Goal: Communication & Community: Answer question/provide support

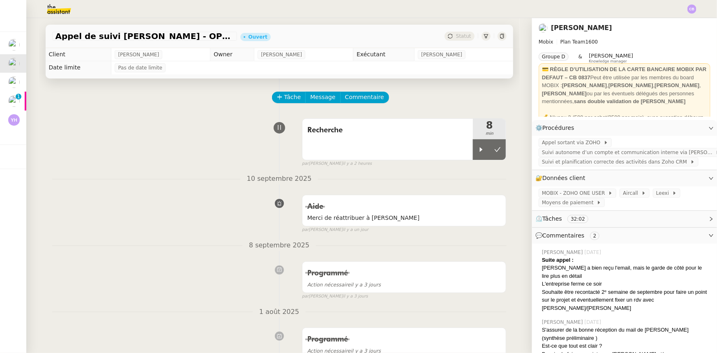
scroll to position [15, 0]
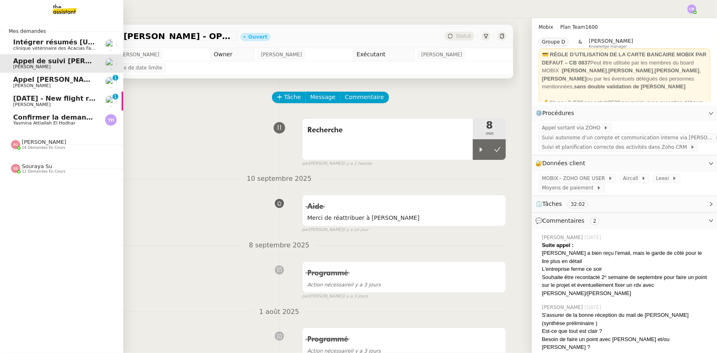
click at [30, 81] on span "Appel [PERSON_NAME]" at bounding box center [55, 80] width 85 height 8
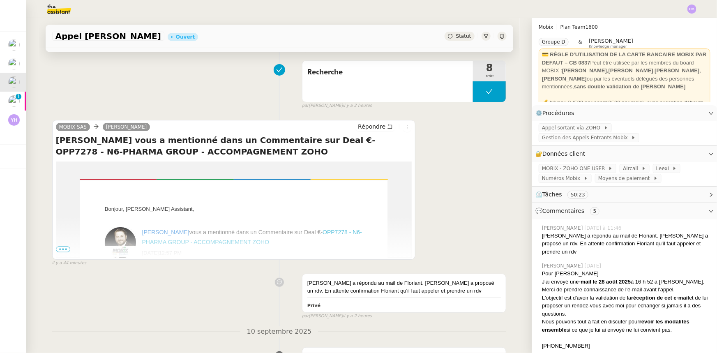
scroll to position [112, 0]
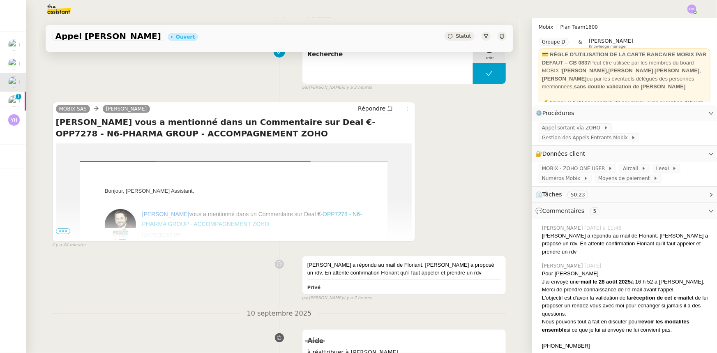
click at [60, 232] on span "•••" at bounding box center [63, 232] width 15 height 6
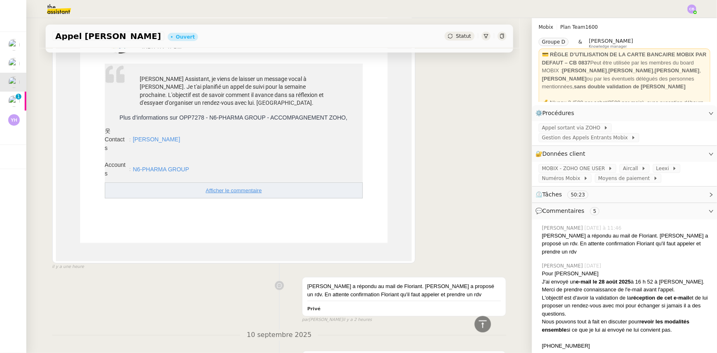
scroll to position [261, 0]
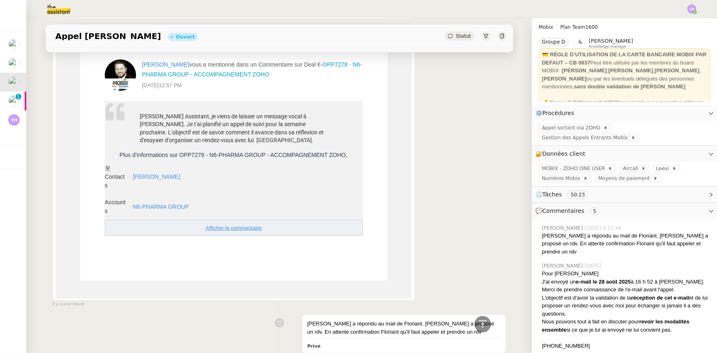
click at [163, 207] on link "N6-PHARMA GROUP" at bounding box center [161, 206] width 56 height 7
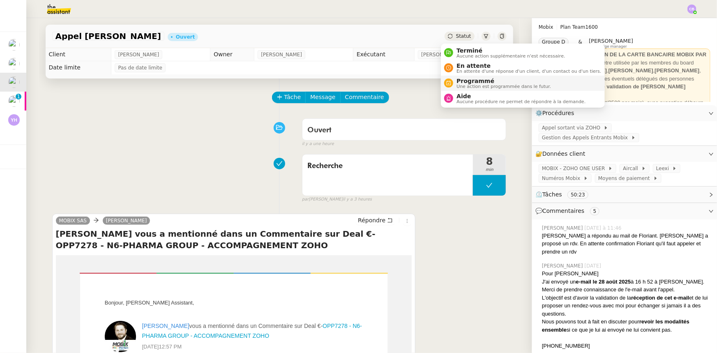
click at [469, 82] on span "Programmé" at bounding box center [504, 81] width 95 height 7
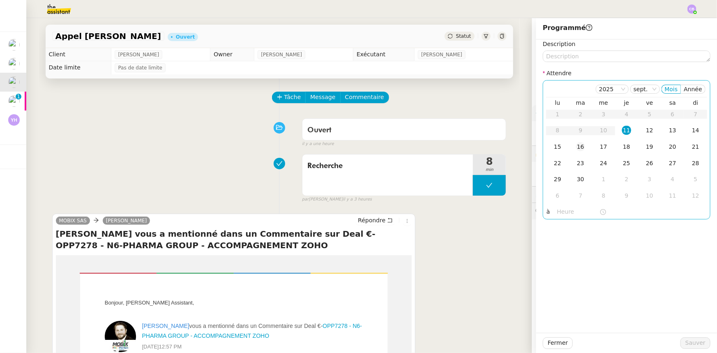
click at [576, 146] on div "16" at bounding box center [580, 146] width 9 height 9
click at [559, 208] on input "text" at bounding box center [578, 211] width 42 height 9
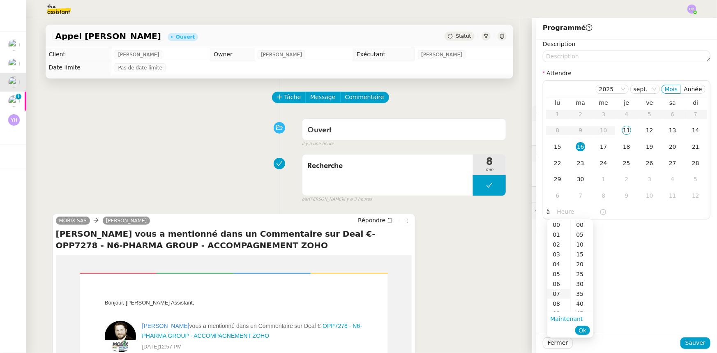
click at [554, 293] on div "07" at bounding box center [558, 294] width 23 height 10
click at [583, 222] on div "00" at bounding box center [582, 225] width 23 height 10
type input "07:00"
click at [581, 333] on span "Ok" at bounding box center [583, 330] width 8 height 8
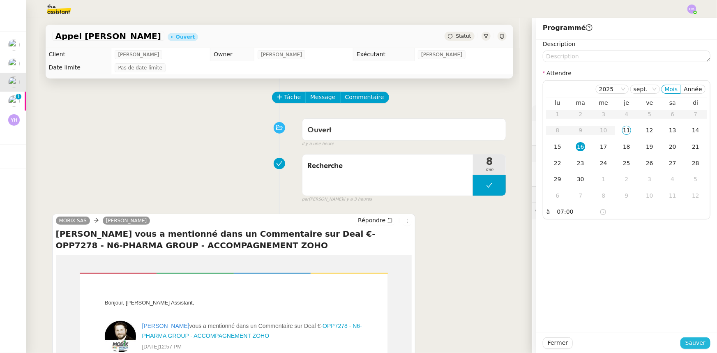
click at [690, 345] on span "Sauver" at bounding box center [696, 342] width 20 height 9
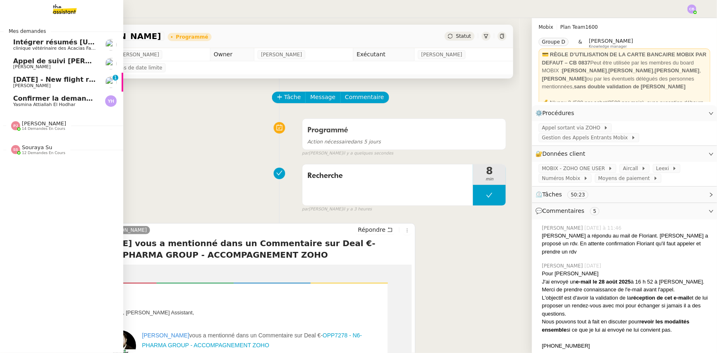
click at [45, 62] on span "Appel de suivi [PERSON_NAME] - OPP7174 AIMS INDUSTRIE" at bounding box center [123, 61] width 220 height 8
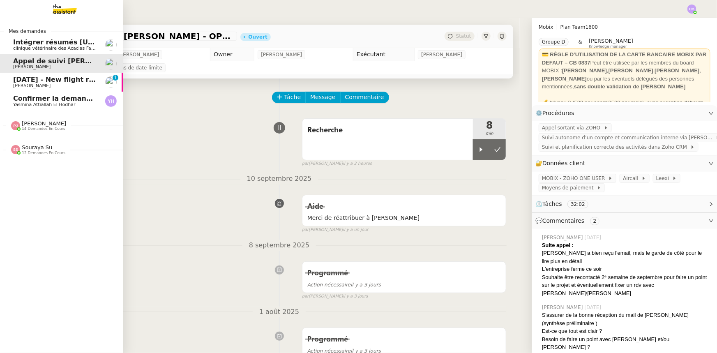
click at [24, 125] on span "[PERSON_NAME]" at bounding box center [44, 123] width 44 height 6
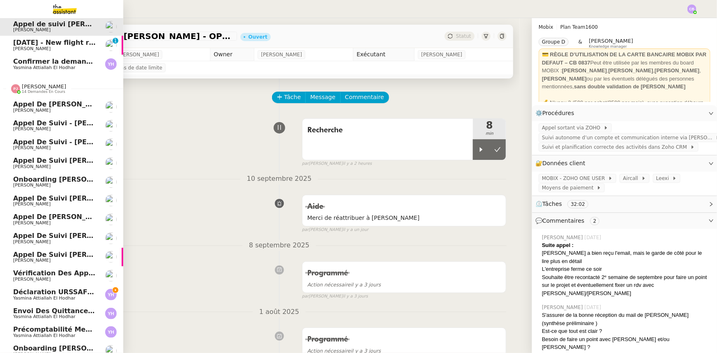
scroll to position [72, 0]
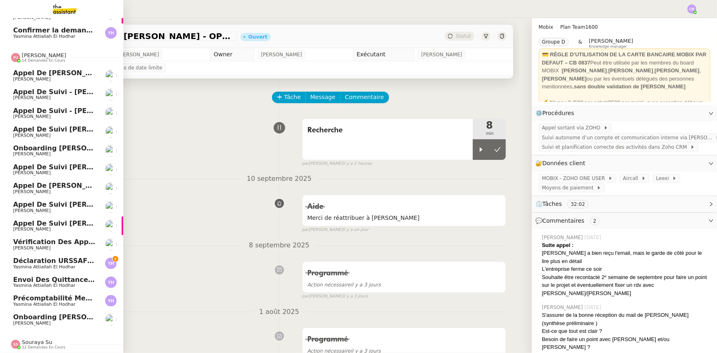
click at [36, 53] on span "[PERSON_NAME]" at bounding box center [44, 55] width 44 height 6
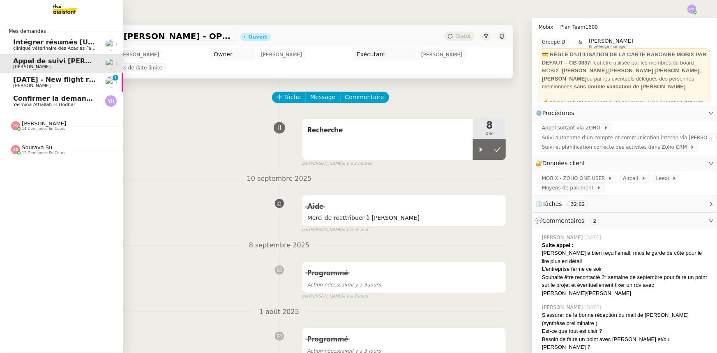
click at [30, 148] on span "Souraya Su" at bounding box center [37, 147] width 30 height 6
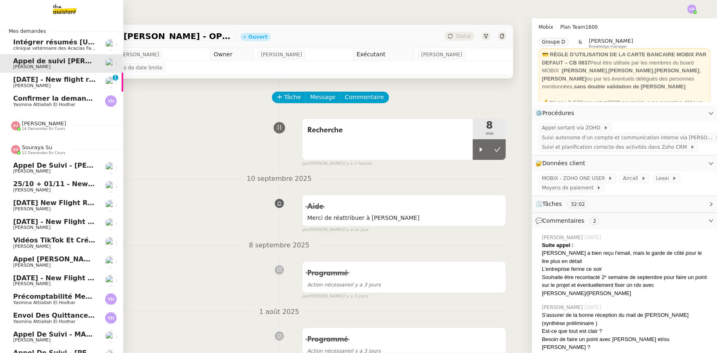
scroll to position [34, 0]
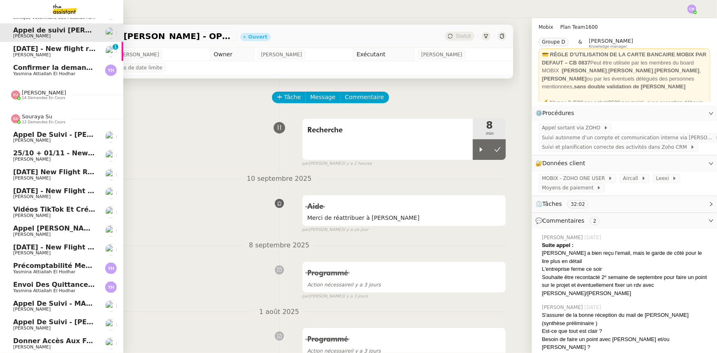
click at [28, 120] on span "12 demandes en cours" at bounding box center [44, 122] width 44 height 5
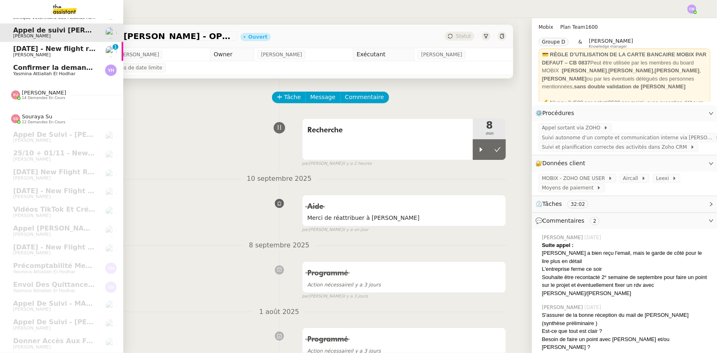
scroll to position [0, 0]
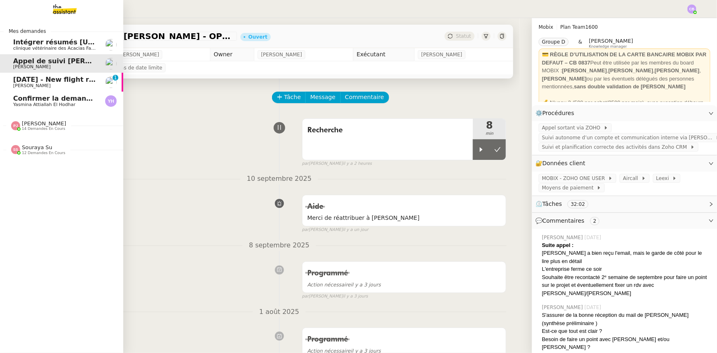
click at [69, 82] on span "[DATE] - New flight request - [PERSON_NAME]" at bounding box center [98, 80] width 170 height 8
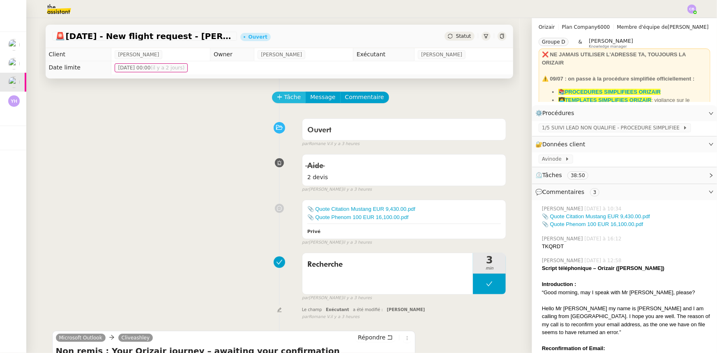
click at [278, 100] on button "Tâche" at bounding box center [289, 98] width 34 height 12
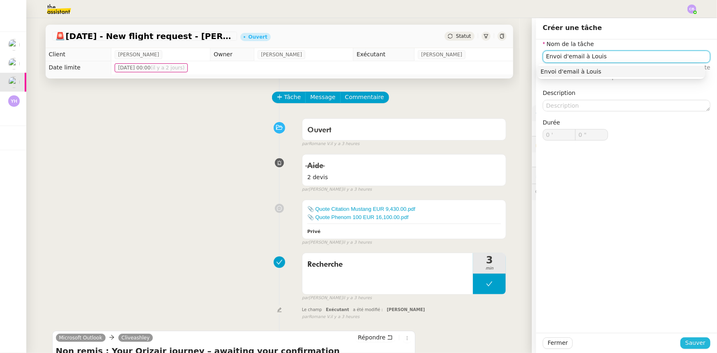
type input "Envoi d'email à Louis"
click at [698, 345] on span "Sauver" at bounding box center [696, 342] width 20 height 9
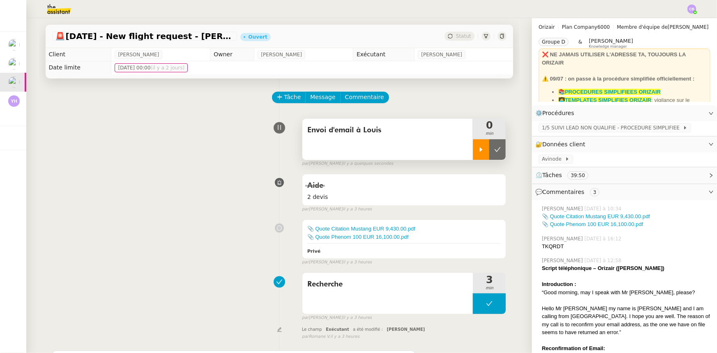
click at [473, 152] on div at bounding box center [481, 149] width 16 height 21
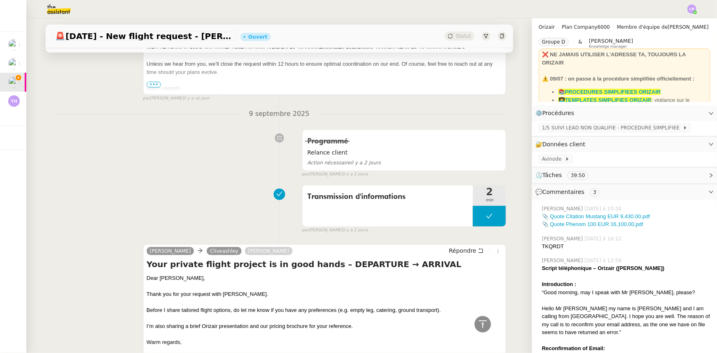
scroll to position [1756, 0]
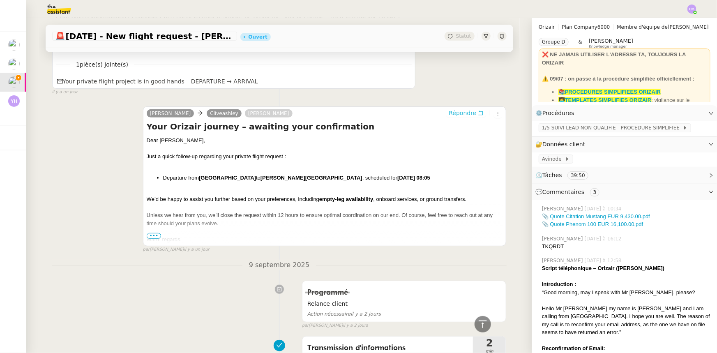
click at [455, 109] on span "Répondre" at bounding box center [463, 113] width 28 height 8
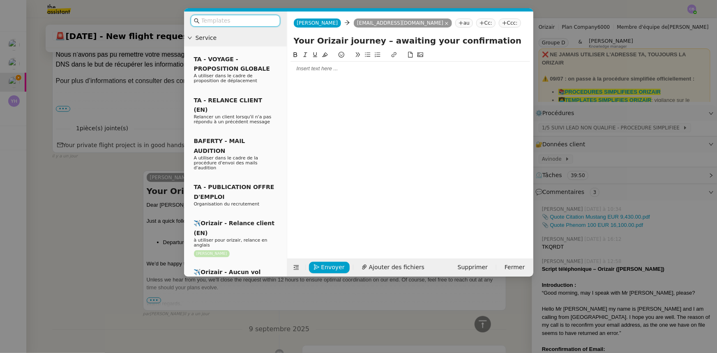
scroll to position [1820, 0]
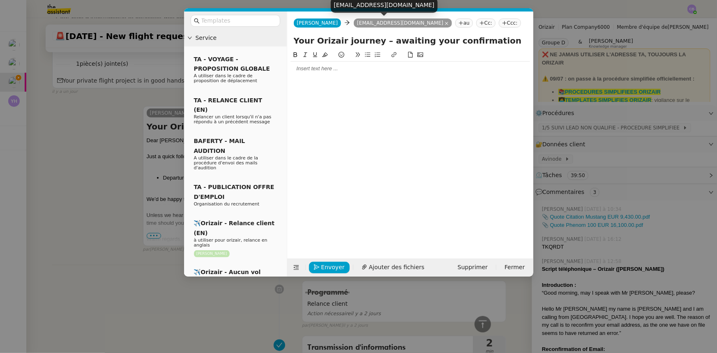
click at [445, 22] on icon at bounding box center [447, 23] width 4 height 4
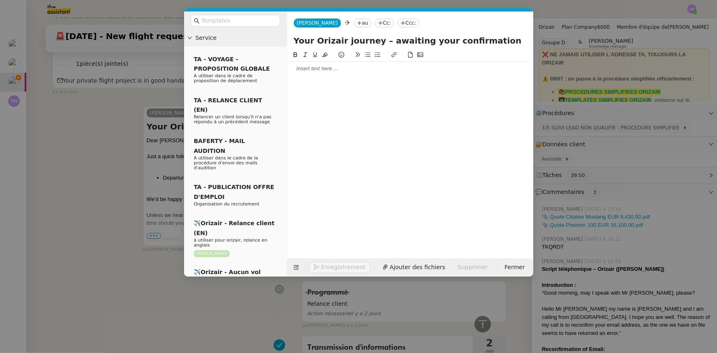
click at [354, 24] on nz-tag "au" at bounding box center [363, 22] width 18 height 9
type input "[PERSON_NAME]"
click at [357, 36] on span "[PERSON_NAME]" at bounding box center [399, 35] width 117 height 7
click at [319, 70] on div at bounding box center [411, 68] width 240 height 7
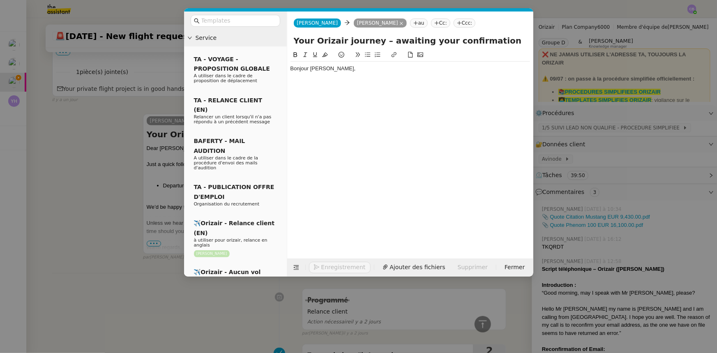
scroll to position [1828, 0]
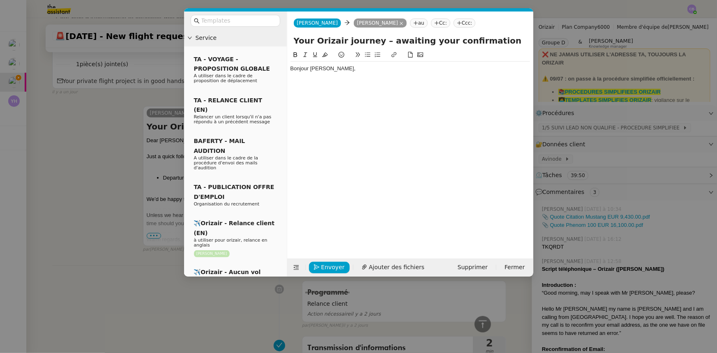
drag, startPoint x: 486, startPoint y: 40, endPoint x: 289, endPoint y: 36, distance: 196.9
click at [289, 36] on div "Your Orizair journey – awaiting your confirmation" at bounding box center [410, 43] width 246 height 16
type input "New flight request - [PERSON_NAME]"
click at [332, 75] on div "Bonjour [PERSON_NAME]," at bounding box center [411, 69] width 240 height 14
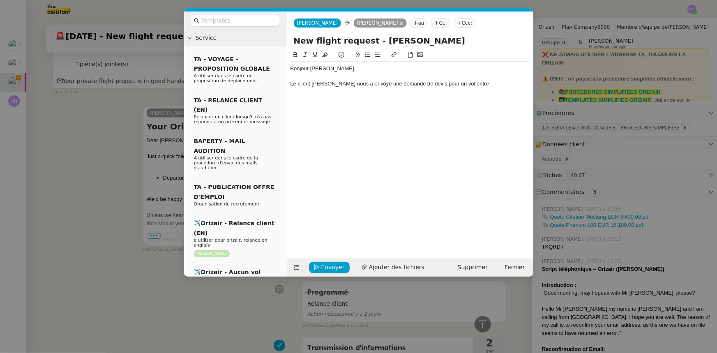
click at [97, 169] on nz-modal-container "Service TA - VOYAGE - PROPOSITION GLOBALE A utiliser dans le cadre de propositi…" at bounding box center [358, 176] width 717 height 353
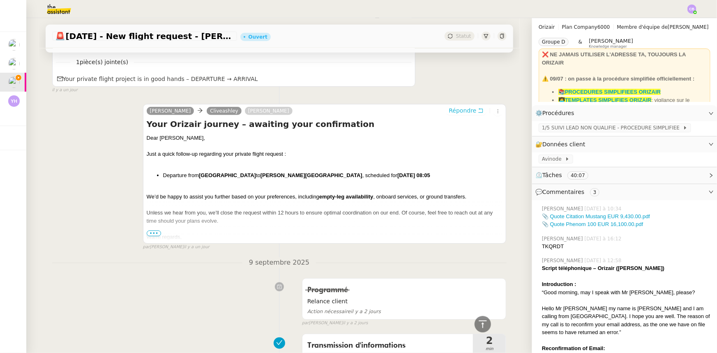
scroll to position [1842, 0]
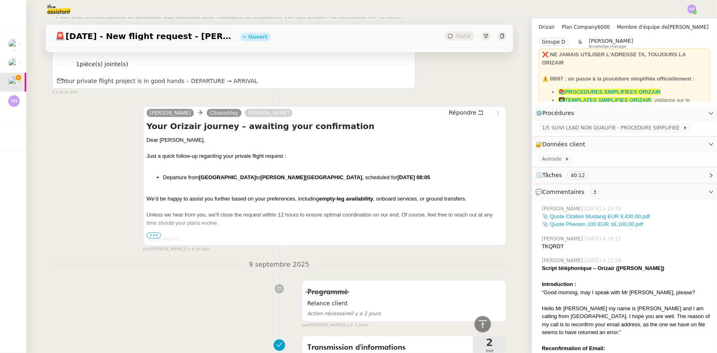
drag, startPoint x: 198, startPoint y: 168, endPoint x: 386, endPoint y: 168, distance: 187.8
click at [386, 173] on li "Departure from [GEOGRAPHIC_DATA] to [PERSON_NAME][GEOGRAPHIC_DATA] , scheduled …" at bounding box center [333, 177] width 340 height 8
copy li "[GEOGRAPHIC_DATA] to [PERSON_NAME][GEOGRAPHIC_DATA]"
click at [480, 321] on icon at bounding box center [483, 323] width 8 height 7
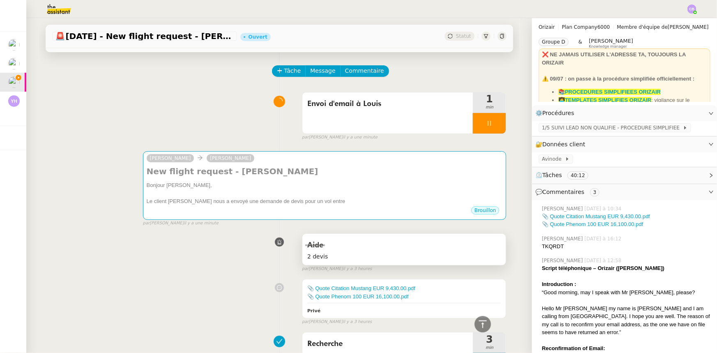
scroll to position [0, 0]
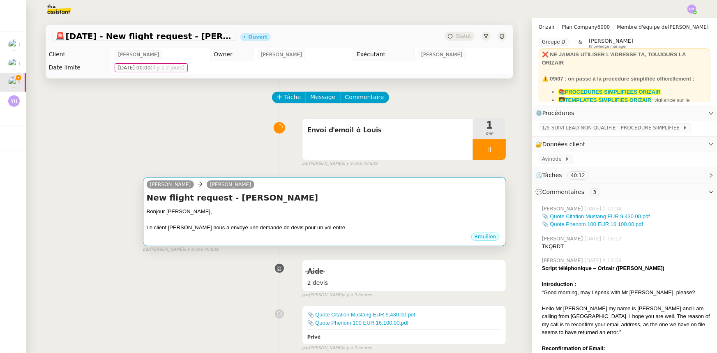
click at [360, 222] on div at bounding box center [325, 220] width 356 height 8
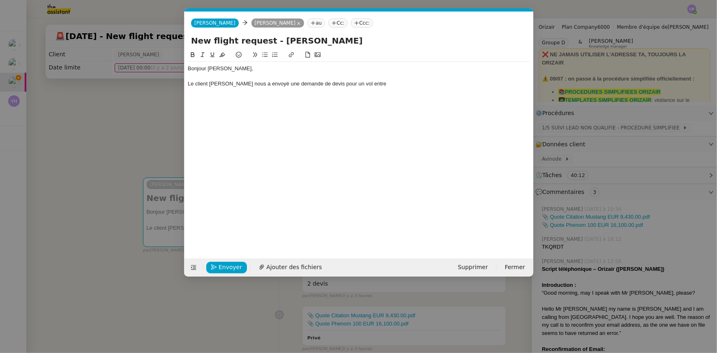
scroll to position [0, 17]
click at [382, 78] on div at bounding box center [359, 76] width 342 height 7
click at [382, 83] on div "Le client [PERSON_NAME] nous a envoyé une demande de devis pour un vol entre" at bounding box center [359, 83] width 342 height 7
paste div
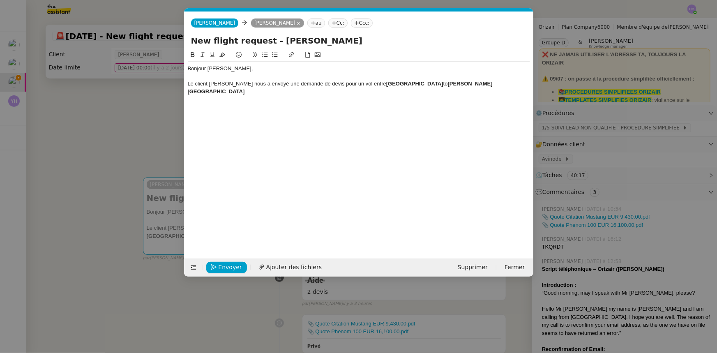
drag, startPoint x: 373, startPoint y: 83, endPoint x: 456, endPoint y: 82, distance: 83.4
click at [443, 82] on strong "[GEOGRAPHIC_DATA]" at bounding box center [414, 84] width 57 height 6
click at [194, 55] on icon at bounding box center [193, 54] width 4 height 5
click at [454, 82] on div "Le client [PERSON_NAME] nous a envoyé une demande de devis pour un vol entre [G…" at bounding box center [359, 87] width 342 height 15
click at [266, 92] on div "Le client [PERSON_NAME] nous a envoyé une demande de devis pour un vol entre [G…" at bounding box center [359, 87] width 342 height 15
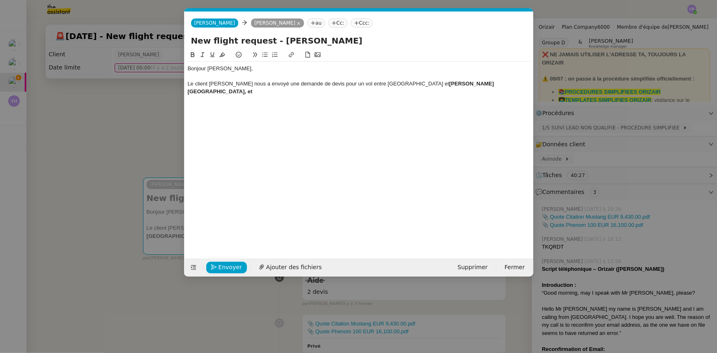
drag, startPoint x: 255, startPoint y: 90, endPoint x: 240, endPoint y: 91, distance: 14.4
click at [240, 91] on div "Le client [PERSON_NAME] nous a envoyé une demande de devis pour un vol entre [G…" at bounding box center [359, 87] width 342 height 15
click at [194, 54] on icon at bounding box center [193, 55] width 6 height 6
click at [254, 90] on div "Le client [PERSON_NAME] nous a envoyé une demande de devis pour un vol entre [G…" at bounding box center [359, 87] width 342 height 15
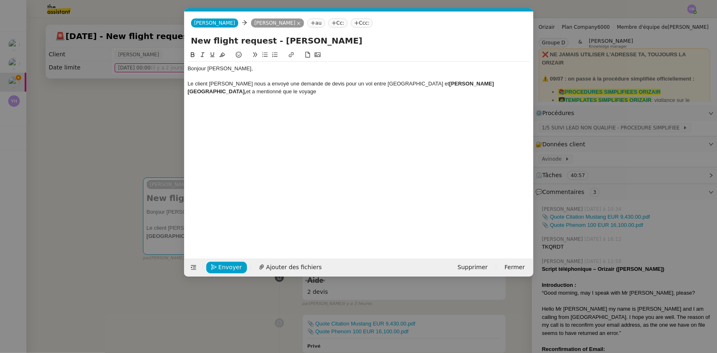
click at [336, 93] on div "Le client [PERSON_NAME] nous a envoyé une demande de devis pour un vol entre [G…" at bounding box center [359, 87] width 342 height 15
click at [102, 133] on nz-modal-container "Service TA - VOYAGE - PROPOSITION GLOBALE A utiliser dans le cadre de propositi…" at bounding box center [358, 176] width 717 height 353
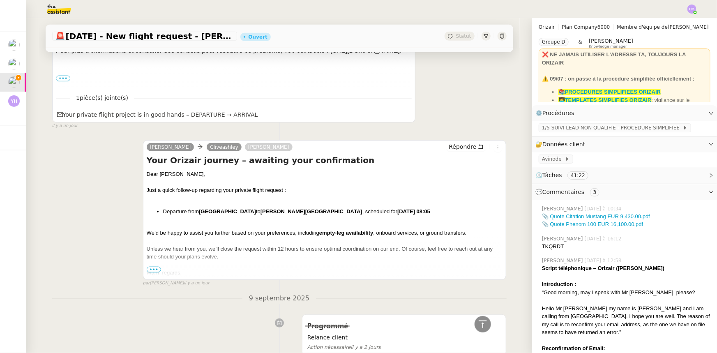
scroll to position [1868, 0]
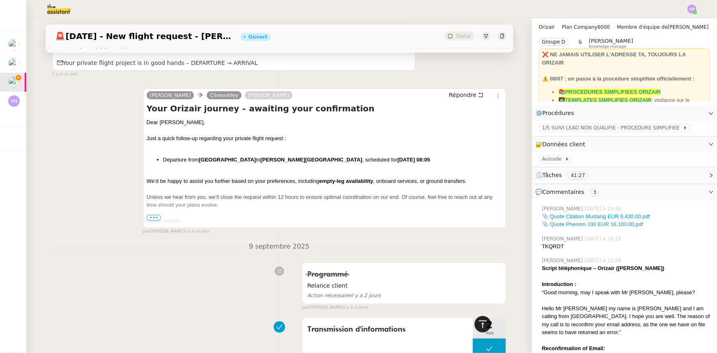
click at [478, 325] on icon at bounding box center [483, 324] width 10 height 10
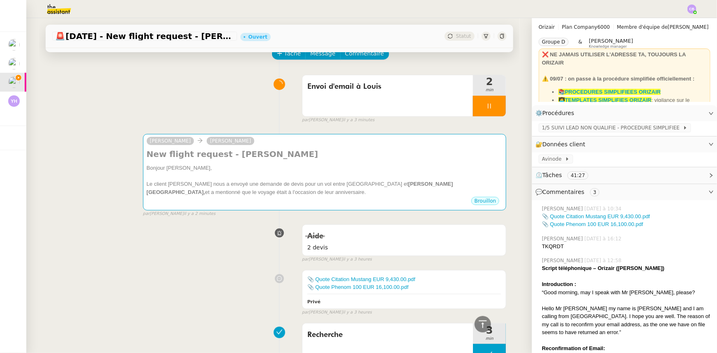
scroll to position [0, 0]
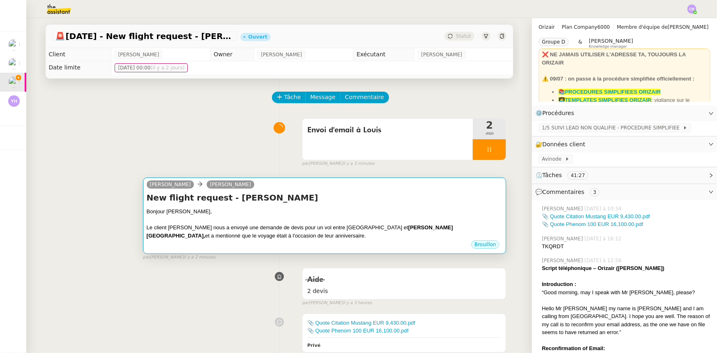
click at [353, 221] on div at bounding box center [325, 220] width 356 height 8
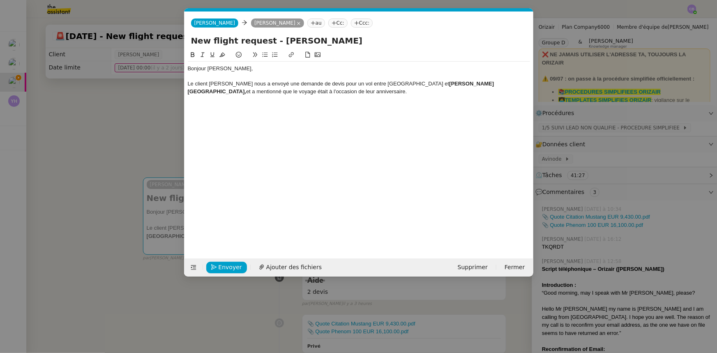
scroll to position [0, 17]
click at [242, 91] on div "Le client [PERSON_NAME] nous a envoyé une demande de devis pour un vol entre [G…" at bounding box center [359, 87] width 342 height 15
click at [449, 90] on div "Le client [PERSON_NAME] nous a envoyé une demande de devis pour un vol entre [G…" at bounding box center [359, 87] width 342 height 15
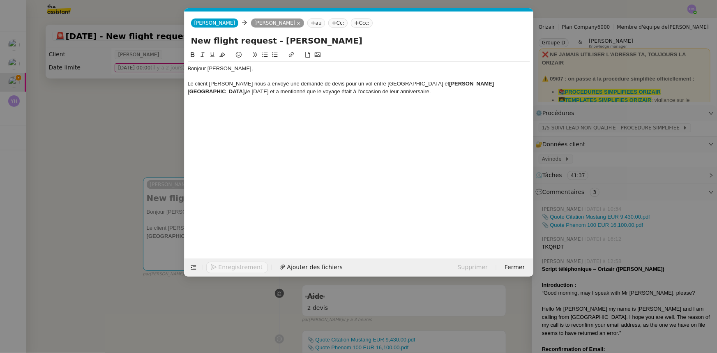
click at [265, 56] on icon at bounding box center [265, 55] width 6 height 6
click at [197, 104] on div "J'ai 2 devis à lui envoyer" at bounding box center [359, 106] width 342 height 7
click at [289, 108] on div "J'ai actuellement 2 devis à lui envoyer" at bounding box center [359, 106] width 342 height 7
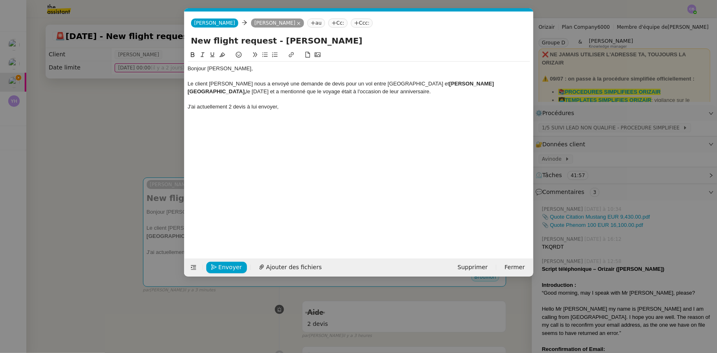
click at [267, 56] on icon at bounding box center [265, 55] width 6 height 6
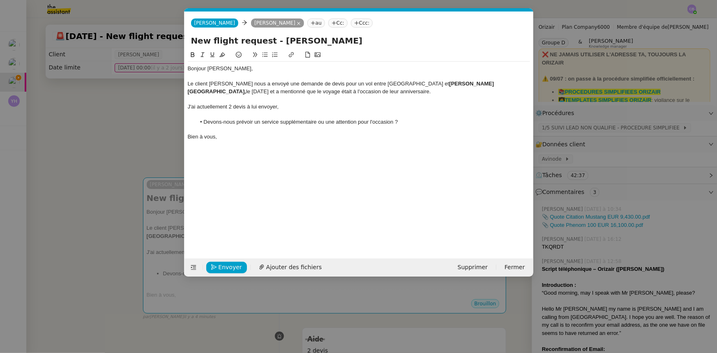
click at [201, 69] on div "Bonjour [PERSON_NAME]," at bounding box center [359, 68] width 342 height 7
drag, startPoint x: 457, startPoint y: 83, endPoint x: 238, endPoint y: 92, distance: 218.8
click at [238, 92] on strong "[PERSON_NAME][GEOGRAPHIC_DATA]," at bounding box center [341, 88] width 307 height 14
click at [193, 54] on icon at bounding box center [193, 55] width 6 height 6
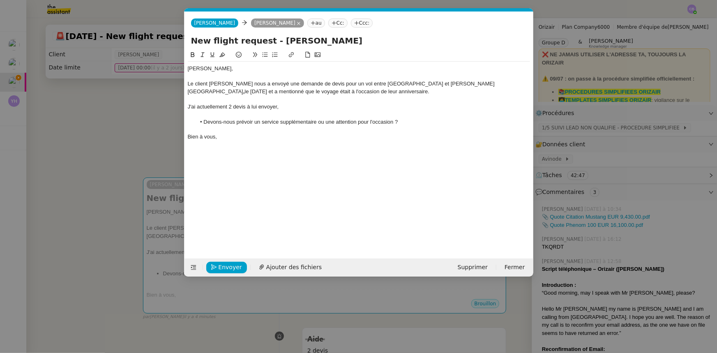
click at [243, 90] on strong "," at bounding box center [244, 91] width 2 height 6
drag, startPoint x: 233, startPoint y: 91, endPoint x: 190, endPoint y: 90, distance: 43.6
click at [190, 90] on div "Le client [PERSON_NAME] nous a envoyé une demande de devis pour un vol entre [G…" at bounding box center [359, 87] width 342 height 15
drag, startPoint x: 448, startPoint y: 84, endPoint x: 403, endPoint y: 82, distance: 45.7
click at [403, 82] on div "Le client [PERSON_NAME] nous a envoyé une demande de devis pour un vol entre [G…" at bounding box center [359, 87] width 342 height 15
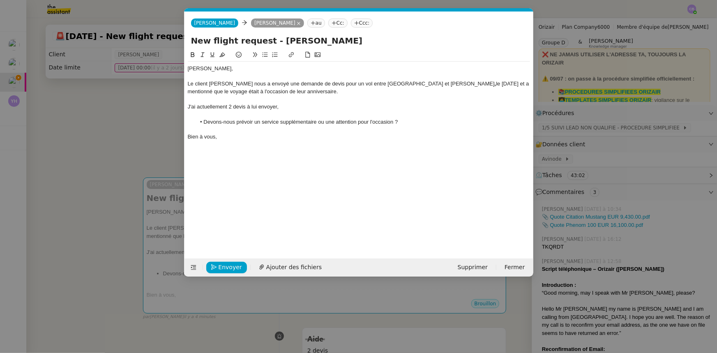
click at [310, 90] on div "Le client [PERSON_NAME] nous a envoyé une demande de devis pour un vol entre [G…" at bounding box center [359, 87] width 342 height 15
click at [162, 122] on nz-modal-container "Service TA - VOYAGE - PROPOSITION GLOBALE A utiliser dans le cadre de propositi…" at bounding box center [358, 176] width 717 height 353
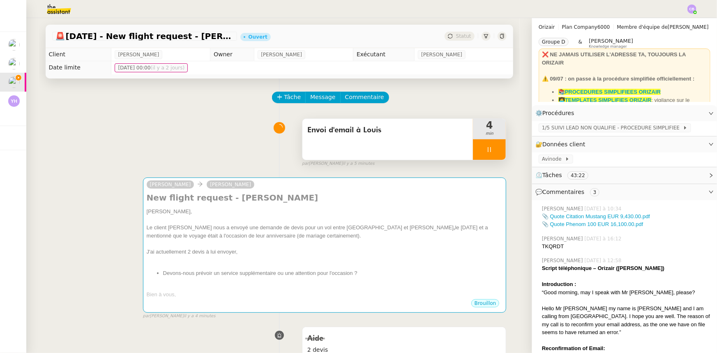
click at [482, 154] on div at bounding box center [489, 149] width 33 height 21
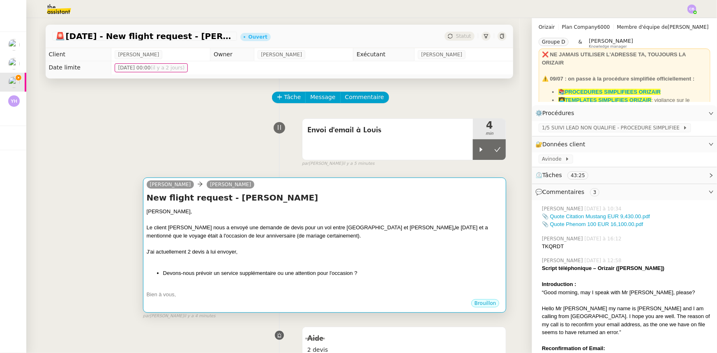
click at [442, 201] on h4 "New flight request - [PERSON_NAME]" at bounding box center [325, 198] width 356 height 12
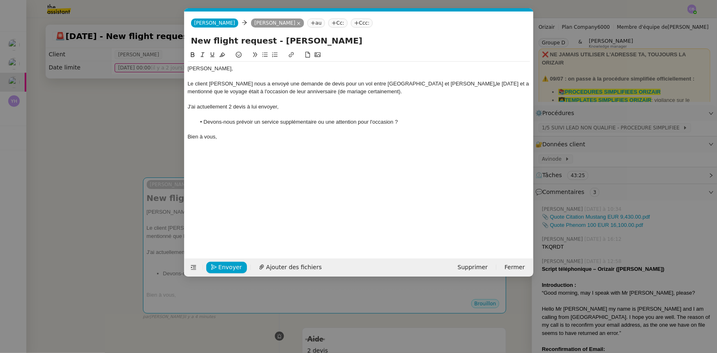
drag, startPoint x: 374, startPoint y: 92, endPoint x: 312, endPoint y: 90, distance: 62.1
click at [312, 90] on div "Le client [PERSON_NAME] nous a envoyé une demande de devis pour un vol entre [G…" at bounding box center [359, 87] width 342 height 15
click at [201, 55] on icon at bounding box center [203, 55] width 6 height 6
click at [342, 89] on em "(de mariage certainement)" at bounding box center [368, 91] width 62 height 6
click at [372, 120] on li "Devons-nous prévoir un service supplémentaire ou une attention pour l'occasion ?" at bounding box center [363, 121] width 335 height 7
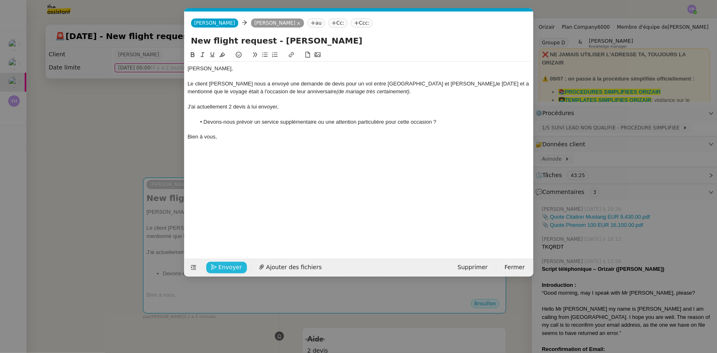
click at [229, 269] on span "Envoyer" at bounding box center [230, 267] width 23 height 9
click at [229, 269] on span "Confirmer l'envoi" at bounding box center [243, 267] width 49 height 9
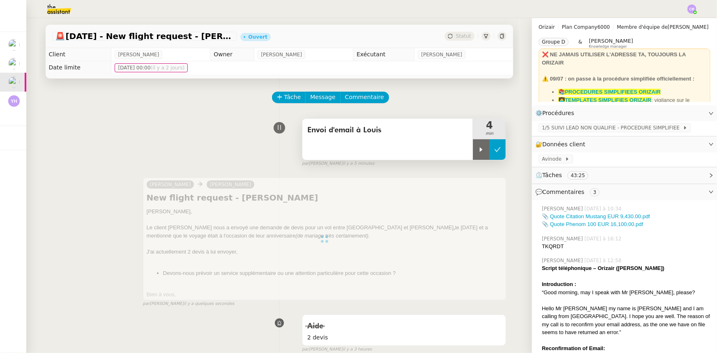
click at [494, 153] on icon at bounding box center [497, 149] width 7 height 7
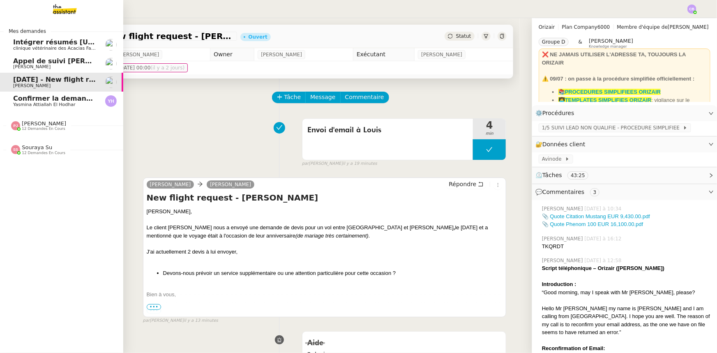
click at [43, 63] on span "Appel de suivi [PERSON_NAME] - OPP7174 AIMS INDUSTRIE" at bounding box center [123, 61] width 220 height 8
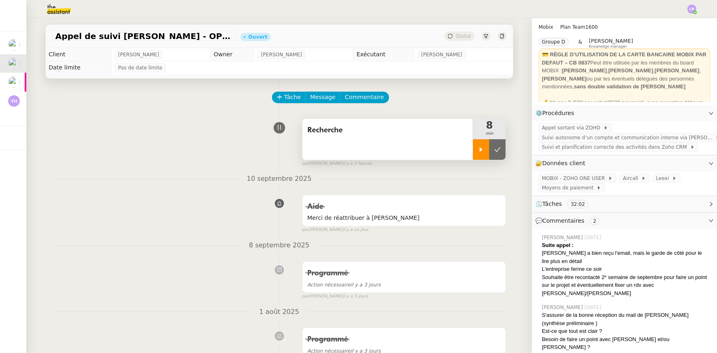
click at [473, 151] on div at bounding box center [481, 149] width 16 height 21
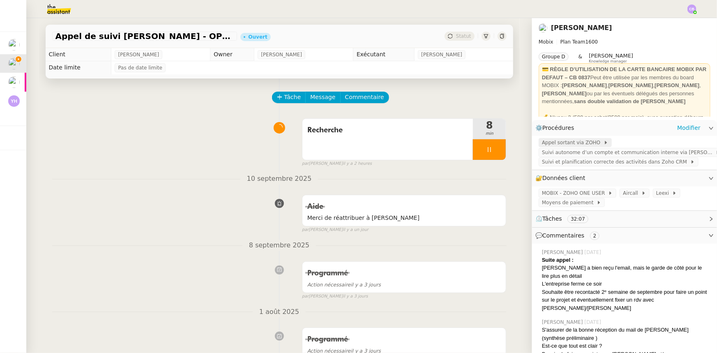
click at [575, 143] on span "Appel sortant via ZOHO" at bounding box center [573, 143] width 62 height 8
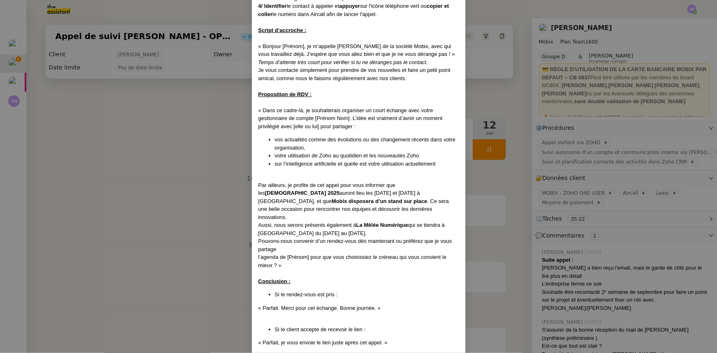
scroll to position [448, 0]
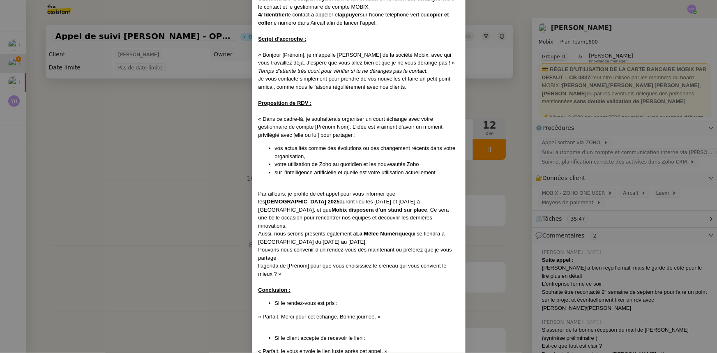
click at [222, 179] on nz-modal-container "Créé le [DATE] MAJ le [DATE] Contexte : Cette procédure s’applique lors du trai…" at bounding box center [358, 176] width 717 height 353
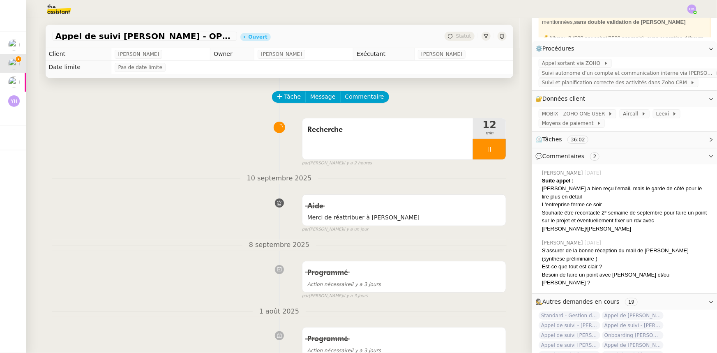
scroll to position [0, 0]
click at [365, 99] on span "Commentaire" at bounding box center [364, 96] width 39 height 9
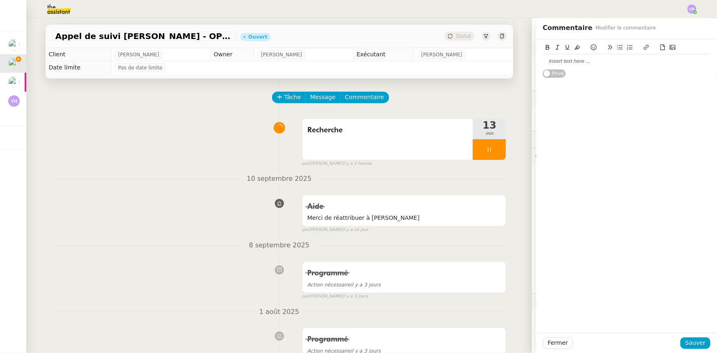
click at [572, 62] on div at bounding box center [627, 61] width 168 height 7
paste div
click at [693, 342] on span "Sauver" at bounding box center [696, 342] width 20 height 9
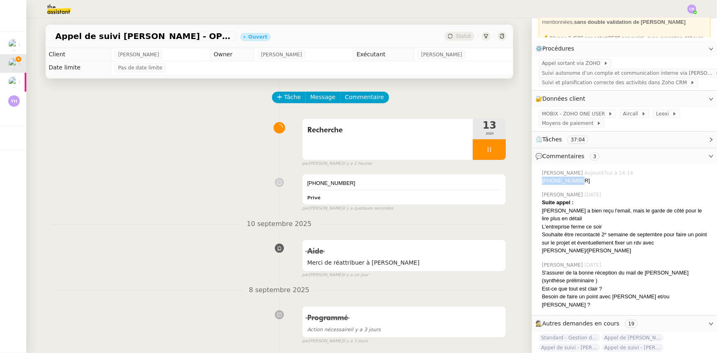
drag, startPoint x: 572, startPoint y: 182, endPoint x: 538, endPoint y: 183, distance: 34.1
click at [542, 183] on div "[PHONE_NUMBER]" at bounding box center [626, 181] width 169 height 8
copy div "[PHONE_NUMBER]"
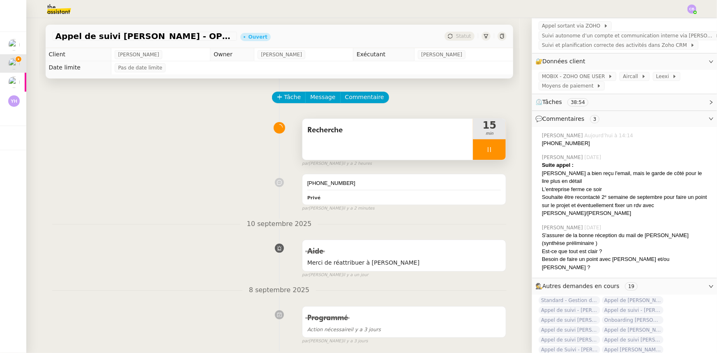
click at [376, 150] on div "Recherche" at bounding box center [388, 139] width 171 height 41
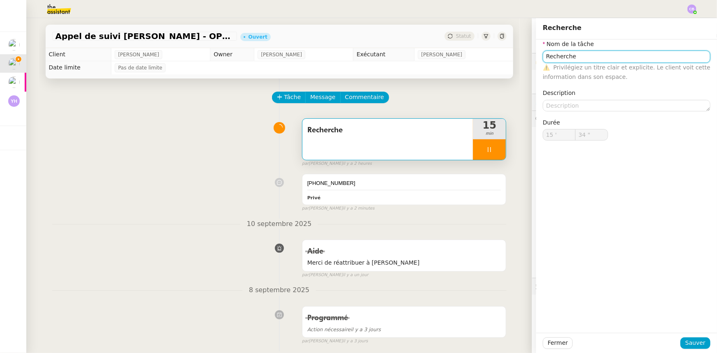
click at [592, 56] on input "Recherche" at bounding box center [627, 57] width 168 height 12
type input "35 ""
type input "Recherche +"
type input "36 ""
type input "Recherche + app"
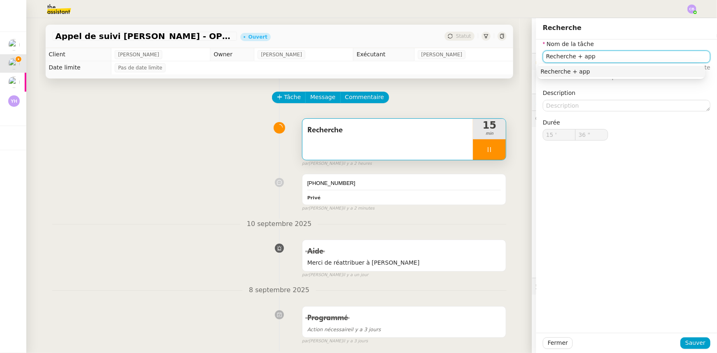
type input "37 ""
type input "Recherche + appel +"
type input "38 ""
type input "Recherche + appel + emai"
type input "39 ""
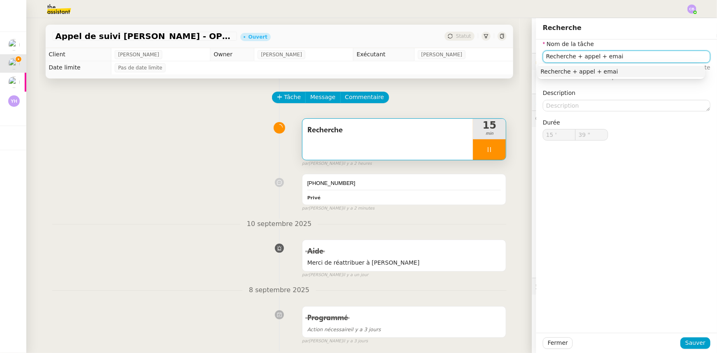
type input "Recherche + appel + email"
type input "41 ""
type input "Recherche + appel + email"
click at [692, 343] on span "Sauver" at bounding box center [696, 342] width 20 height 9
type input "44 ""
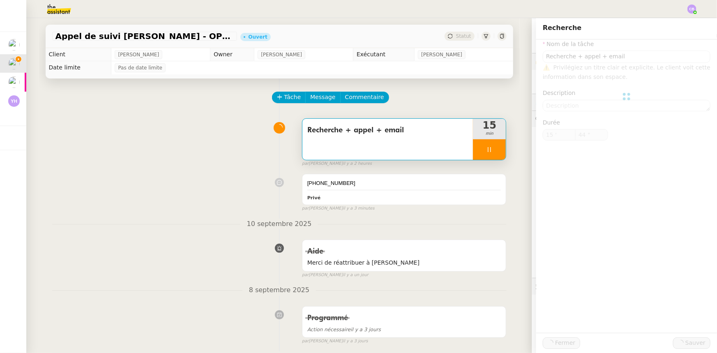
type input "Recherche + appel + email"
type input "15 '"
type input "44 ""
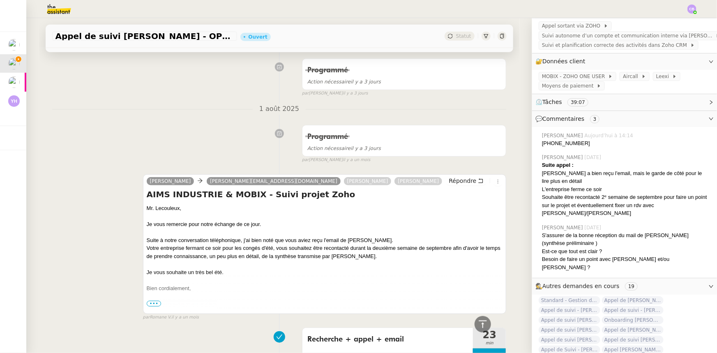
scroll to position [261, 0]
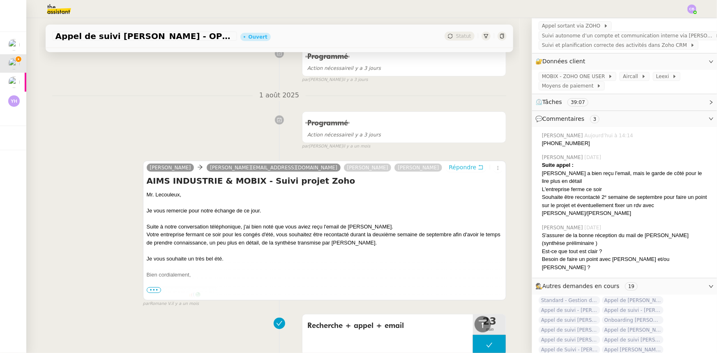
click at [460, 168] on span "Répondre" at bounding box center [463, 167] width 28 height 8
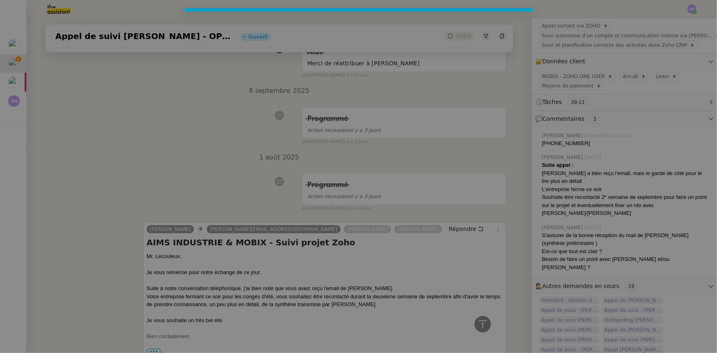
scroll to position [324, 0]
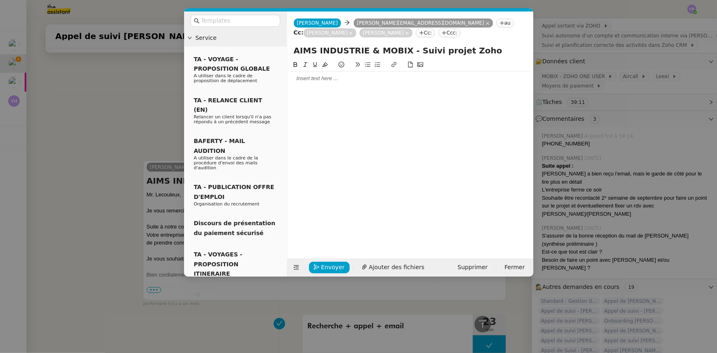
click at [340, 85] on div at bounding box center [411, 79] width 240 height 14
click at [162, 127] on nz-modal-container "Service TA - VOYAGE - PROPOSITION GLOBALE A utiliser dans le cadre de propositi…" at bounding box center [358, 176] width 717 height 353
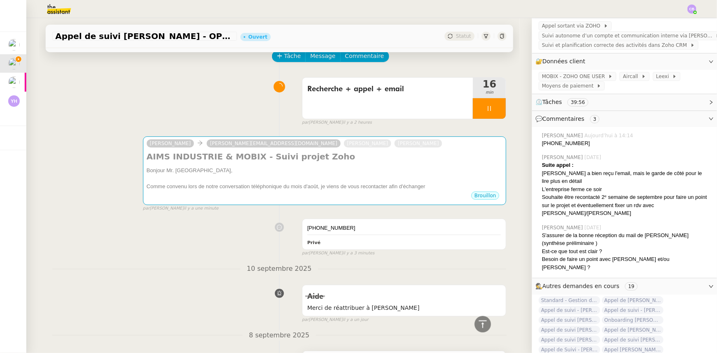
scroll to position [0, 0]
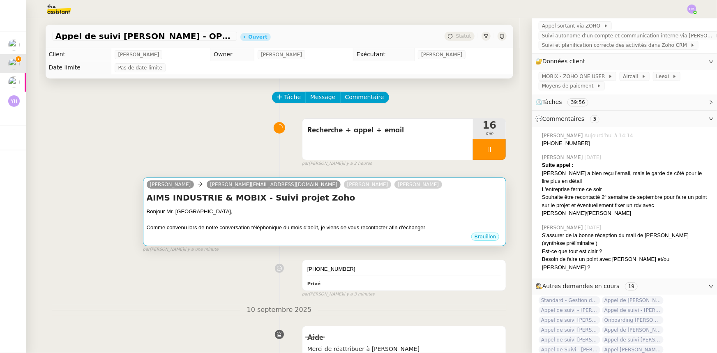
click at [364, 214] on div "Bonjour Mr. [GEOGRAPHIC_DATA]," at bounding box center [325, 212] width 356 height 8
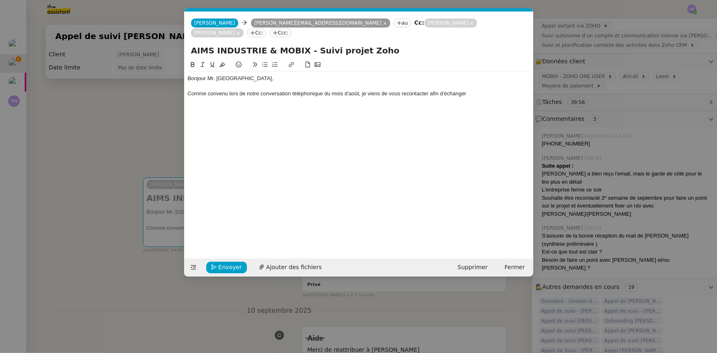
scroll to position [0, 17]
drag, startPoint x: 468, startPoint y: 85, endPoint x: 433, endPoint y: 83, distance: 35.0
click at [433, 90] on div "Comme convenu lors de notre conversation téléphonique du mois d'août, je viens …" at bounding box center [359, 93] width 342 height 7
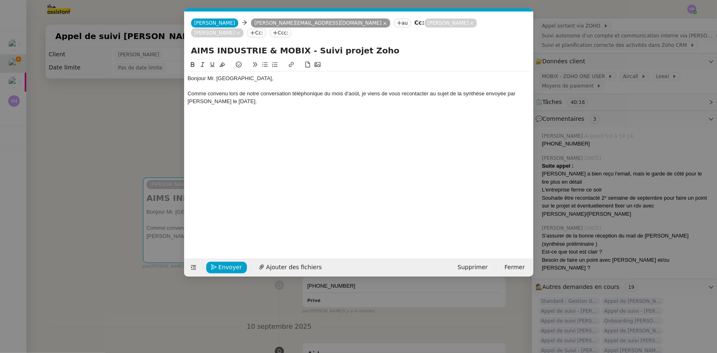
click at [159, 150] on nz-modal-container "Service TA - VOYAGE - PROPOSITION GLOBALE A utiliser dans le cadre de propositi…" at bounding box center [358, 176] width 717 height 353
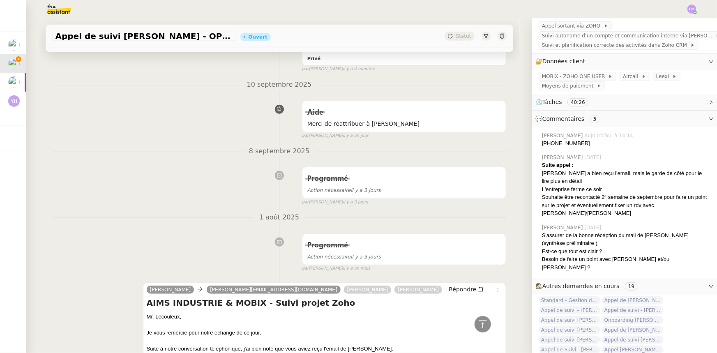
scroll to position [107, 0]
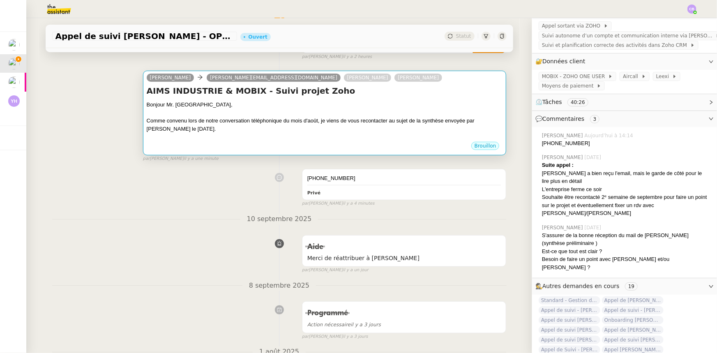
click at [324, 129] on div "Comme convenu lors de notre conversation téléphonique du mois d'août, je viens …" at bounding box center [325, 125] width 356 height 16
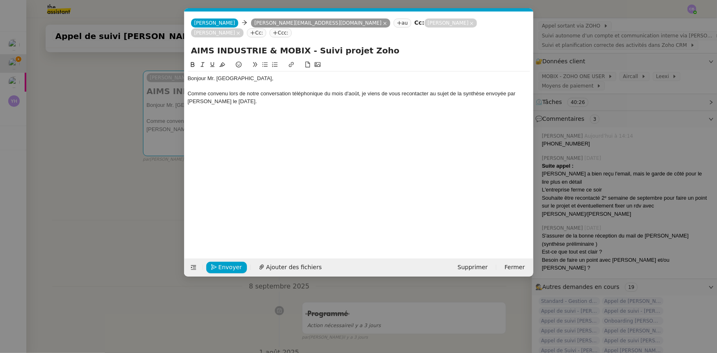
scroll to position [0, 17]
click at [430, 90] on div "Comme convenu lors de notre conversation téléphonique du mois d'août, je viens …" at bounding box center [359, 97] width 342 height 15
click at [295, 91] on div "Comme convenu lors de notre conversation téléphonique du mois d'août, je viens …" at bounding box center [359, 97] width 342 height 15
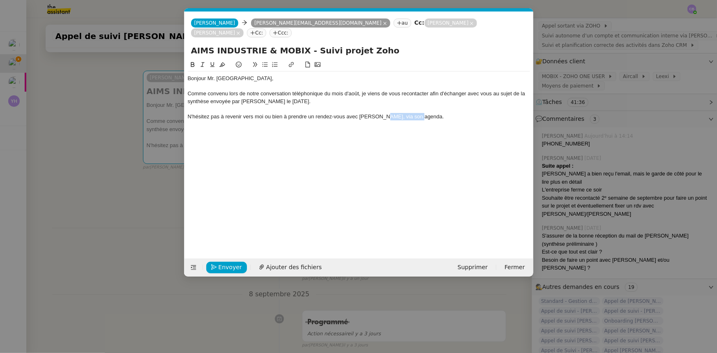
drag, startPoint x: 414, startPoint y: 106, endPoint x: 379, endPoint y: 105, distance: 35.4
click at [379, 113] on div "N'hésitez pas à revenir vers moi ou bien à prendre un rendez-vous avec [PERSON_…" at bounding box center [359, 116] width 342 height 7
click at [290, 62] on icon at bounding box center [292, 65] width 6 height 6
paste input "[URL][DOMAIN_NAME]"
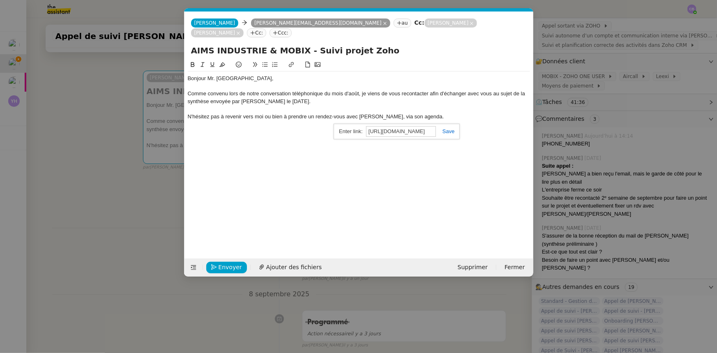
type input "[URL][DOMAIN_NAME]"
click at [449, 128] on link at bounding box center [445, 131] width 19 height 6
click at [135, 198] on nz-modal-container "Service TA - VOYAGE - PROPOSITION GLOBALE A utiliser dans le cadre de propositi…" at bounding box center [358, 176] width 717 height 353
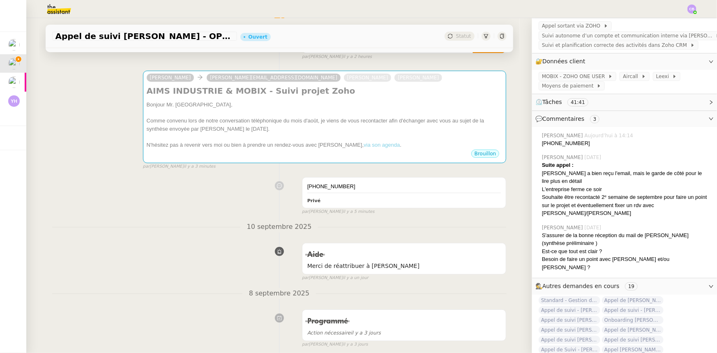
scroll to position [79, 0]
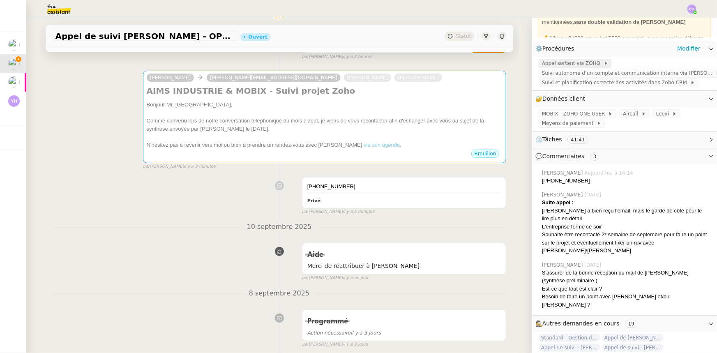
click at [572, 64] on span "Appel sortant via ZOHO" at bounding box center [573, 63] width 62 height 8
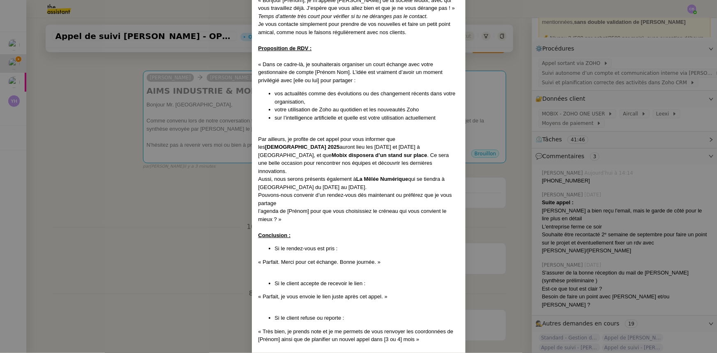
scroll to position [560, 0]
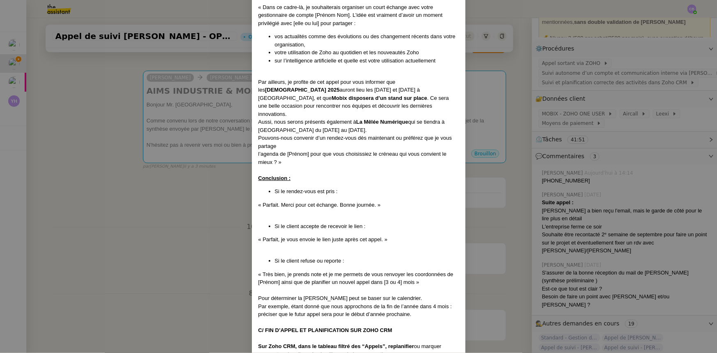
click at [197, 205] on nz-modal-container "Créé le [DATE] MAJ le [DATE] Contexte : Cette procédure s’applique lors du trai…" at bounding box center [358, 176] width 717 height 353
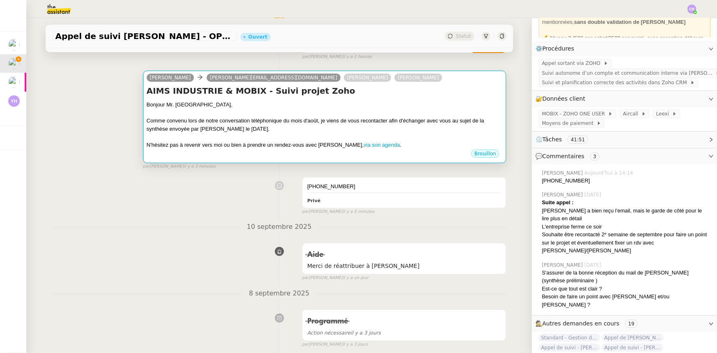
click at [390, 122] on div "Comme convenu lors de notre conversation téléphonique du mois d'août, je viens …" at bounding box center [325, 125] width 356 height 16
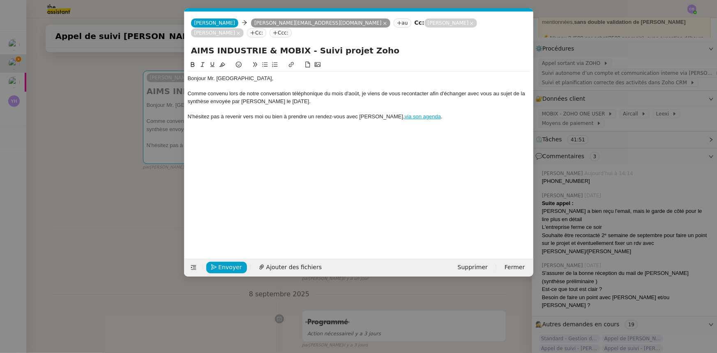
scroll to position [0, 17]
click at [450, 113] on div "N'hésitez pas à revenir vers moi ou bien à prendre un rendez-vous avec [PERSON_…" at bounding box center [359, 116] width 342 height 7
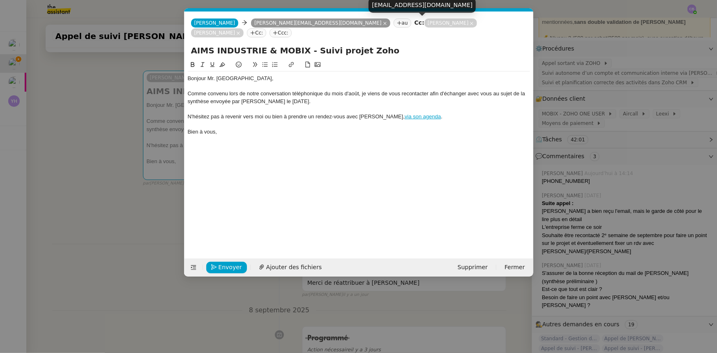
click at [240, 31] on icon at bounding box center [238, 33] width 4 height 4
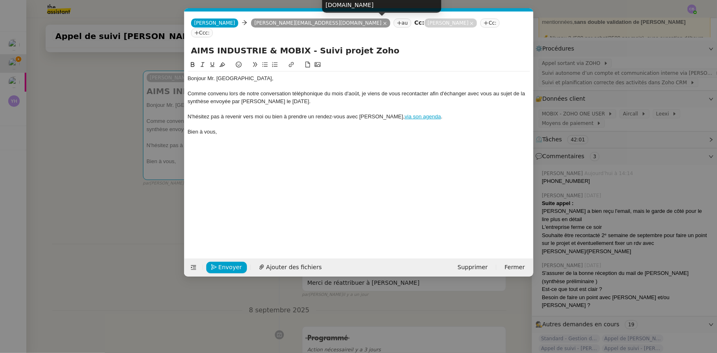
drag, startPoint x: 367, startPoint y: 22, endPoint x: 357, endPoint y: 66, distance: 45.0
click at [470, 22] on icon at bounding box center [472, 23] width 4 height 4
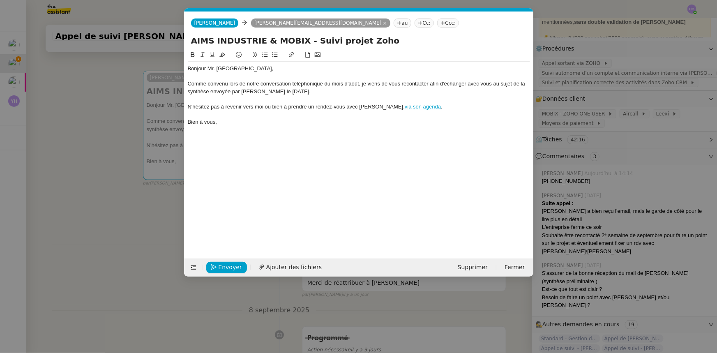
click at [210, 91] on div "Comme convenu lors de notre conversation téléphonique du mois d'août, je viens …" at bounding box center [359, 87] width 342 height 15
click at [188, 104] on div "N'hésitez pas à revenir vers moi ou bien à prendre un rendez-vous avec [PERSON_…" at bounding box center [359, 106] width 342 height 7
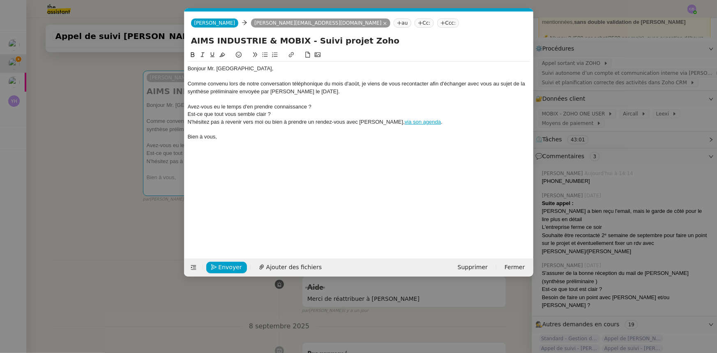
click at [330, 109] on div "Avez-vous eu le temps d'en prendre connaissance ?" at bounding box center [359, 106] width 342 height 7
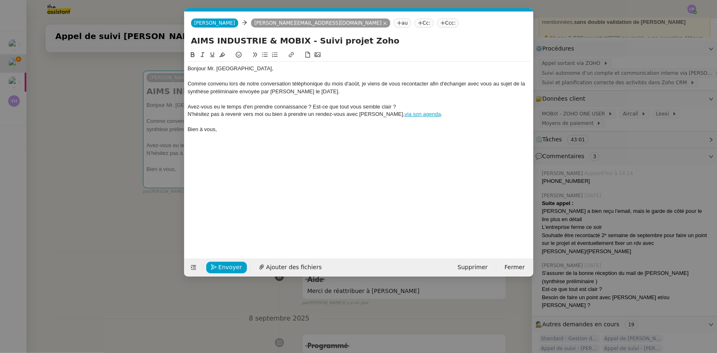
click at [412, 105] on div "Avez-vous eu le temps d'en prendre connaissance ? Est-ce que tout vous semble c…" at bounding box center [359, 106] width 342 height 7
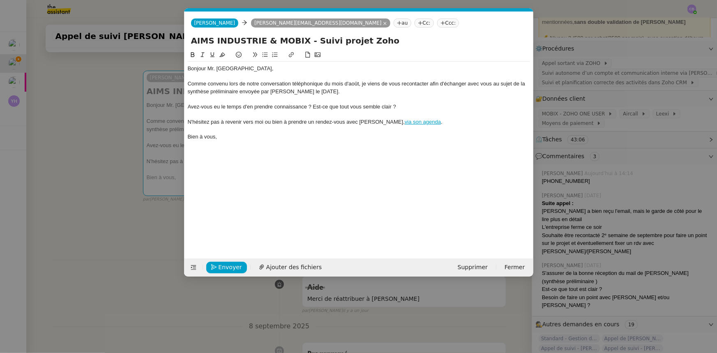
click at [188, 122] on div "N'hésitez pas à revenir vers moi ou bien à prendre un rendez-vous avec [PERSON_…" at bounding box center [359, 121] width 342 height 7
click at [415, 120] on div "Si vous souhaitez échanger, n'hésitez pas à revenir vers moi ou bien à prendre …" at bounding box center [359, 121] width 342 height 7
click at [102, 152] on nz-modal-container "Service TA - VOYAGE - PROPOSITION GLOBALE A utiliser dans le cadre de propositi…" at bounding box center [358, 176] width 717 height 353
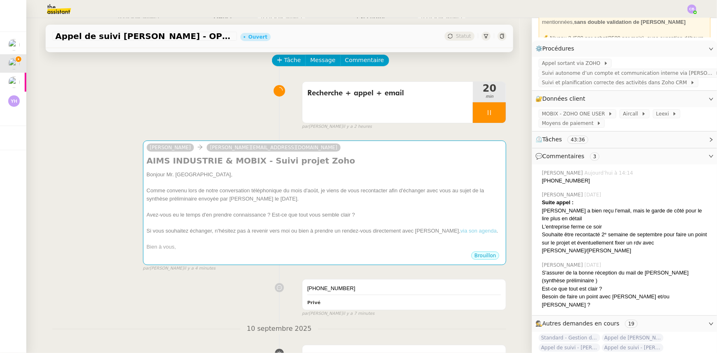
scroll to position [32, 0]
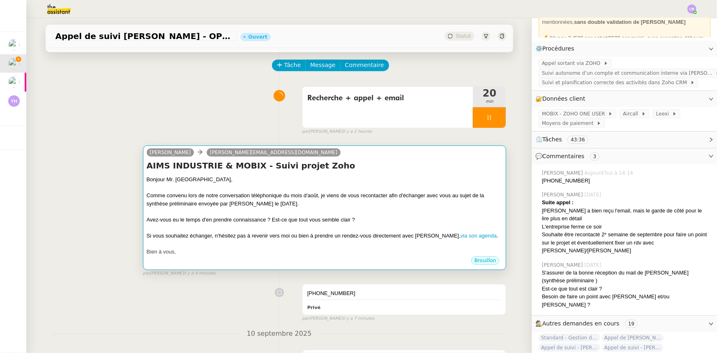
click at [351, 183] on div "Bonjour Mr. [GEOGRAPHIC_DATA]," at bounding box center [325, 180] width 356 height 8
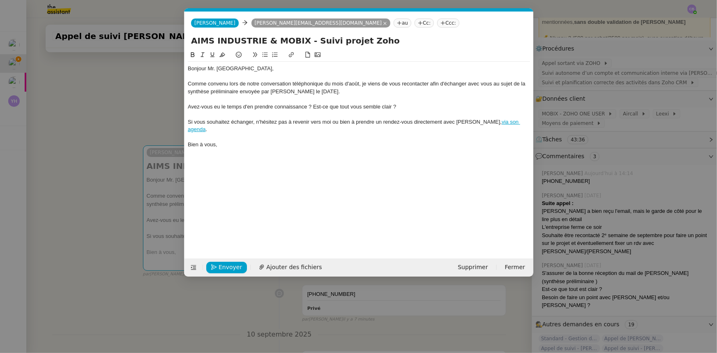
scroll to position [0, 17]
click at [238, 268] on span "Envoyer" at bounding box center [230, 267] width 23 height 9
click at [238, 268] on span "Confirmer l'envoi" at bounding box center [243, 267] width 49 height 9
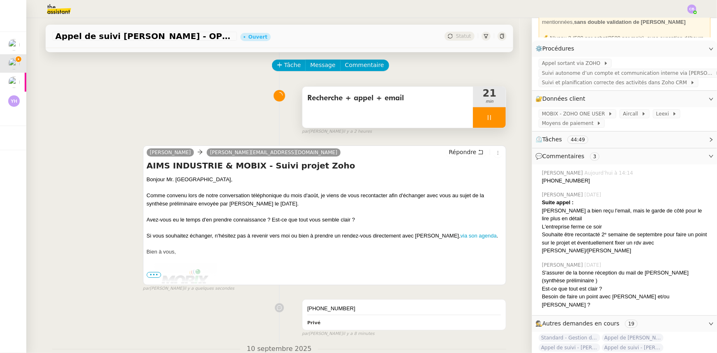
click at [473, 113] on div at bounding box center [489, 117] width 33 height 21
click at [494, 120] on icon at bounding box center [497, 117] width 7 height 7
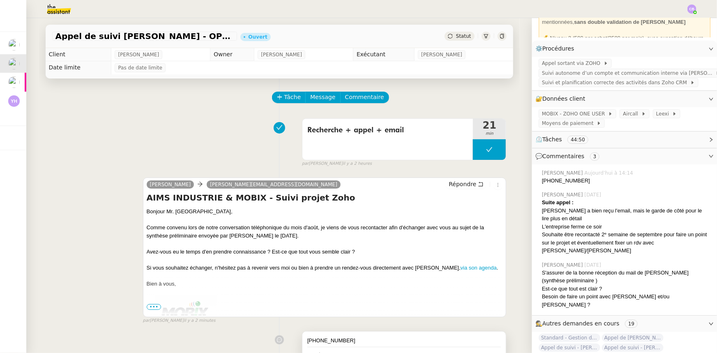
scroll to position [0, 0]
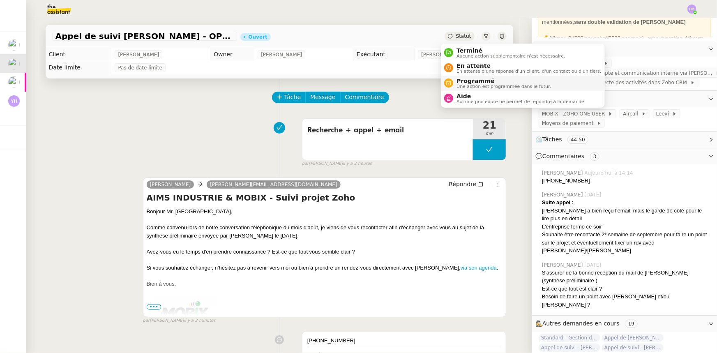
click at [473, 84] on span "Une action est programmée dans le futur." at bounding box center [504, 86] width 95 height 5
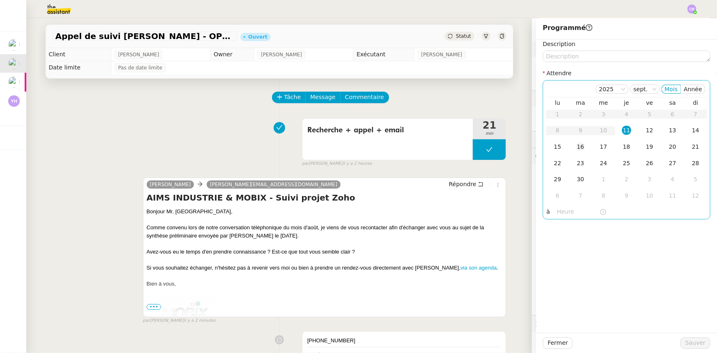
click at [576, 147] on div "16" at bounding box center [580, 146] width 9 height 9
click at [557, 211] on input "text" at bounding box center [578, 211] width 42 height 9
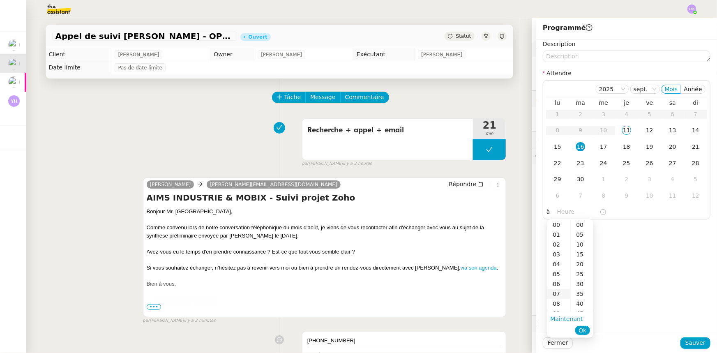
click at [555, 294] on div "07" at bounding box center [558, 294] width 23 height 10
click at [580, 226] on div "00" at bounding box center [582, 225] width 23 height 10
type input "07:00"
click at [587, 328] on button "Ok" at bounding box center [582, 330] width 14 height 9
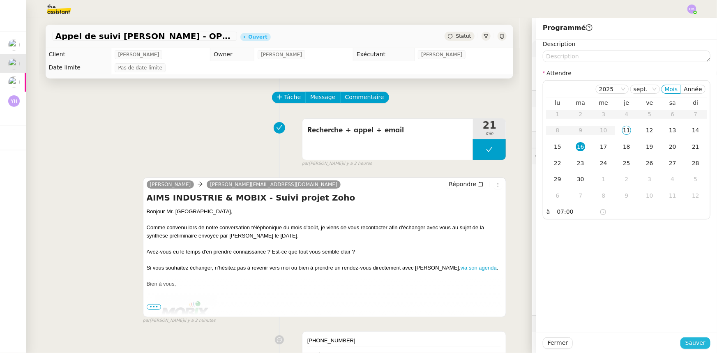
click at [692, 345] on span "Sauver" at bounding box center [696, 342] width 20 height 9
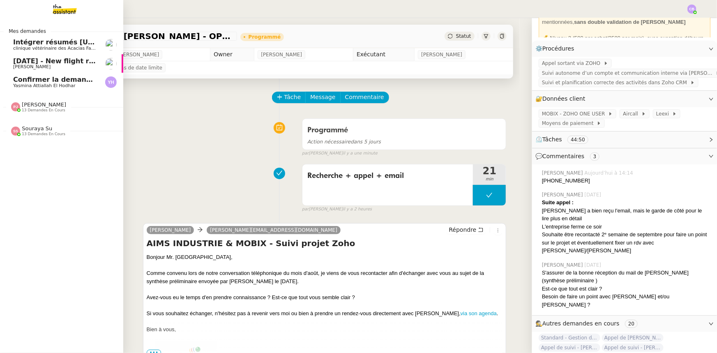
click at [29, 63] on span "[DATE] - New flight request - [PERSON_NAME]" at bounding box center [98, 61] width 170 height 8
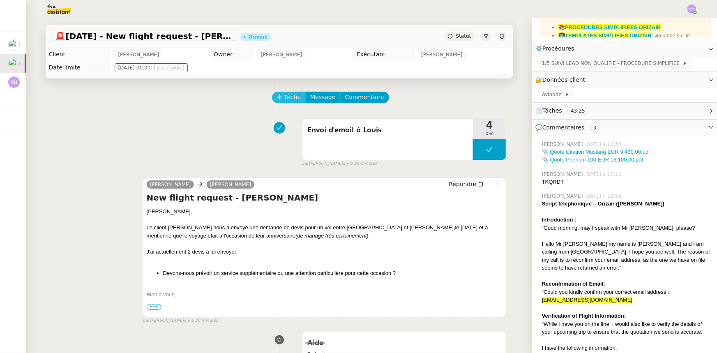
click at [284, 101] on span "Tâche" at bounding box center [292, 96] width 17 height 9
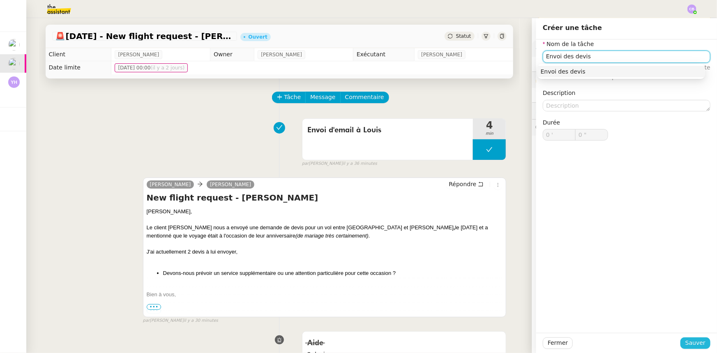
type input "Envoi des devis"
click at [686, 341] on span "Sauver" at bounding box center [696, 342] width 20 height 9
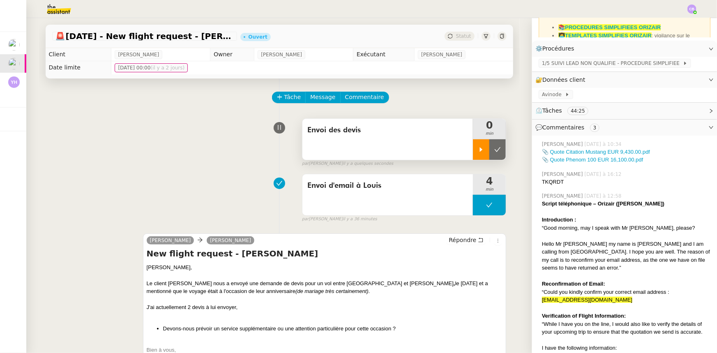
click at [473, 153] on div at bounding box center [481, 149] width 16 height 21
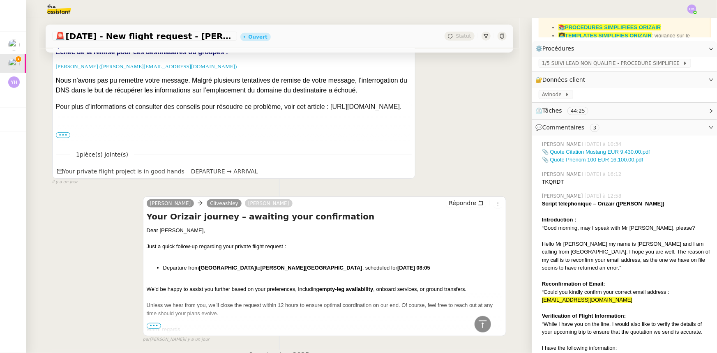
scroll to position [1868, 0]
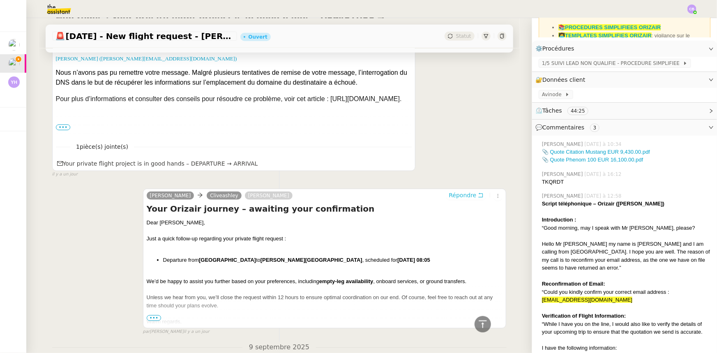
click at [463, 191] on span "Répondre" at bounding box center [463, 195] width 28 height 8
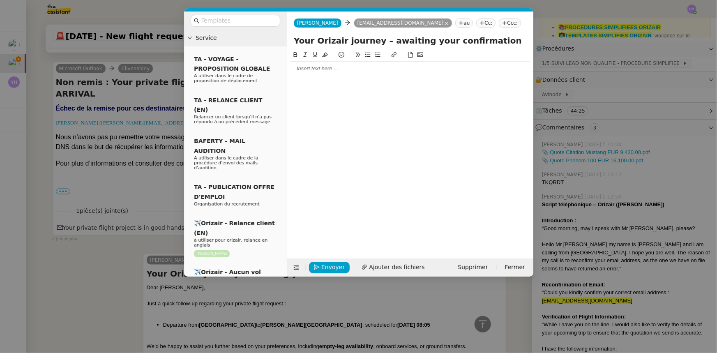
scroll to position [1933, 0]
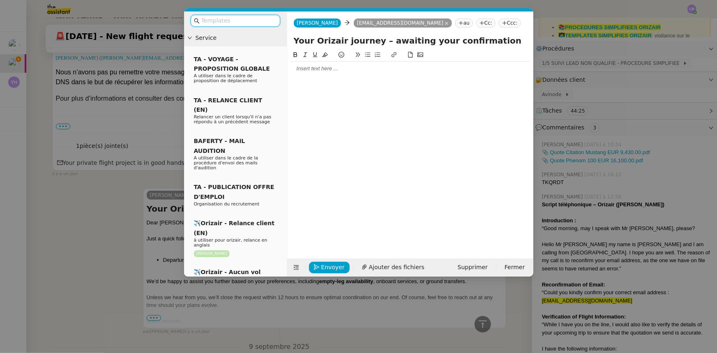
click at [246, 21] on input "text" at bounding box center [238, 20] width 74 height 9
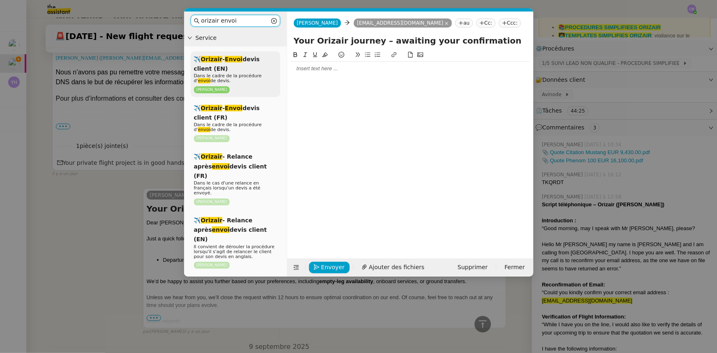
type input "orizair envoi"
click at [234, 70] on div "✈️ Orizair - Envoi devis client (EN) Dans le cadre de la procédure d' envoi de …" at bounding box center [236, 74] width 90 height 46
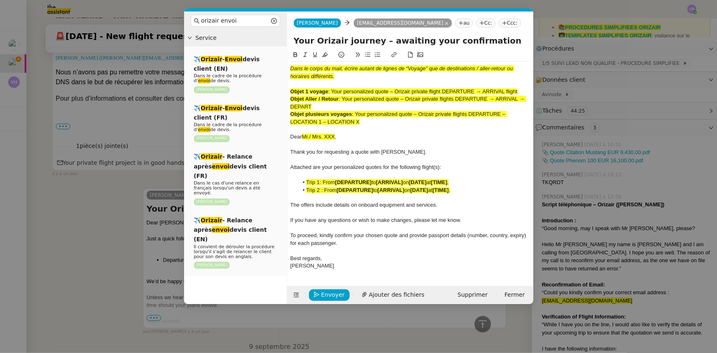
scroll to position [2041, 0]
click at [139, 172] on nz-modal-container "orizair envoi Service ✈️ Orizair - Envoi devis client (EN) Dans le cadre de la …" at bounding box center [358, 176] width 717 height 353
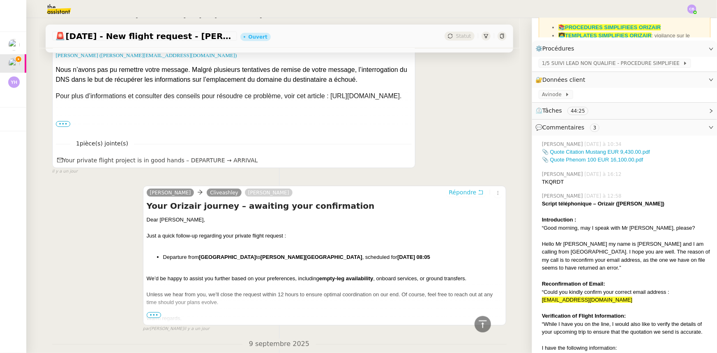
scroll to position [2038, 0]
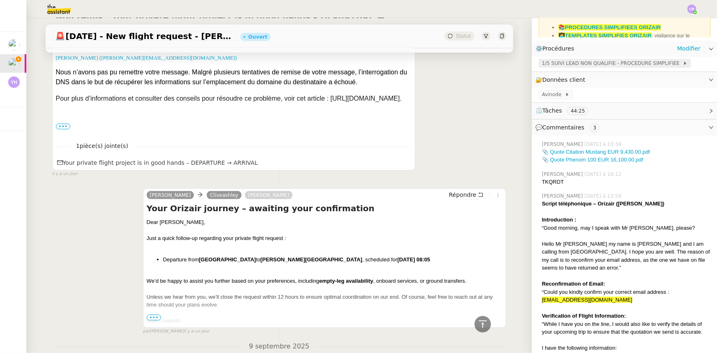
click at [574, 65] on span "1/5 SUIVI LEAD NON QUALIFIE - PROCEDURE SIMPLIFIEE" at bounding box center [612, 63] width 141 height 8
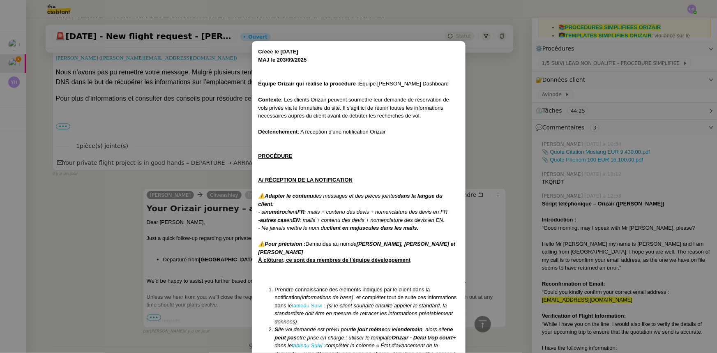
click at [312, 305] on link "tableau Suivi :" at bounding box center [309, 306] width 34 height 6
click at [181, 164] on nz-modal-container "Créée le [DATE] MAJ le 203/09 /2025 Équipe Orizair qui réalise la procédure : É…" at bounding box center [358, 176] width 717 height 353
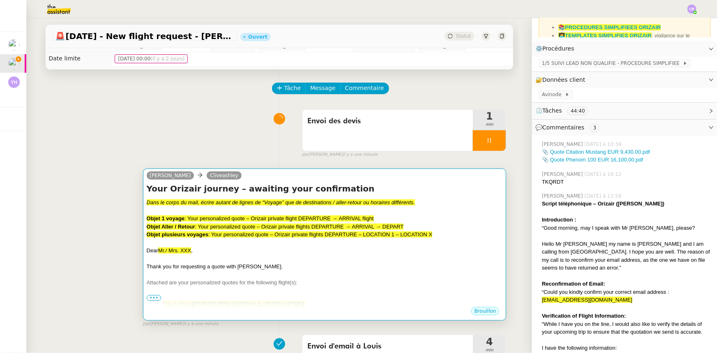
scroll to position [0, 0]
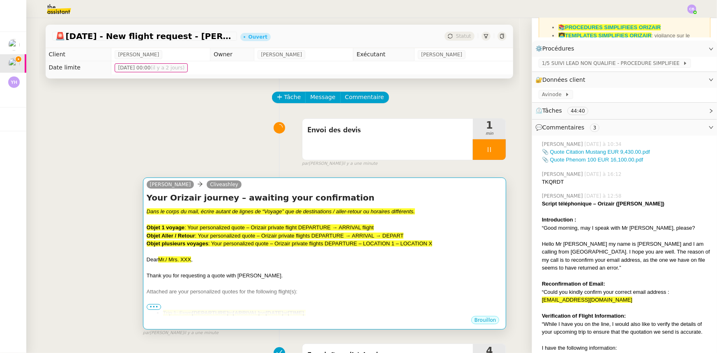
click at [364, 252] on div at bounding box center [325, 252] width 356 height 8
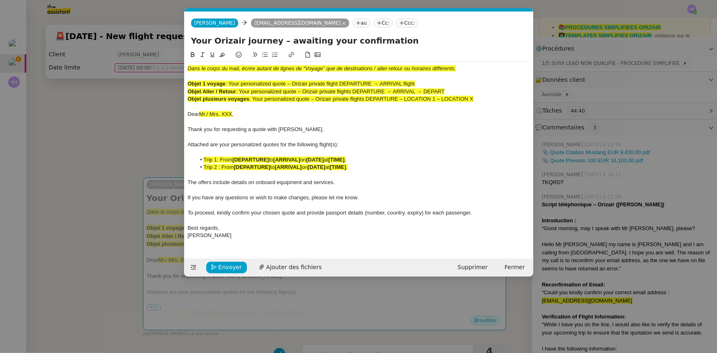
scroll to position [0, 48]
drag, startPoint x: 417, startPoint y: 83, endPoint x: 231, endPoint y: 81, distance: 185.8
click at [231, 81] on span ": Your personalized quote – Orizair private flight DEPARTURE → ARRIVAL flight" at bounding box center [320, 84] width 189 height 6
copy span "Your personalized quote – Orizair private flight DEPARTURE → ARRIVAL flight"
drag, startPoint x: 383, startPoint y: 39, endPoint x: 192, endPoint y: 40, distance: 191.5
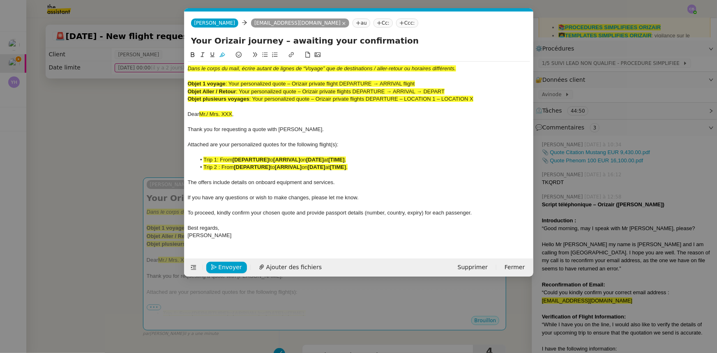
click at [192, 40] on input "Your Orizair journey – awaiting your confirmation" at bounding box center [359, 41] width 336 height 12
paste input "personalized quote – Orizair private flight DEPARTURE → ARRIVAL flight"
type input "Your personalized quote – Orizair private flight DEPARTURE → ARRIVAL flight"
drag, startPoint x: 489, startPoint y: 97, endPoint x: 189, endPoint y: 68, distance: 301.0
click at [189, 68] on div "Dans le corps du mail, écrire autant de lignes de “Voyage” que de destinations …" at bounding box center [359, 152] width 342 height 181
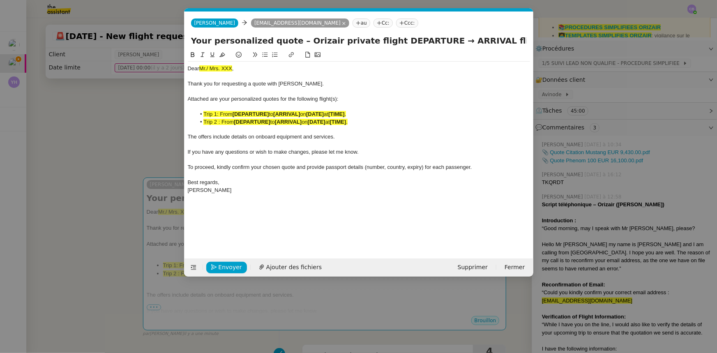
click at [138, 128] on nz-modal-container "orizair envoi Service ✈️ Orizair - Envoi devis client (EN) Dans le cadre de la …" at bounding box center [358, 176] width 717 height 353
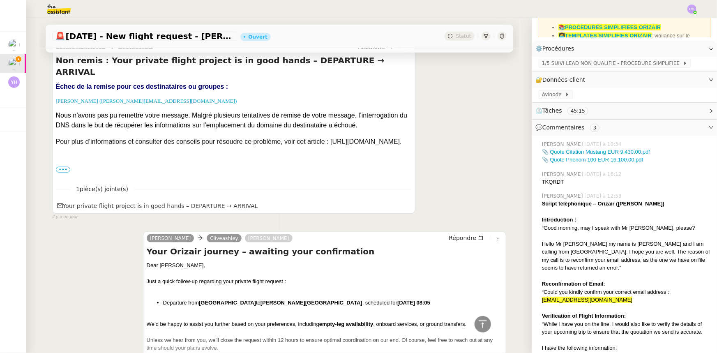
scroll to position [2018, 0]
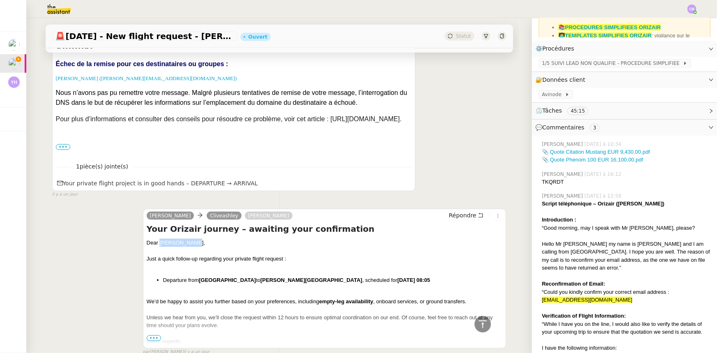
drag, startPoint x: 184, startPoint y: 234, endPoint x: 157, endPoint y: 234, distance: 26.7
click at [157, 239] on div "Dear [PERSON_NAME]," at bounding box center [325, 243] width 356 height 8
copy div "[PERSON_NAME]"
click at [478, 326] on icon at bounding box center [483, 324] width 10 height 10
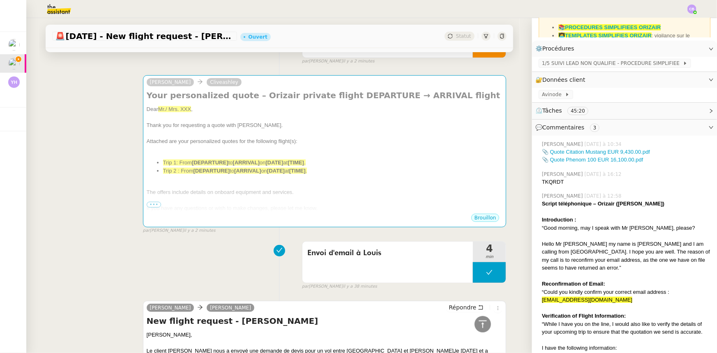
scroll to position [0, 0]
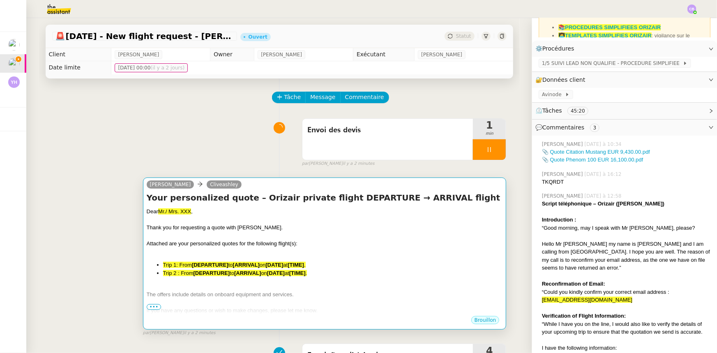
click at [258, 246] on span "Attached are your personalized quotes for the following flight(s):" at bounding box center [222, 243] width 151 height 6
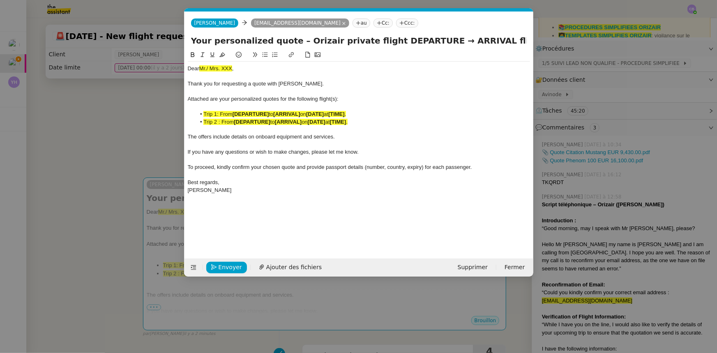
scroll to position [0, 48]
drag, startPoint x: 234, startPoint y: 70, endPoint x: 201, endPoint y: 67, distance: 33.4
click at [201, 67] on div "Dear Mr./ Mrs. XXX ," at bounding box center [359, 68] width 342 height 7
click at [222, 54] on icon at bounding box center [222, 55] width 6 height 5
click at [232, 68] on span "Mr./ Mrs. XXX," at bounding box center [216, 68] width 35 height 6
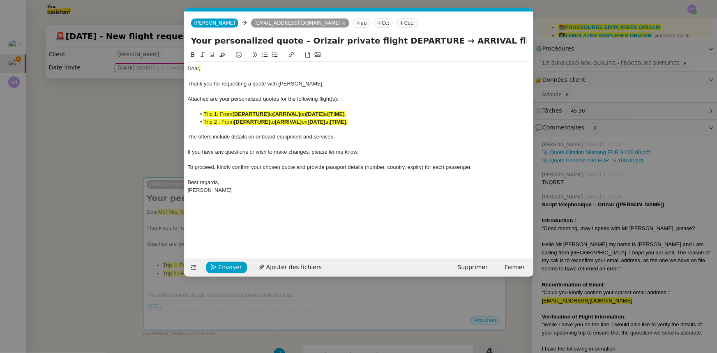
scroll to position [0, 0]
click at [229, 67] on div "Dear [PERSON_NAME] ," at bounding box center [359, 68] width 342 height 7
click at [222, 54] on icon at bounding box center [222, 55] width 6 height 6
click at [251, 79] on div at bounding box center [359, 76] width 342 height 7
click at [137, 135] on nz-modal-container "orizair envoi Service ✈️ Orizair - Envoi devis client (EN) Dans le cadre de la …" at bounding box center [358, 176] width 717 height 353
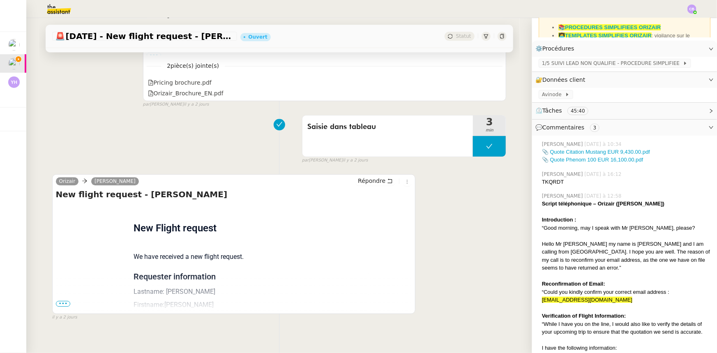
scroll to position [2602, 0]
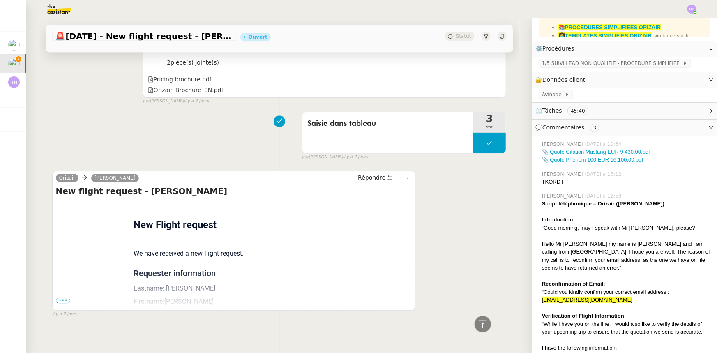
click at [64, 298] on span "•••" at bounding box center [63, 301] width 15 height 6
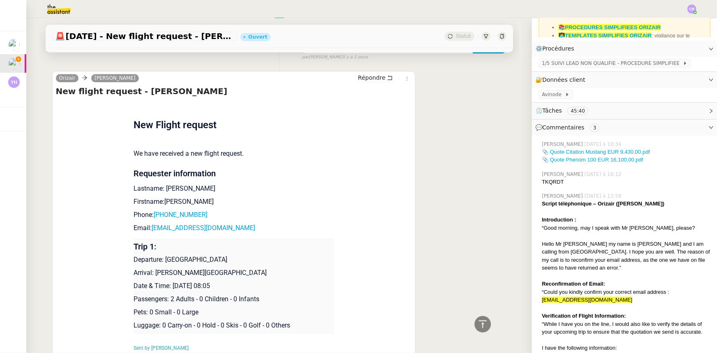
scroll to position [2714, 0]
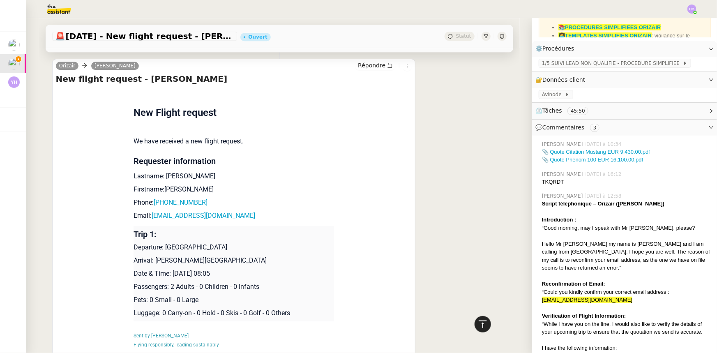
click at [478, 327] on icon at bounding box center [483, 324] width 10 height 10
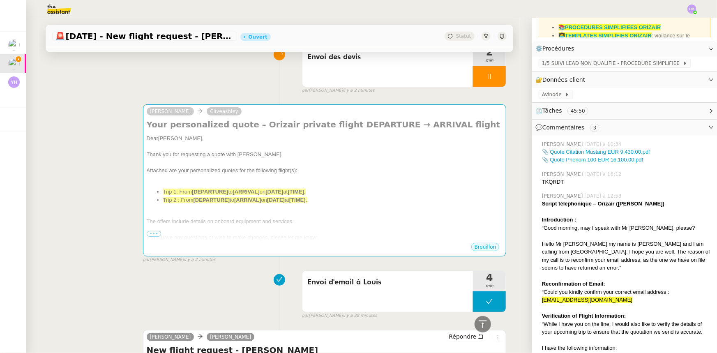
scroll to position [0, 0]
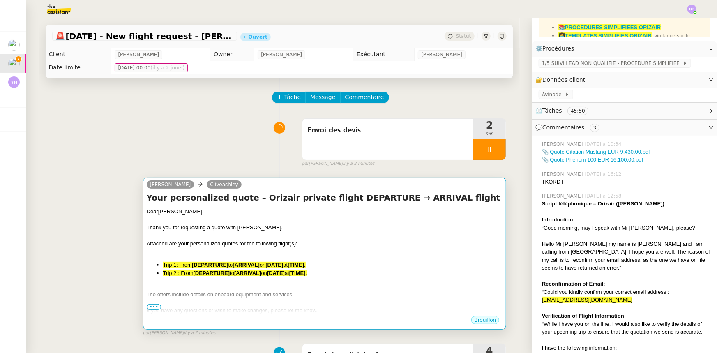
click at [342, 239] on div at bounding box center [325, 236] width 356 height 8
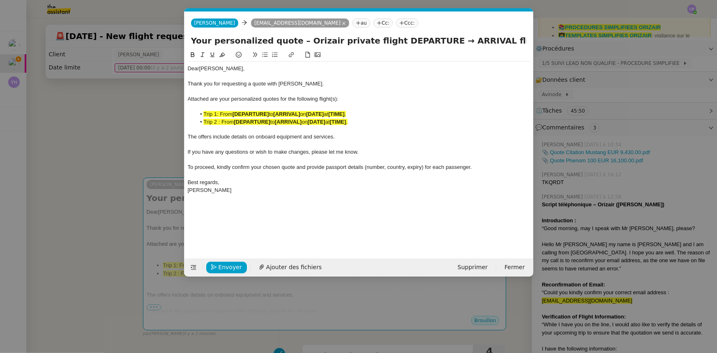
scroll to position [0, 48]
click at [270, 23] on nz-tag "[EMAIL_ADDRESS][DOMAIN_NAME]" at bounding box center [300, 22] width 98 height 9
click at [342, 23] on icon at bounding box center [344, 23] width 4 height 4
click at [251, 22] on nz-tag "au" at bounding box center [260, 22] width 18 height 9
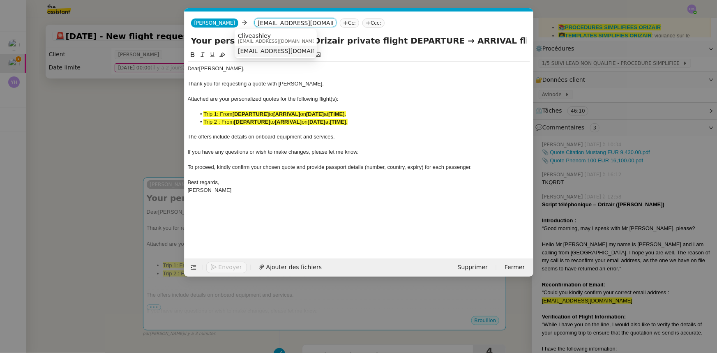
type input "[EMAIL_ADDRESS][DOMAIN_NAME]"
click at [255, 51] on span "[EMAIL_ADDRESS][DOMAIN_NAME]" at bounding box center [288, 51] width 101 height 7
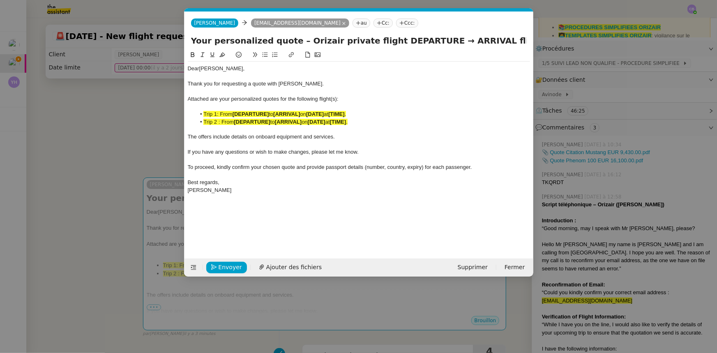
drag, startPoint x: 419, startPoint y: 41, endPoint x: 377, endPoint y: 37, distance: 42.5
click at [377, 37] on input "Your personalized quote – Orizair private flight DEPARTURE → ARRIVAL flight" at bounding box center [359, 41] width 336 height 12
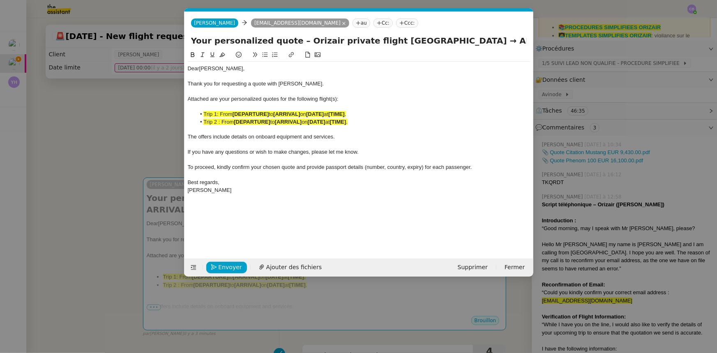
click at [518, 43] on input "Your personalized quote – Orizair private flight [GEOGRAPHIC_DATA] → ARRIVAL fl…" at bounding box center [359, 41] width 336 height 12
click at [204, 41] on input "Your personalized quote – Orizair private flight [GEOGRAPHIC_DATA] → [PERSON_NA…" at bounding box center [359, 41] width 336 height 12
type input "Your personalized quote – Orizair private flight [GEOGRAPHIC_DATA] → [PERSON_NA…"
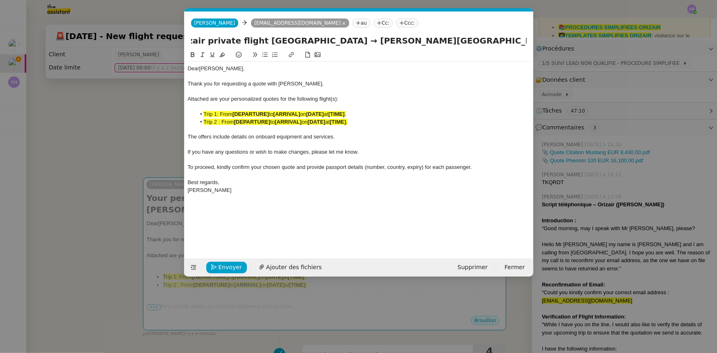
scroll to position [0, 0]
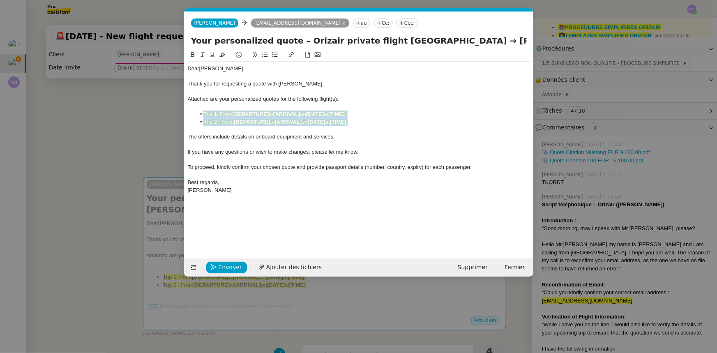
drag, startPoint x: 362, startPoint y: 122, endPoint x: 194, endPoint y: 114, distance: 167.5
click at [194, 114] on ul "Trip 1: From [DEPARTURE] to [ARRIVAL] on [DATE] at [TIME] . Trip 2 : From [DEPA…" at bounding box center [359, 118] width 342 height 15
click at [221, 56] on icon at bounding box center [222, 55] width 6 height 5
click at [241, 145] on div at bounding box center [359, 144] width 342 height 7
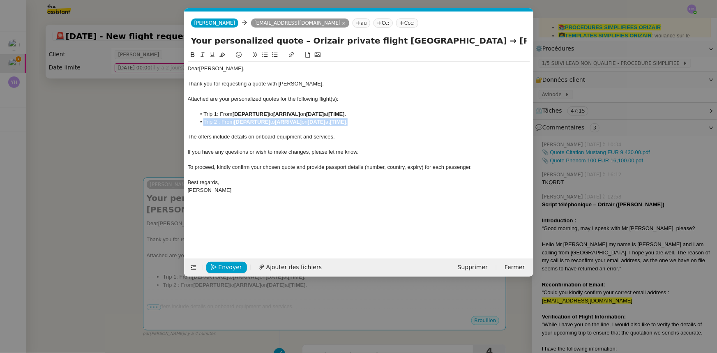
drag, startPoint x: 364, startPoint y: 120, endPoint x: 199, endPoint y: 124, distance: 164.9
click at [199, 124] on li "Trip 2 : From [DEPARTURE] to [ARRIVAL] on [DATE] at [TIME] ." at bounding box center [363, 121] width 335 height 7
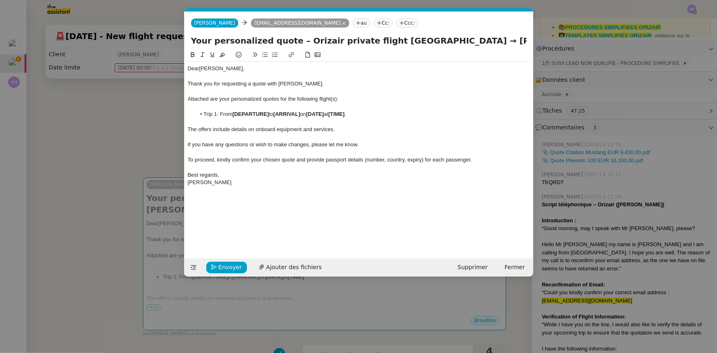
drag, startPoint x: 374, startPoint y: 41, endPoint x: 505, endPoint y: 40, distance: 130.3
click at [505, 40] on input "Your personalized quote – Orizair private flight [GEOGRAPHIC_DATA] → [PERSON_NA…" at bounding box center [359, 41] width 336 height 12
drag, startPoint x: 270, startPoint y: 115, endPoint x: 234, endPoint y: 114, distance: 35.4
click at [234, 114] on strong "[DEPARTURE]" at bounding box center [251, 114] width 37 height 6
drag, startPoint x: 235, startPoint y: 115, endPoint x: 310, endPoint y: 111, distance: 75.3
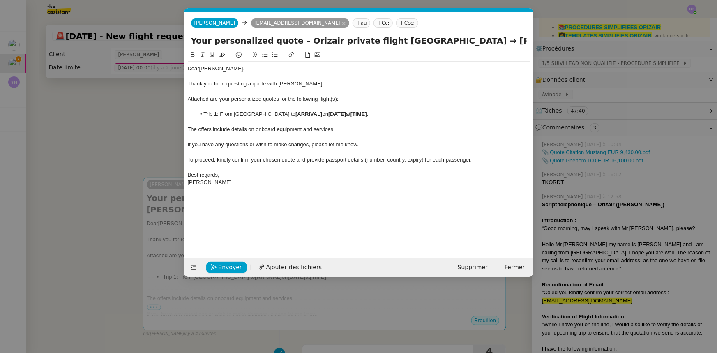
click at [310, 111] on li "Trip 1: From [GEOGRAPHIC_DATA] to [ARRIVAL] on [DATE] at [TIME] ." at bounding box center [363, 114] width 335 height 7
click at [193, 54] on icon at bounding box center [193, 55] width 6 height 6
drag, startPoint x: 518, startPoint y: 40, endPoint x: 527, endPoint y: 41, distance: 9.1
click at [527, 41] on div "Your personalized quote – Orizair private flight [GEOGRAPHIC_DATA] → [PERSON_NA…" at bounding box center [359, 43] width 349 height 16
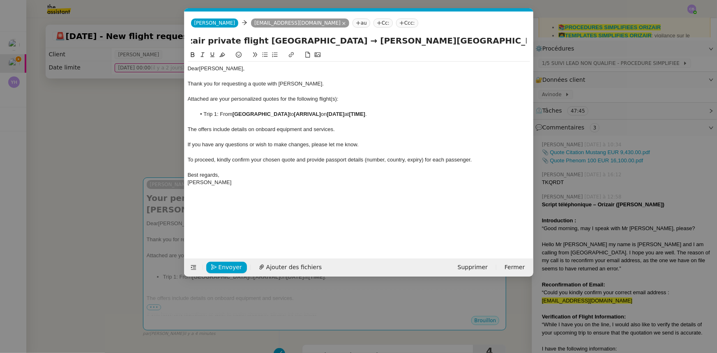
scroll to position [0, 0]
drag, startPoint x: 353, startPoint y: 114, endPoint x: 326, endPoint y: 115, distance: 26.7
click at [326, 115] on li "Trip 1: From [GEOGRAPHIC_DATA] to [ARRIVAL] on [DATE] at [TIME] ." at bounding box center [363, 114] width 335 height 7
click at [327, 115] on li "Trip 1: From [GEOGRAPHIC_DATA] to [PERSON_NAME][GEOGRAPHIC_DATA] on [DATE] at […" at bounding box center [363, 114] width 335 height 7
drag, startPoint x: 326, startPoint y: 114, endPoint x: 416, endPoint y: 111, distance: 90.1
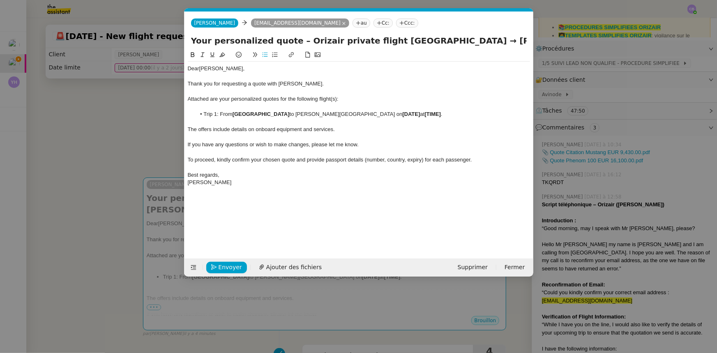
click at [416, 111] on li "Trip 1: From [GEOGRAPHIC_DATA] to [PERSON_NAME][GEOGRAPHIC_DATA] on [DATE] at […" at bounding box center [363, 114] width 335 height 7
click at [192, 55] on icon at bounding box center [193, 55] width 6 height 6
click at [420, 134] on div at bounding box center [359, 136] width 342 height 7
click at [420, 115] on strong "[DATE]" at bounding box center [411, 114] width 18 height 6
drag, startPoint x: 468, startPoint y: 113, endPoint x: 432, endPoint y: 111, distance: 35.8
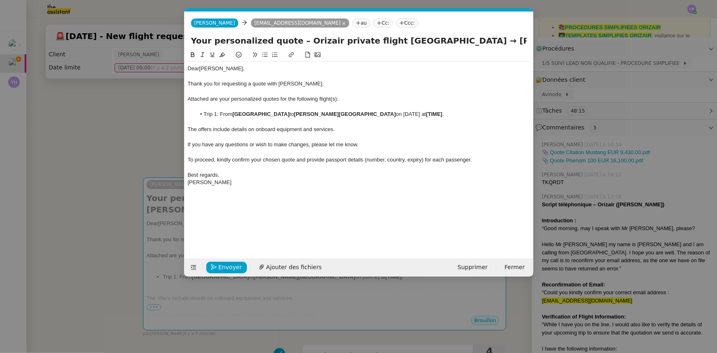
click at [432, 111] on li "Trip 1: From [GEOGRAPHIC_DATA] to [PERSON_NAME][GEOGRAPHIC_DATA] on [DATE] at […" at bounding box center [363, 114] width 335 height 7
click at [192, 56] on icon at bounding box center [193, 55] width 6 height 6
click at [441, 112] on strong "[TIME]" at bounding box center [432, 114] width 16 height 6
drag, startPoint x: 490, startPoint y: 114, endPoint x: 479, endPoint y: 114, distance: 10.7
click at [479, 114] on li "Trip 1: From [GEOGRAPHIC_DATA] to [PERSON_NAME][GEOGRAPHIC_DATA] on [DATE] 08:0…" at bounding box center [363, 114] width 335 height 7
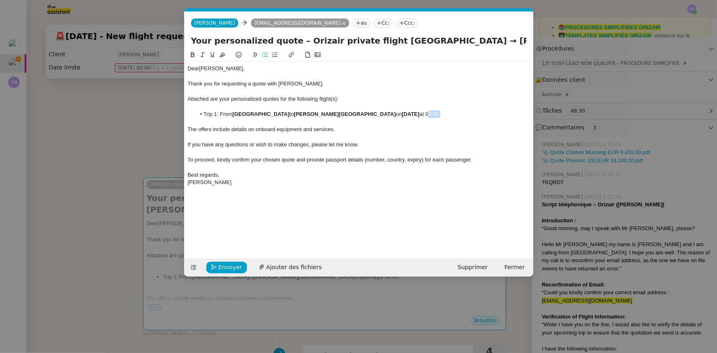
click at [193, 57] on icon at bounding box center [193, 55] width 6 height 6
click at [323, 143] on span "If you have any questions or wish to make changes, please let me know." at bounding box center [273, 144] width 171 height 6
click at [337, 98] on span "Attached are your personalized quotes for the following flight(s):" at bounding box center [263, 99] width 151 height 6
click at [379, 143] on div "If you have any questions or wish to make changes, please let me know." at bounding box center [359, 144] width 342 height 7
click at [277, 268] on span "Ajouter des fichiers" at bounding box center [293, 267] width 55 height 9
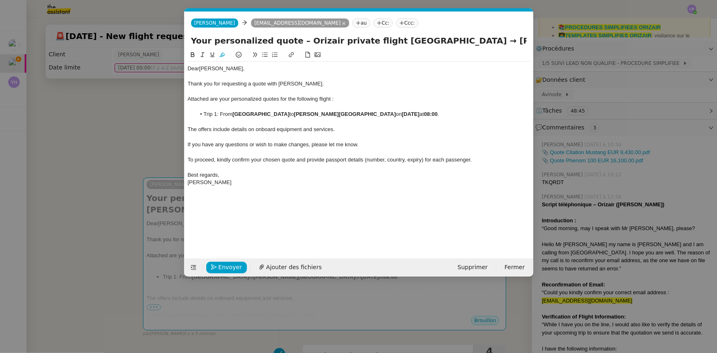
click at [146, 124] on nz-modal-container "orizair envoi Service ✈️ Orizair - Envoi devis client (EN) Dans le cadre de la …" at bounding box center [358, 176] width 717 height 353
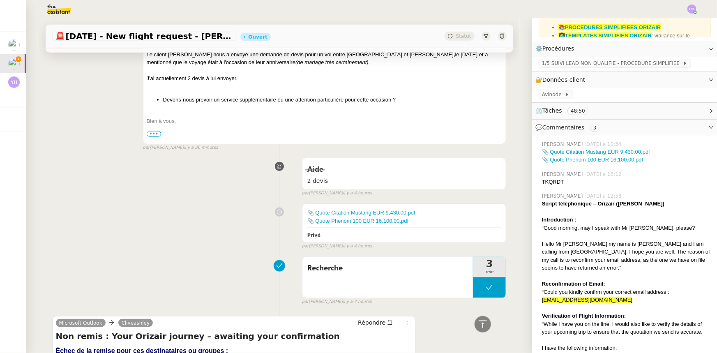
scroll to position [411, 0]
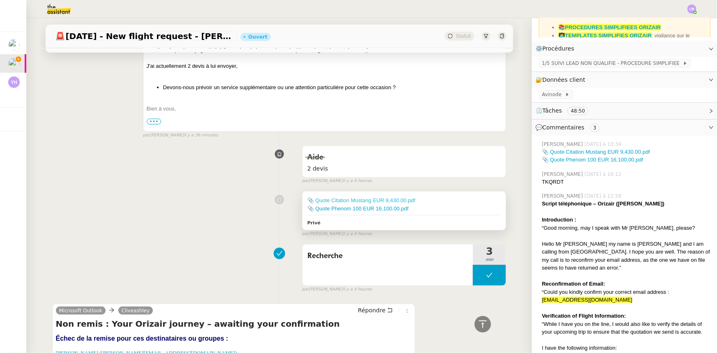
click at [367, 203] on link "📎 Quote Citation Mustang EUR 9,430.00.pdf" at bounding box center [361, 200] width 108 height 6
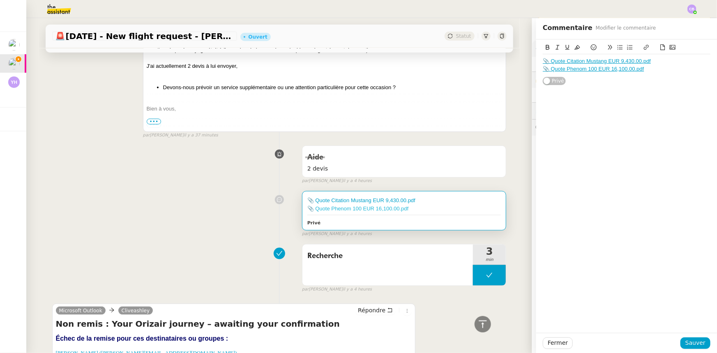
click at [384, 209] on link "📎 Quote Phenom 100 EUR 16,100.00.pdf" at bounding box center [358, 209] width 102 height 6
click at [556, 345] on span "Fermer" at bounding box center [558, 342] width 20 height 9
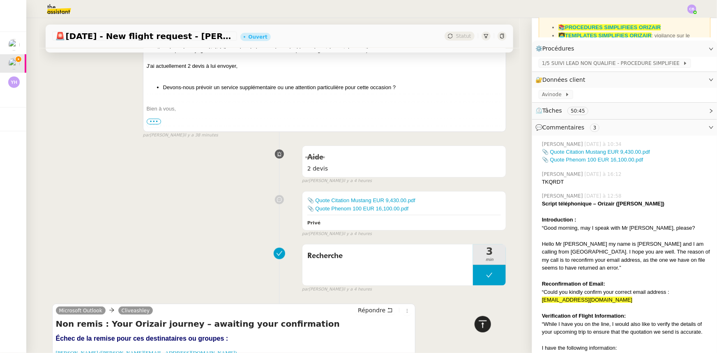
click at [478, 322] on icon at bounding box center [483, 324] width 10 height 10
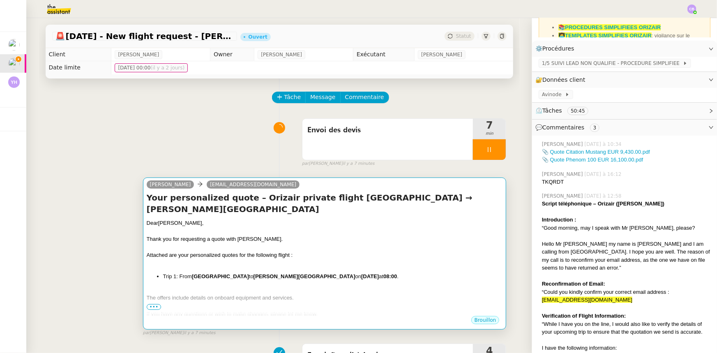
click at [337, 245] on div at bounding box center [325, 247] width 356 height 8
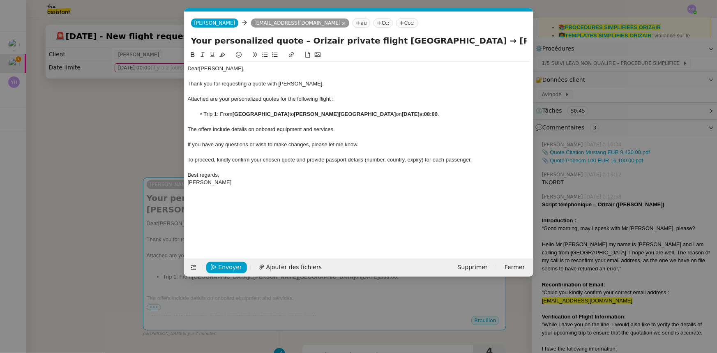
scroll to position [0, 48]
click at [297, 267] on span "Ajouter des fichiers" at bounding box center [293, 267] width 55 height 9
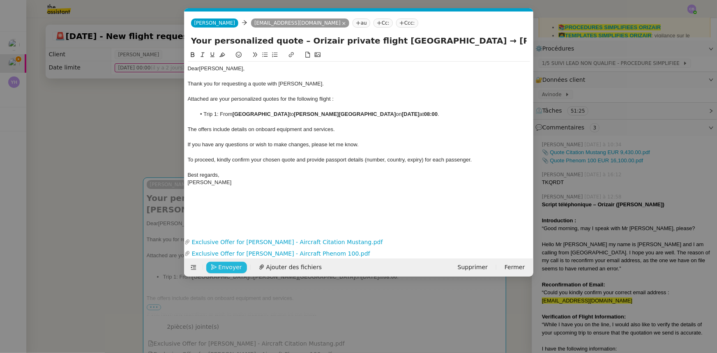
click at [236, 267] on span "Envoyer" at bounding box center [230, 267] width 23 height 9
click at [236, 267] on span "Confirmer l'envoi" at bounding box center [243, 267] width 49 height 9
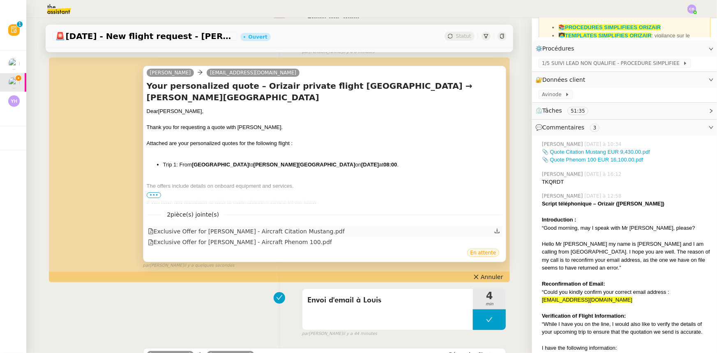
scroll to position [0, 0]
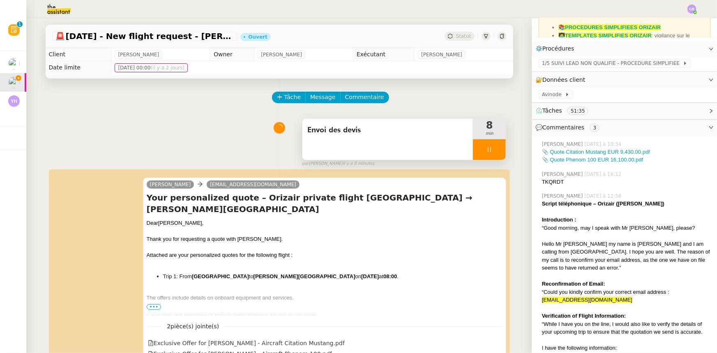
click at [473, 152] on div at bounding box center [489, 149] width 33 height 21
click at [490, 154] on button at bounding box center [498, 149] width 16 height 21
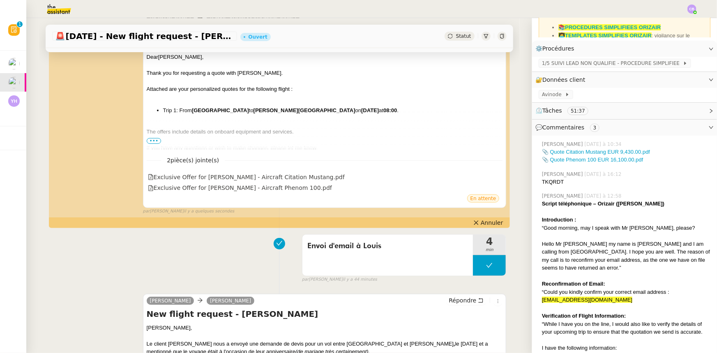
scroll to position [187, 0]
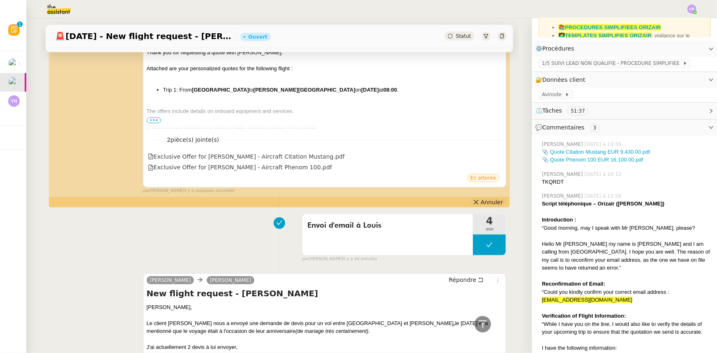
click at [487, 202] on span "Annuler" at bounding box center [492, 202] width 22 height 8
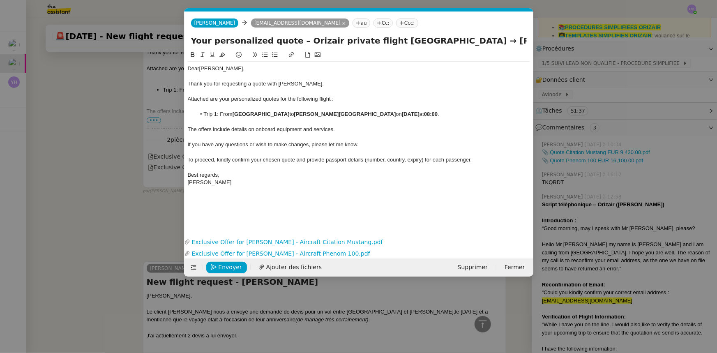
scroll to position [0, 17]
click at [118, 153] on nz-modal-container "Service TA - VOYAGE - PROPOSITION GLOBALE A utiliser dans le cadre de propositi…" at bounding box center [358, 176] width 717 height 353
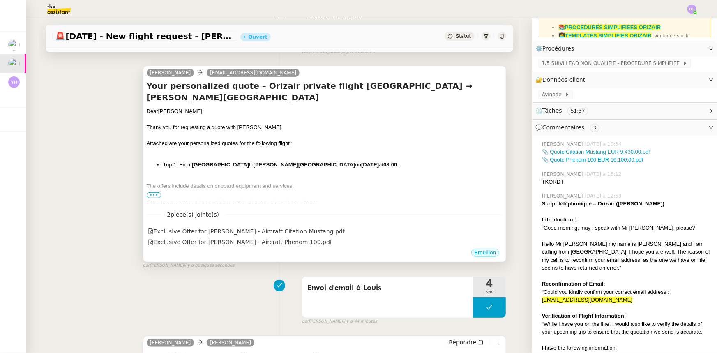
scroll to position [0, 0]
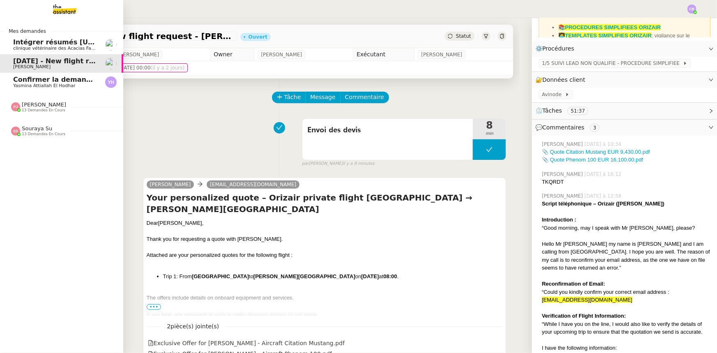
click at [21, 84] on span "Yasmina Attiallah El Hodhar" at bounding box center [44, 85] width 62 height 5
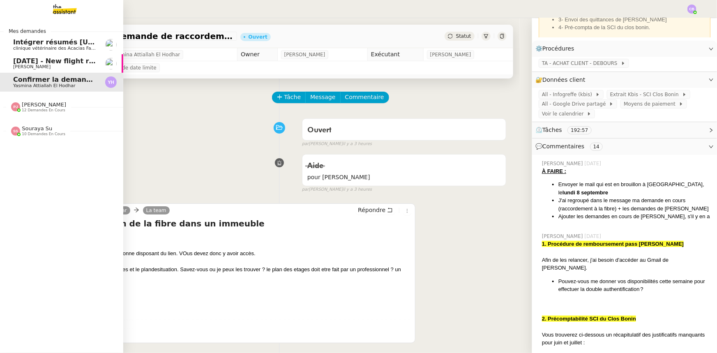
click at [43, 62] on span "[DATE] - New flight request - [PERSON_NAME]" at bounding box center [98, 61] width 170 height 8
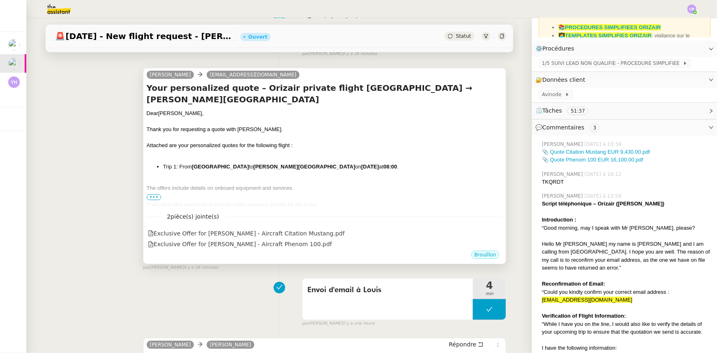
scroll to position [112, 0]
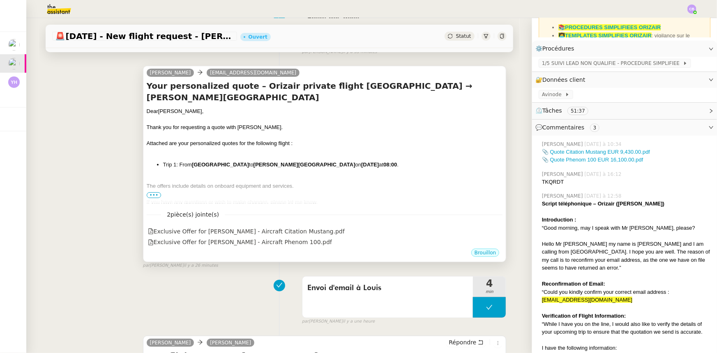
click at [360, 134] on div at bounding box center [325, 136] width 356 height 8
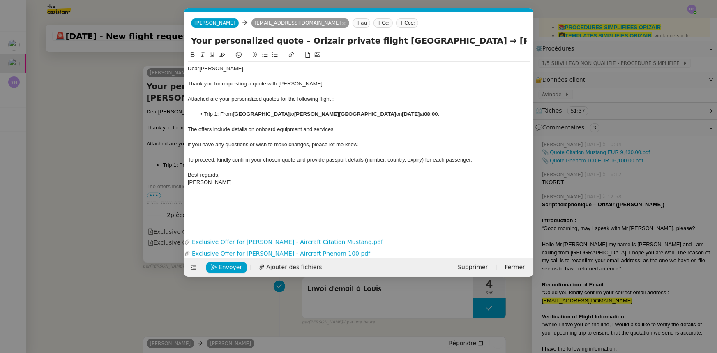
scroll to position [0, 17]
click at [232, 267] on span "Envoyer" at bounding box center [230, 267] width 23 height 9
click at [232, 267] on span "Confirmer l'envoi" at bounding box center [243, 267] width 49 height 9
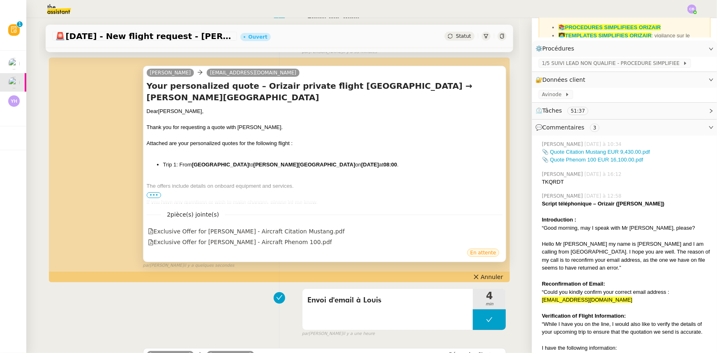
scroll to position [0, 0]
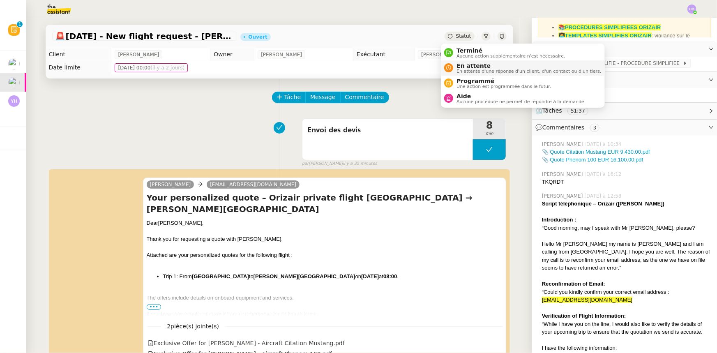
click at [467, 71] on span "En attente d'une réponse d'un client, d'un contact ou d'un tiers." at bounding box center [529, 71] width 145 height 5
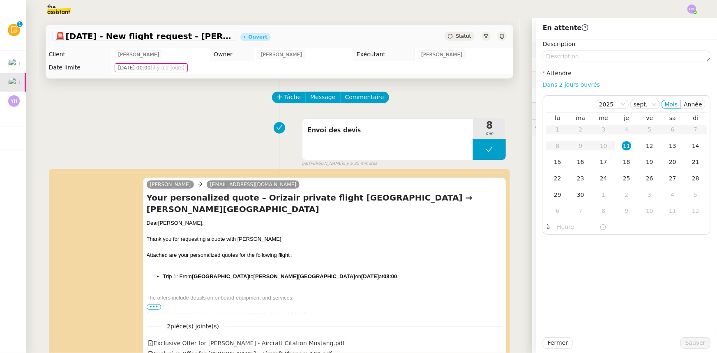
click at [559, 83] on link "Dans 2 jours ouvrés" at bounding box center [571, 84] width 57 height 7
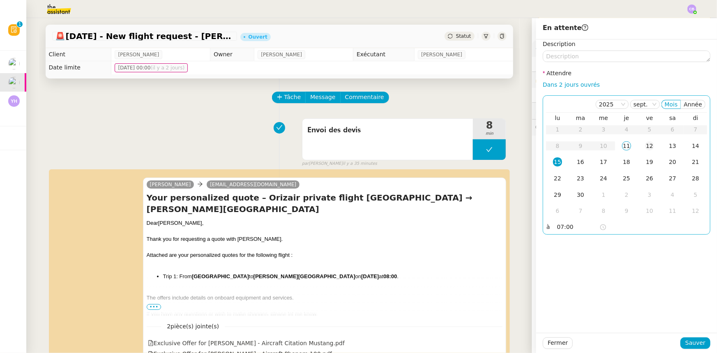
click at [645, 148] on div "12" at bounding box center [649, 145] width 9 height 9
click at [557, 228] on input "07:00" at bounding box center [578, 226] width 42 height 9
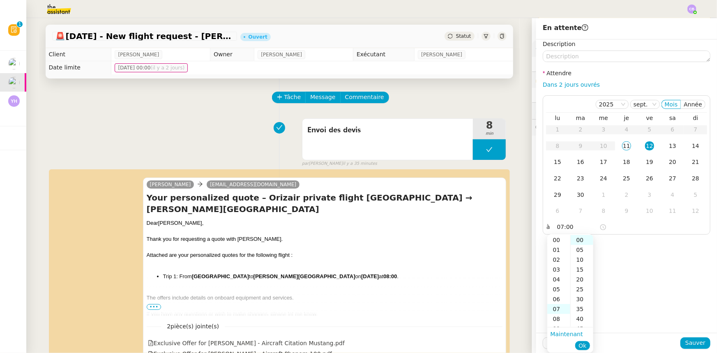
scroll to position [69, 0]
click at [558, 310] on div "14" at bounding box center [558, 309] width 23 height 10
type input "14:00"
click at [581, 345] on span "Ok" at bounding box center [583, 346] width 8 height 8
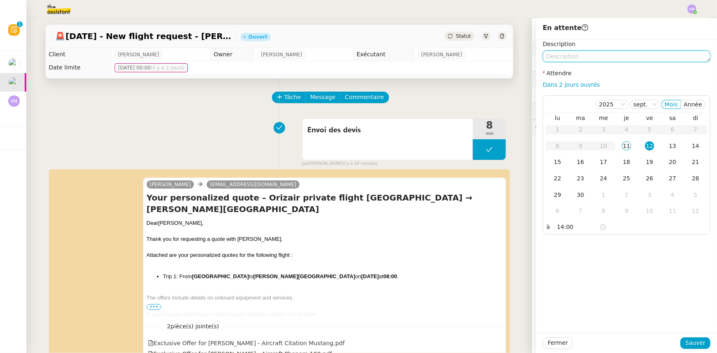
click at [554, 58] on textarea at bounding box center [627, 57] width 168 height 12
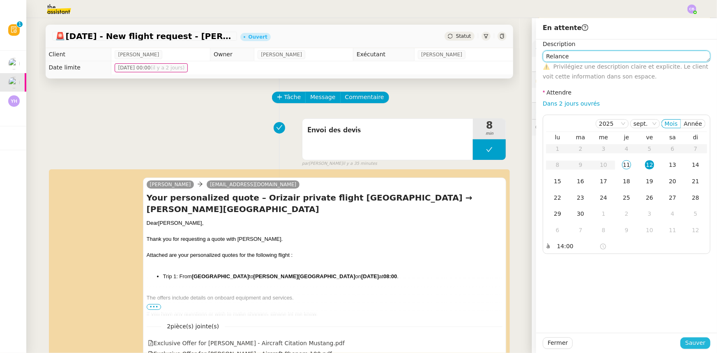
type textarea "Relance"
click at [686, 345] on span "Sauver" at bounding box center [696, 342] width 20 height 9
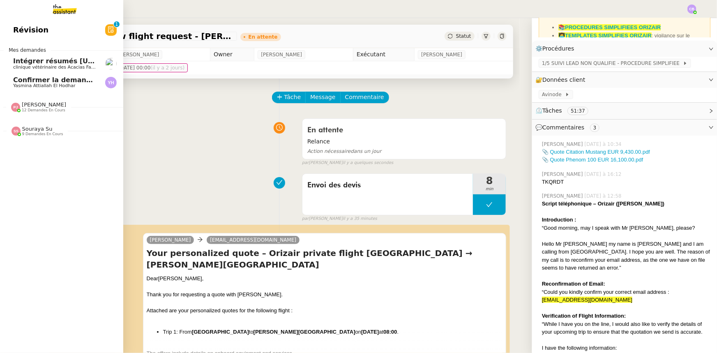
click at [22, 62] on span "Intégrer résumés [URL] dans Notion" at bounding box center [80, 61] width 134 height 8
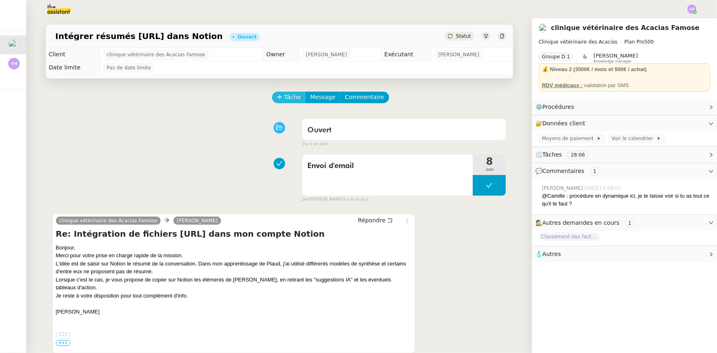
click at [284, 99] on span "Tâche" at bounding box center [292, 96] width 17 height 9
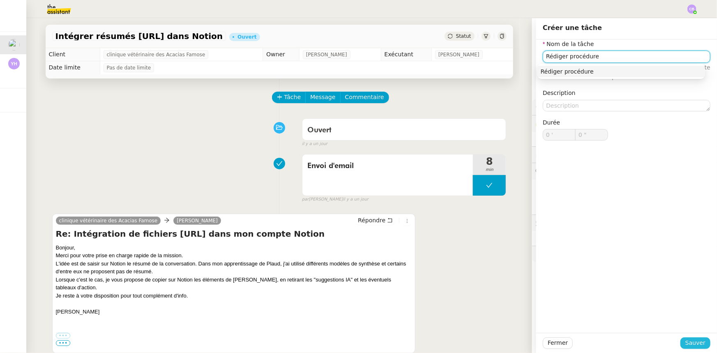
type input "Rédiger procédure"
click at [696, 343] on span "Sauver" at bounding box center [696, 342] width 20 height 9
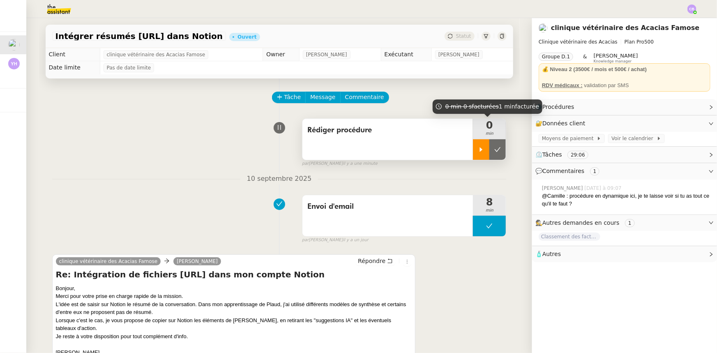
click at [473, 155] on div at bounding box center [481, 149] width 16 height 21
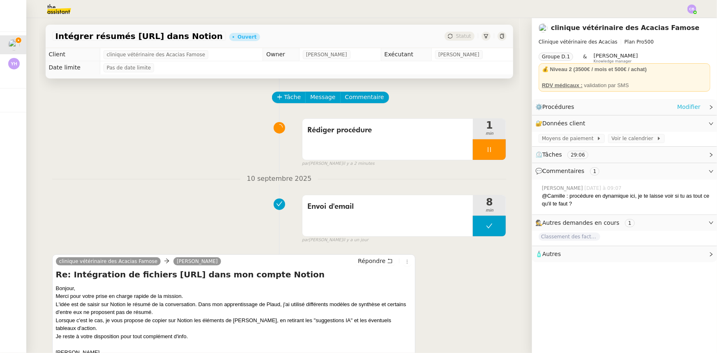
click at [677, 108] on link "Modifier" at bounding box center [688, 106] width 23 height 9
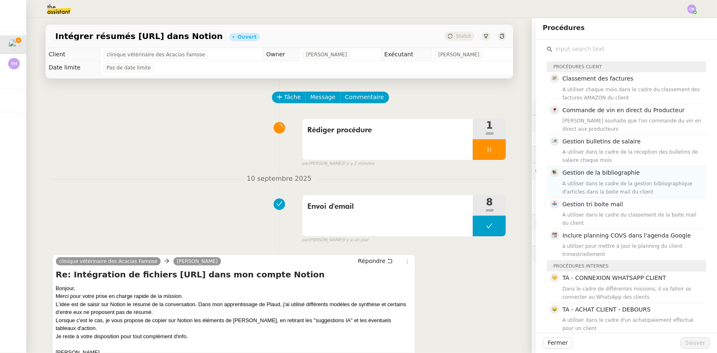
click at [602, 182] on div "A utiliser dans le cadre de la gestion bibliographique d'articles dans la boite…" at bounding box center [632, 188] width 139 height 16
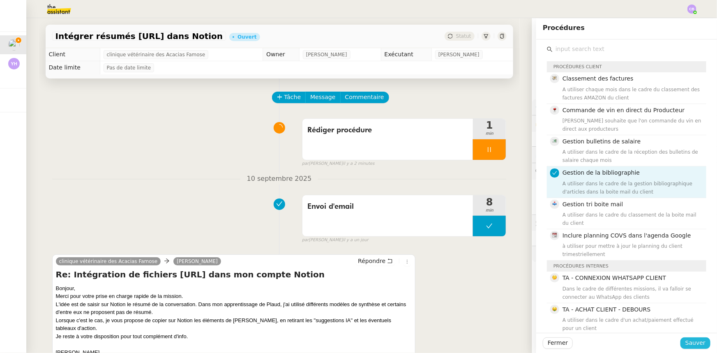
click at [686, 346] on span "Sauver" at bounding box center [696, 342] width 20 height 9
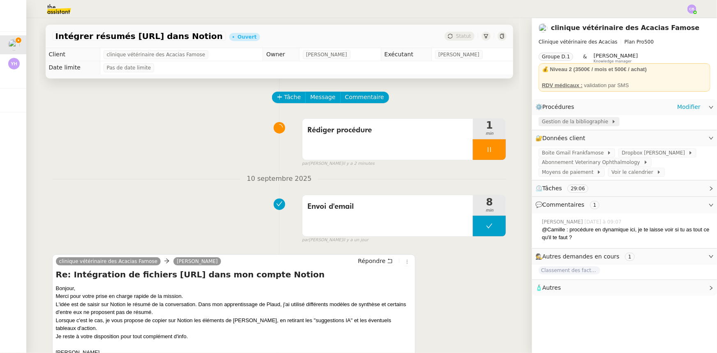
click at [565, 123] on span "Gestion de la bibliographie" at bounding box center [576, 122] width 69 height 8
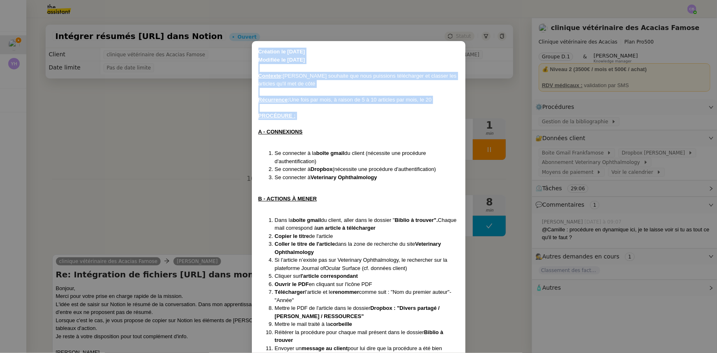
drag, startPoint x: 259, startPoint y: 50, endPoint x: 299, endPoint y: 116, distance: 77.8
click at [299, 116] on div "Création le [DATE] Modifiée le [DATE] Contexte : [PERSON_NAME] souhaite que nou…" at bounding box center [359, 204] width 201 height 313
copy div "Création le [DATE] Modifiée le [DATE] Contexte : [PERSON_NAME] souhaite que nou…"
click at [130, 197] on nz-modal-container "Création le [DATE] Modifiée le [DATE] Contexte : [PERSON_NAME] souhaite que nou…" at bounding box center [358, 176] width 717 height 353
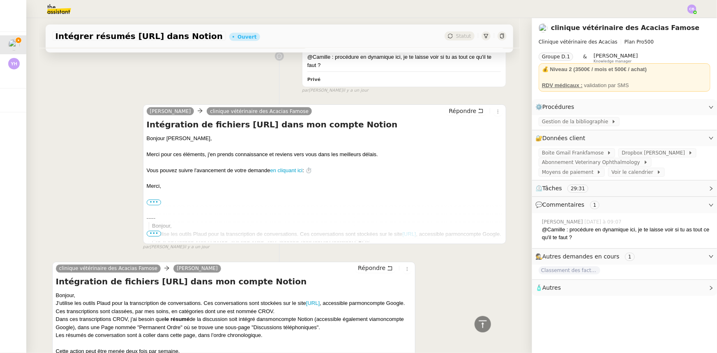
scroll to position [728, 0]
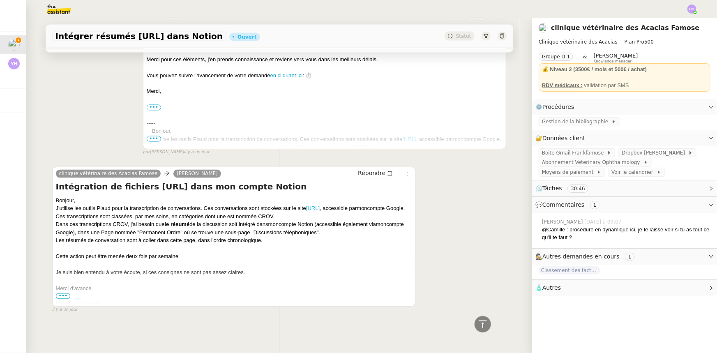
click at [316, 206] on link "[URL]" at bounding box center [313, 209] width 14 height 6
click at [564, 125] on span "Gestion de la bibliographie" at bounding box center [576, 122] width 69 height 8
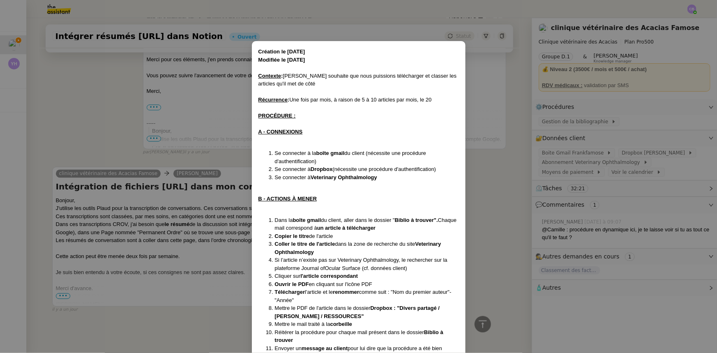
drag, startPoint x: 105, startPoint y: 98, endPoint x: 125, endPoint y: 35, distance: 65.8
click at [105, 98] on nz-modal-container "Création le [DATE] Modifiée le [DATE] Contexte : [PERSON_NAME] souhaite que nou…" at bounding box center [358, 176] width 717 height 353
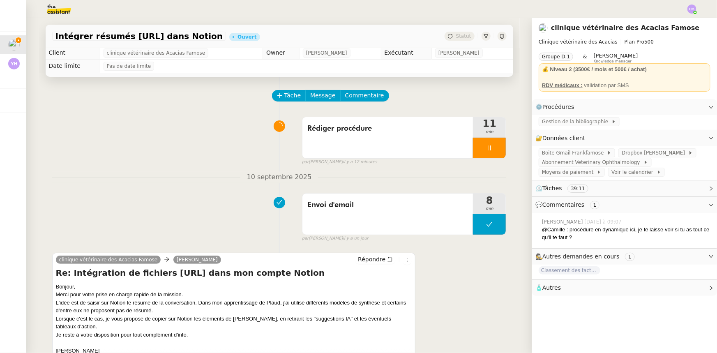
scroll to position [0, 0]
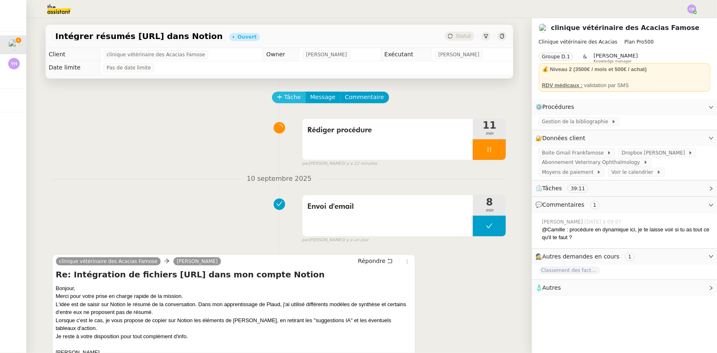
click at [286, 101] on span "Tâche" at bounding box center [292, 96] width 17 height 9
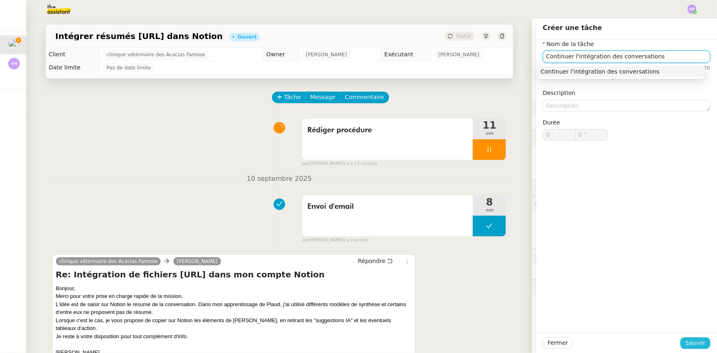
type input "Continuer l'intégration des conversations"
click at [691, 343] on span "Sauver" at bounding box center [696, 342] width 20 height 9
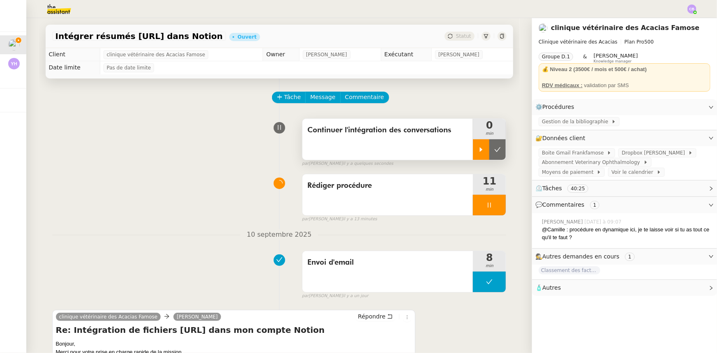
click at [478, 152] on icon at bounding box center [481, 149] width 7 height 7
click at [473, 206] on div at bounding box center [489, 205] width 33 height 21
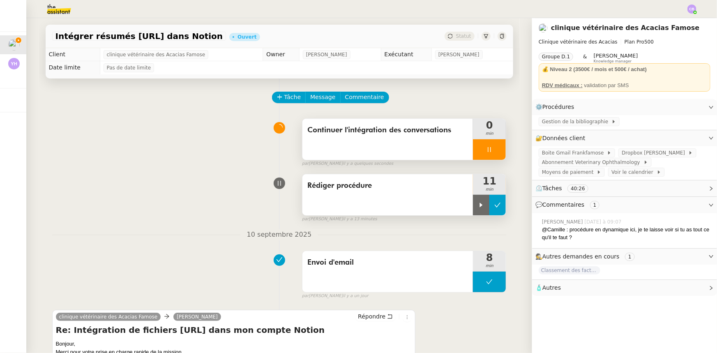
click at [490, 210] on button at bounding box center [498, 205] width 16 height 21
click at [476, 149] on div at bounding box center [489, 149] width 33 height 21
click at [478, 150] on icon at bounding box center [481, 149] width 7 height 7
click at [473, 148] on div at bounding box center [489, 149] width 33 height 21
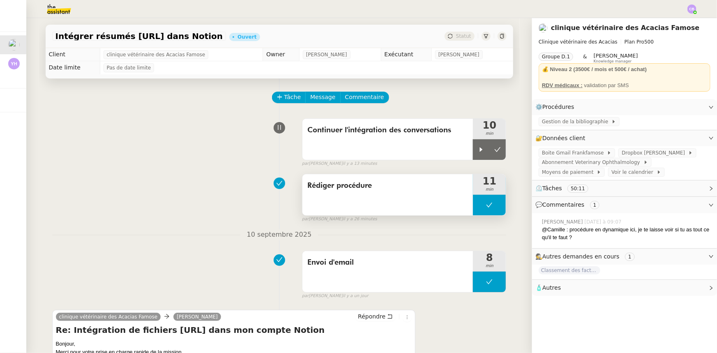
click at [476, 205] on button at bounding box center [489, 205] width 33 height 21
click at [478, 208] on icon at bounding box center [481, 205] width 7 height 7
click at [284, 102] on span "Tâche" at bounding box center [292, 96] width 17 height 9
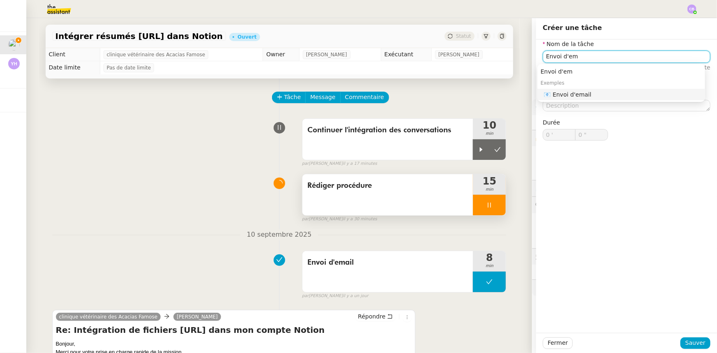
click at [580, 98] on div "📧 Envoi d'email" at bounding box center [623, 94] width 158 height 7
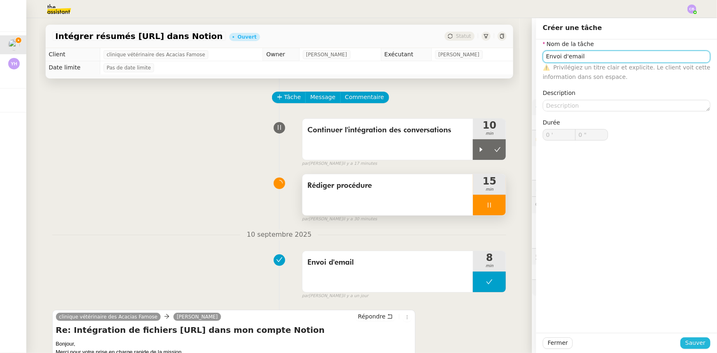
type input "Envoi d'email"
click at [691, 344] on span "Sauver" at bounding box center [696, 342] width 20 height 9
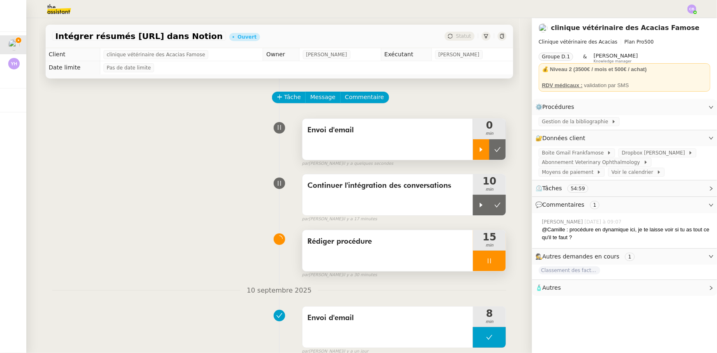
click at [478, 152] on icon at bounding box center [481, 149] width 7 height 7
click at [490, 211] on button at bounding box center [498, 205] width 16 height 21
drag, startPoint x: 469, startPoint y: 263, endPoint x: 480, endPoint y: 266, distance: 11.8
click at [473, 263] on div at bounding box center [489, 261] width 33 height 21
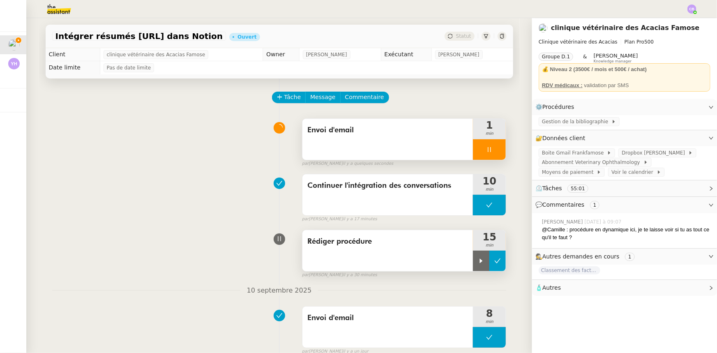
click at [490, 266] on button at bounding box center [498, 261] width 16 height 21
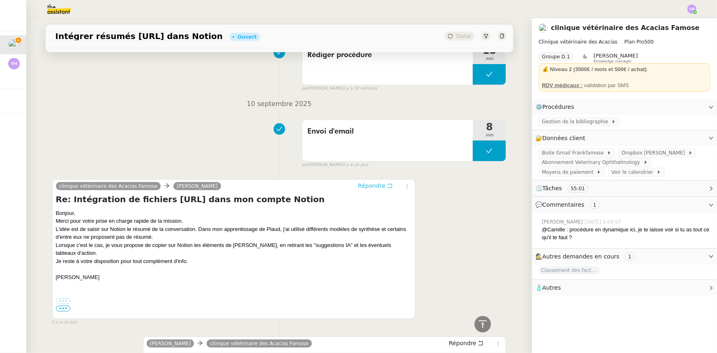
click at [367, 189] on span "Répondre" at bounding box center [372, 186] width 28 height 8
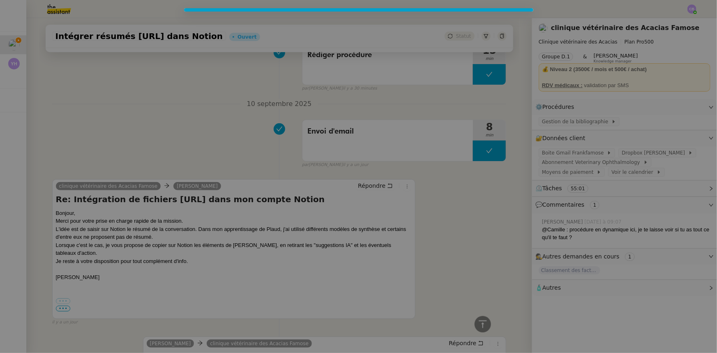
scroll to position [250, 0]
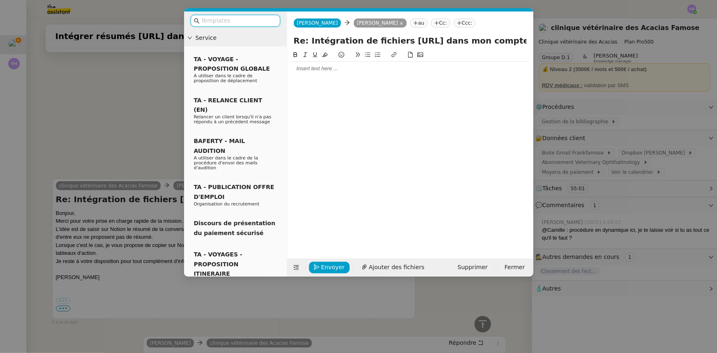
click at [305, 72] on div at bounding box center [411, 68] width 240 height 7
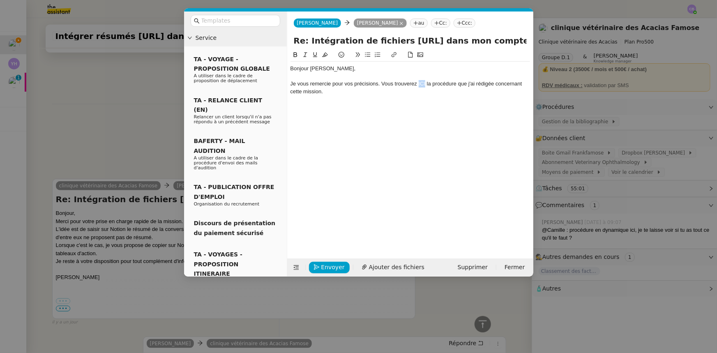
drag, startPoint x: 425, startPoint y: 82, endPoint x: 419, endPoint y: 83, distance: 6.6
click at [419, 83] on div "Je vous remercie pour vos précisions. Vous trouverez ICI la procédure que j'ai …" at bounding box center [411, 87] width 240 height 15
click at [394, 54] on icon at bounding box center [393, 54] width 5 height 5
paste input "[URL][DOMAIN_NAME]"
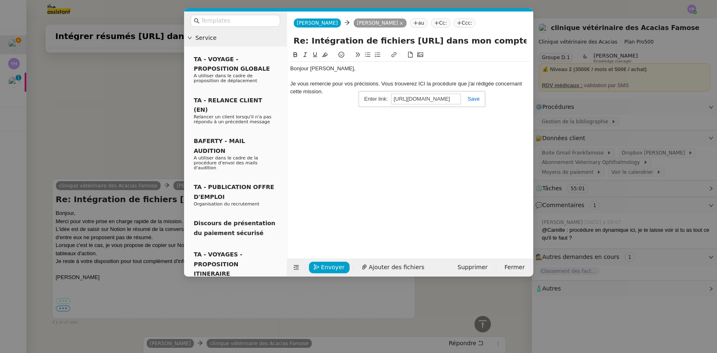
type input "[URL][DOMAIN_NAME]"
click at [477, 100] on link at bounding box center [470, 99] width 19 height 6
click at [346, 92] on div "Je vous remercie pour vos précisions. Vous trouverez ICI la procédure que j'ai …" at bounding box center [411, 87] width 240 height 15
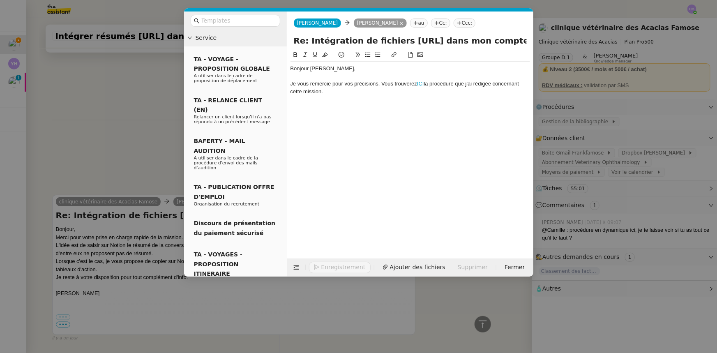
scroll to position [290, 0]
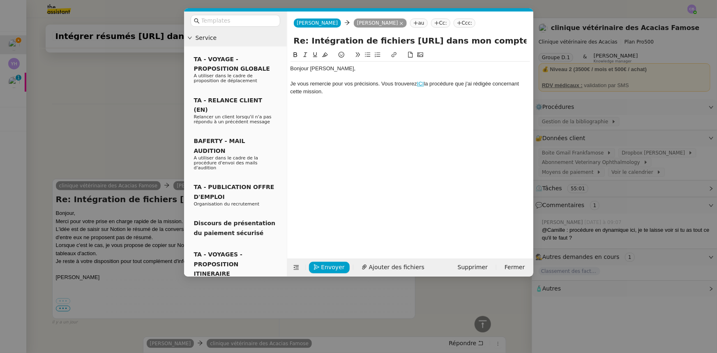
click at [367, 55] on icon at bounding box center [367, 55] width 5 height 5
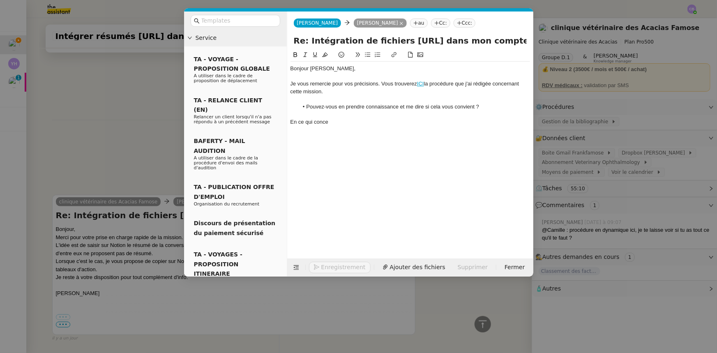
scroll to position [316, 0]
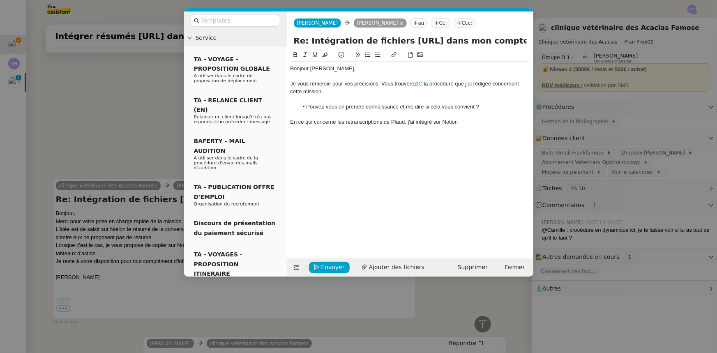
click at [464, 122] on div "En ce qui concerne les retranscriptions de Plaud, j'ai intégré sur Notion" at bounding box center [411, 121] width 240 height 7
click at [415, 120] on div "En ce qui concerne les retranscriptions de Plaud, j'ai intégré sur Notion jusqu…" at bounding box center [411, 121] width 240 height 7
click at [457, 122] on div "En ce qui concerne les retranscriptions de Plaud, j'ai intégré sur Notion jusqu…" at bounding box center [411, 121] width 240 height 7
click at [341, 126] on div "En ce qui concerne les retranscriptions de Plaud, j'ai intégré sur Notion celle…" at bounding box center [411, 121] width 240 height 7
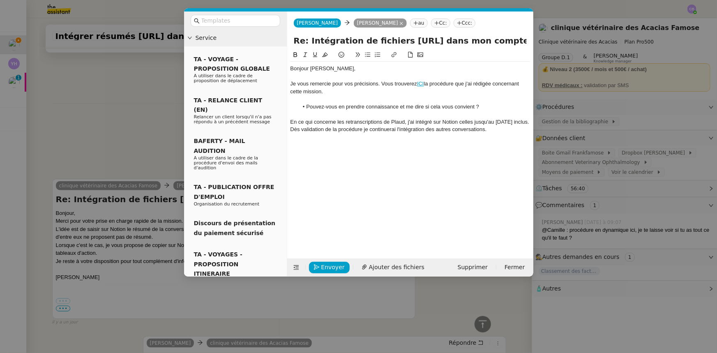
click at [369, 55] on icon at bounding box center [367, 55] width 5 height 5
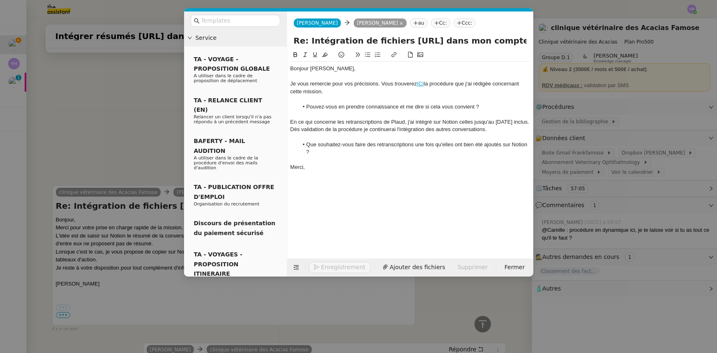
scroll to position [358, 0]
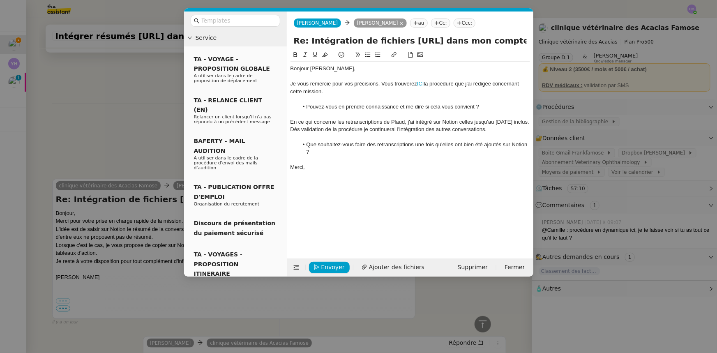
click at [305, 141] on div at bounding box center [411, 136] width 240 height 7
click at [319, 156] on li "Que souhaitez-vous faire des retranscriptions une fois qu'elles ont bien été aj…" at bounding box center [414, 148] width 232 height 15
click at [306, 156] on li "Que souhaitez-vous faire des retranscriptions une fois qu'elles ont bien été aj…" at bounding box center [414, 148] width 232 height 15
click at [159, 119] on nz-modal-container "Service TA - VOYAGE - PROPOSITION GLOBALE A utiliser dans le cadre de propositi…" at bounding box center [358, 176] width 717 height 353
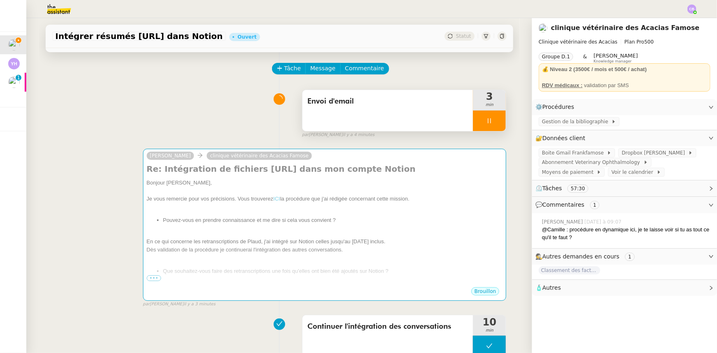
scroll to position [0, 0]
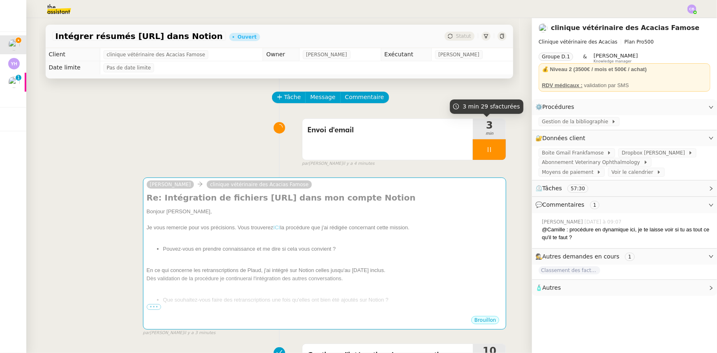
click at [473, 154] on div at bounding box center [489, 149] width 33 height 21
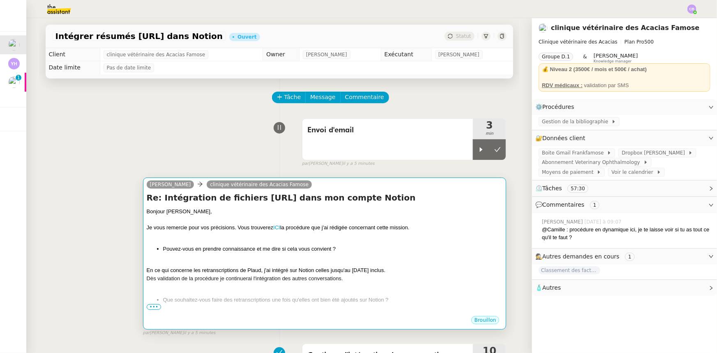
scroll to position [187, 0]
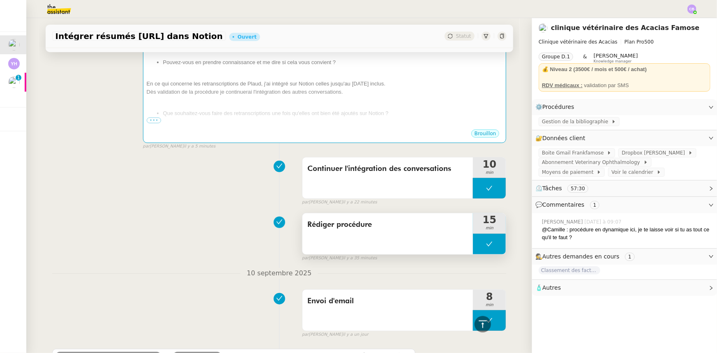
click at [473, 242] on button at bounding box center [489, 244] width 33 height 21
click at [473, 251] on div at bounding box center [481, 244] width 16 height 21
click at [473, 248] on div at bounding box center [489, 244] width 33 height 21
click at [496, 246] on button at bounding box center [498, 244] width 16 height 21
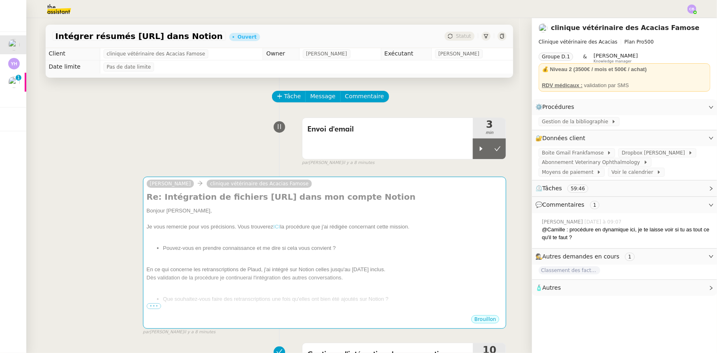
scroll to position [0, 0]
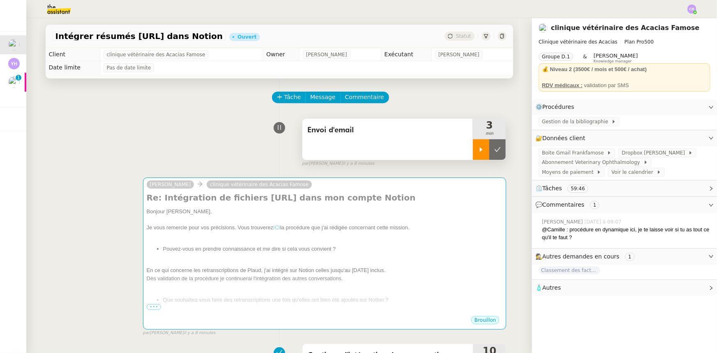
click at [478, 149] on icon at bounding box center [481, 149] width 7 height 7
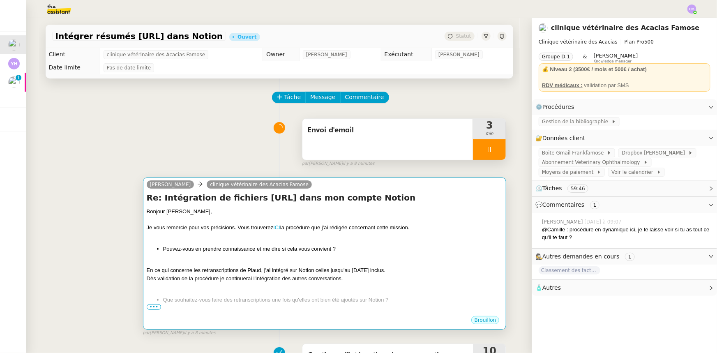
click at [423, 242] on div "Bonjour [PERSON_NAME], Je vous remercie pour vos précisions. Vous trouverez ICI…" at bounding box center [325, 267] width 356 height 118
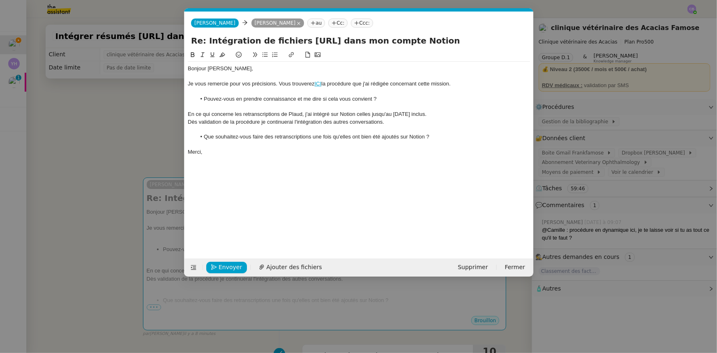
scroll to position [0, 17]
click at [279, 85] on div "Je vous remercie pour vos précisions. Vous trouverez ICI la procédure que j'ai …" at bounding box center [359, 83] width 342 height 7
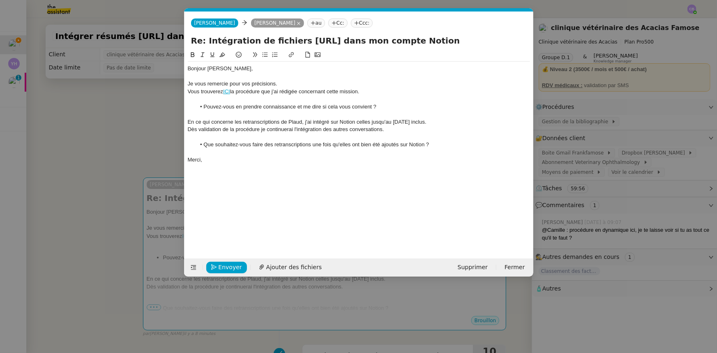
click at [343, 128] on div "Dès validation de la procédure je continuerai l'intégration des autres conversa…" at bounding box center [359, 129] width 342 height 7
click at [365, 129] on div "Dès validation de la procédure je continuerai l'intégration des conversations." at bounding box center [359, 129] width 342 height 7
click at [199, 138] on div at bounding box center [359, 136] width 342 height 7
click at [217, 147] on div "Pour Plaud, afin d'éviter" at bounding box center [359, 144] width 342 height 7
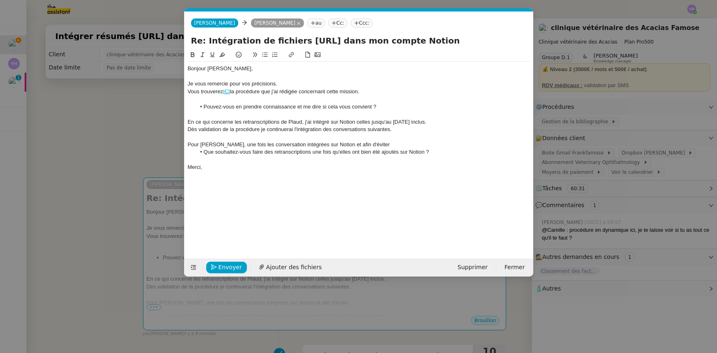
click at [365, 143] on div "Pour [PERSON_NAME], une fois les conversation intégrées sur Notion et afin d'év…" at bounding box center [359, 144] width 342 height 7
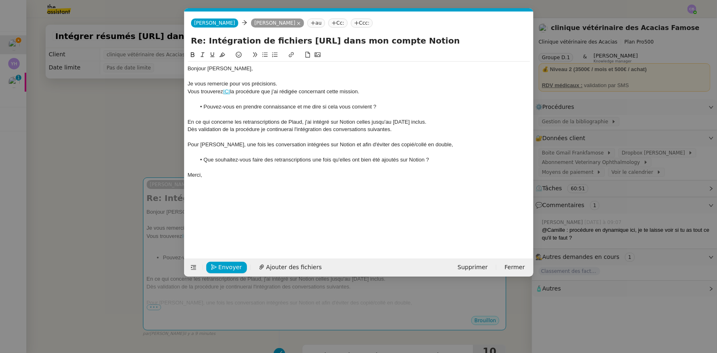
click at [193, 143] on div "Pour [PERSON_NAME], une fois les conversation intégrées sur Notion et afin d'év…" at bounding box center [359, 144] width 342 height 7
drag, startPoint x: 424, startPoint y: 159, endPoint x: 313, endPoint y: 161, distance: 111.0
click at [313, 161] on li "Que souhaitez-vous faire des retranscriptions une fois qu'elles ont bien été aj…" at bounding box center [363, 159] width 335 height 7
click at [317, 160] on li "Que souhaitez-vous faire des retranscriptions ?" at bounding box center [363, 159] width 335 height 7
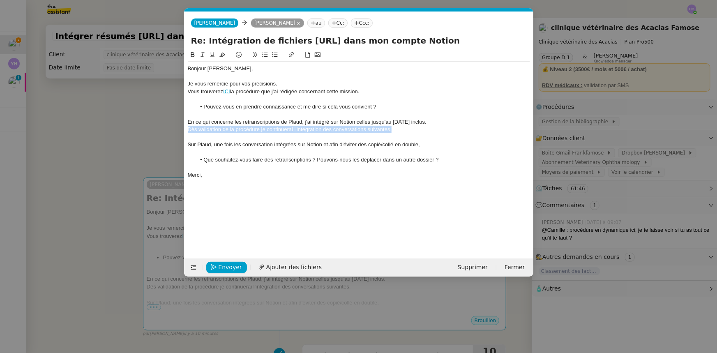
drag, startPoint x: 401, startPoint y: 129, endPoint x: 189, endPoint y: 128, distance: 212.1
click at [189, 128] on div "Dès validation de la procédure je continuerai l'intégration des conversations s…" at bounding box center [359, 129] width 342 height 7
click at [201, 56] on icon at bounding box center [203, 55] width 6 height 6
click at [245, 153] on div at bounding box center [359, 151] width 342 height 7
click at [444, 160] on li "Que souhaitez-vous faire des retranscriptions ? Pouvons-nous les déplacer dans …" at bounding box center [363, 159] width 335 height 7
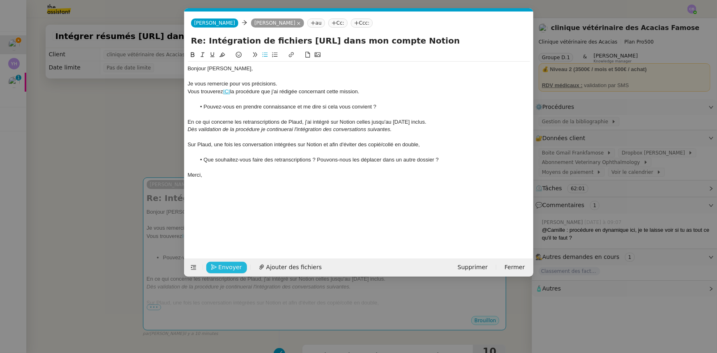
click at [234, 267] on span "Envoyer" at bounding box center [230, 267] width 23 height 9
click at [234, 267] on span "Confirmer l'envoi" at bounding box center [243, 267] width 49 height 9
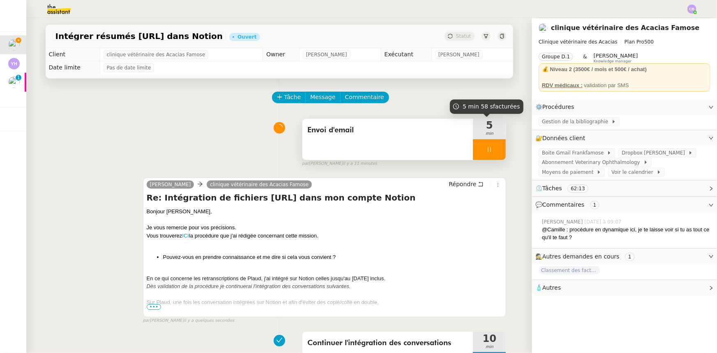
click at [473, 147] on div at bounding box center [489, 149] width 33 height 21
click at [496, 152] on button at bounding box center [498, 149] width 16 height 21
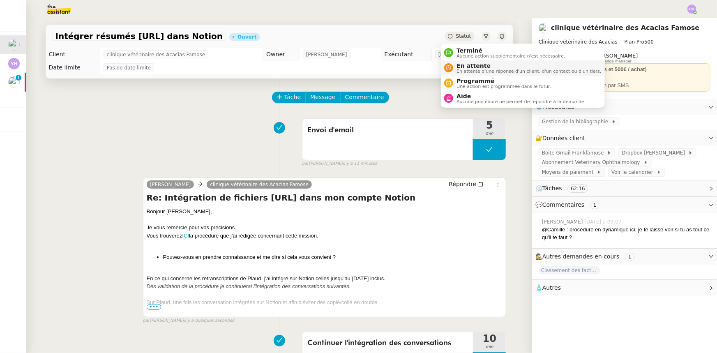
click at [467, 62] on span "En attente" at bounding box center [529, 65] width 145 height 7
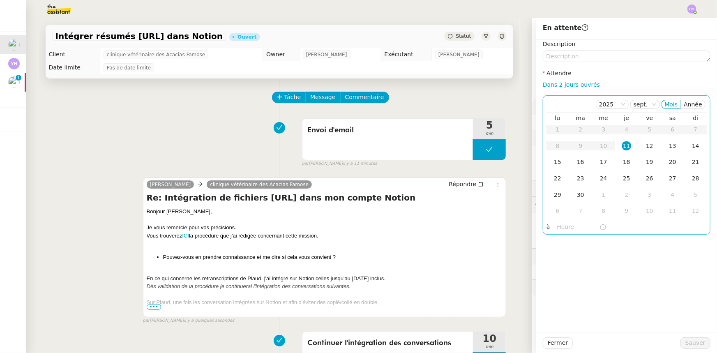
drag, startPoint x: 559, startPoint y: 87, endPoint x: 569, endPoint y: 111, distance: 26.3
click at [559, 87] on link "Dans 2 jours ouvrés" at bounding box center [571, 84] width 57 height 7
type input "07:00"
click at [682, 344] on button "Sauver" at bounding box center [696, 343] width 30 height 12
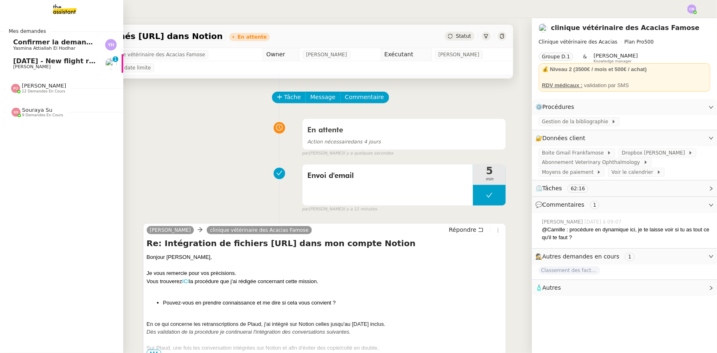
click at [23, 64] on span "[DATE] - New flight request - [PERSON_NAME]" at bounding box center [98, 61] width 170 height 8
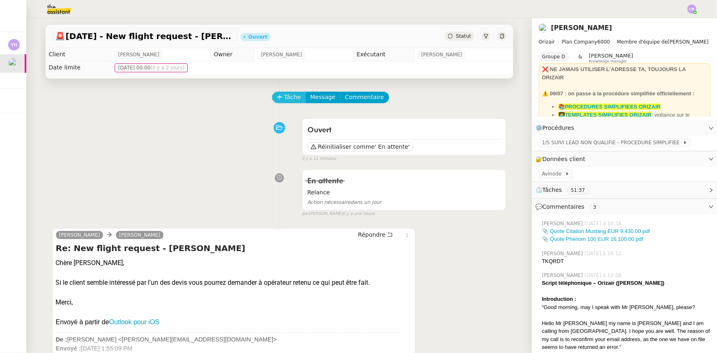
click at [286, 100] on span "Tâche" at bounding box center [292, 96] width 17 height 9
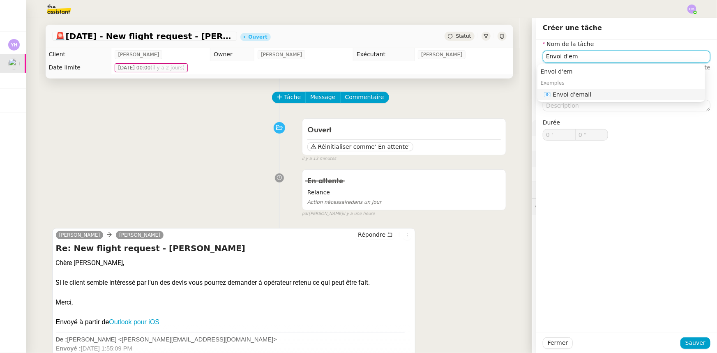
click at [570, 94] on div "📧 Envoi d'email" at bounding box center [623, 94] width 158 height 7
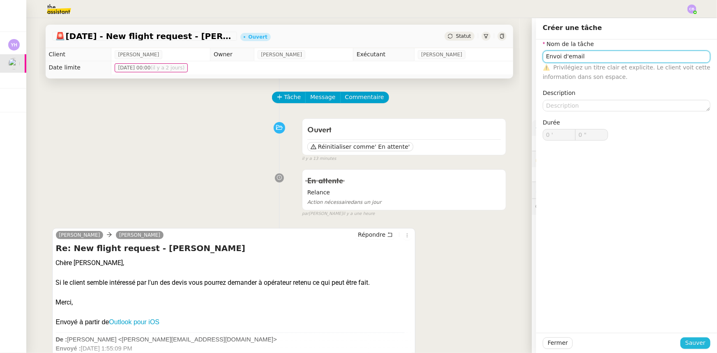
type input "Envoi d'email"
click at [695, 342] on span "Sauver" at bounding box center [696, 342] width 20 height 9
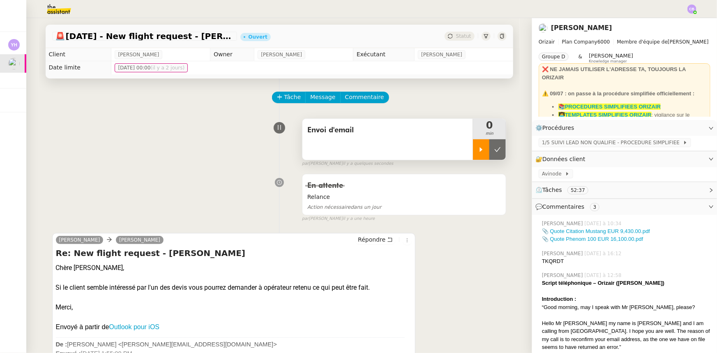
click at [473, 153] on div at bounding box center [481, 149] width 16 height 21
click at [560, 146] on span "1/5 SUIVI LEAD NON QUALIFIE - PROCEDURE SIMPLIFIEE" at bounding box center [612, 143] width 141 height 8
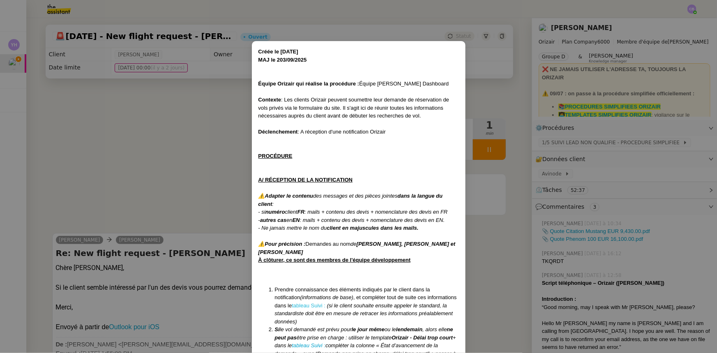
click at [310, 306] on link "tableau Suivi :" at bounding box center [309, 306] width 34 height 6
click at [182, 193] on nz-modal-container "Créée le [DATE] MAJ le 203/09 /2025 Équipe Orizair qui réalise la procédure : É…" at bounding box center [358, 176] width 717 height 353
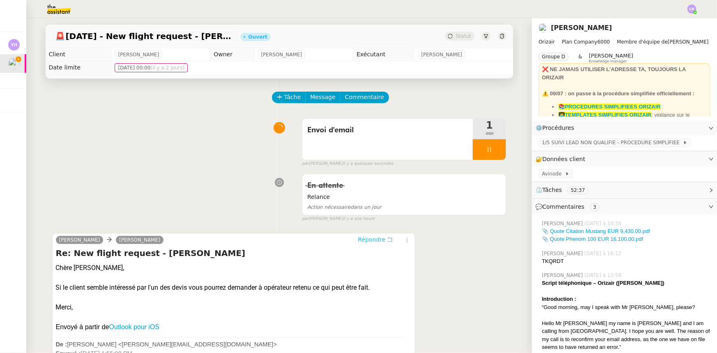
click at [360, 242] on span "Répondre" at bounding box center [372, 240] width 28 height 8
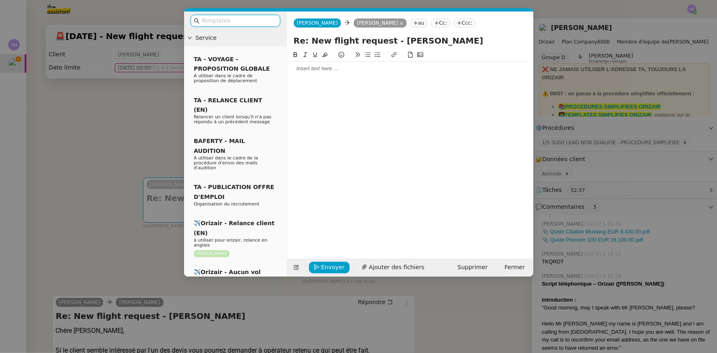
click at [310, 71] on div at bounding box center [411, 68] width 240 height 7
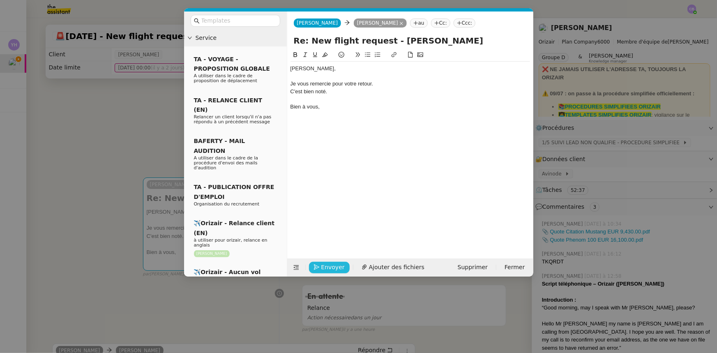
click at [333, 268] on span "Envoyer" at bounding box center [332, 267] width 23 height 9
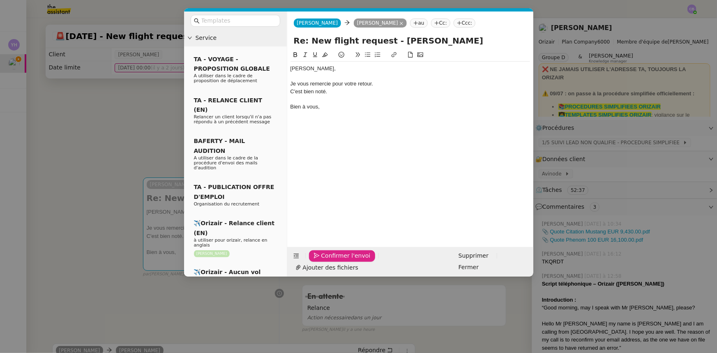
click at [333, 261] on span "Confirmer l'envoi" at bounding box center [345, 255] width 49 height 9
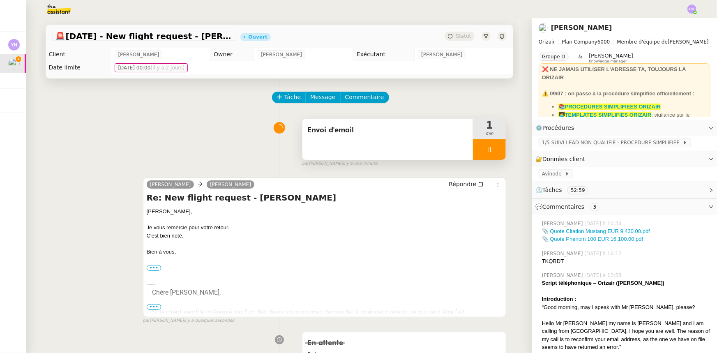
click at [473, 150] on div at bounding box center [489, 149] width 33 height 21
click at [490, 155] on button at bounding box center [498, 149] width 16 height 21
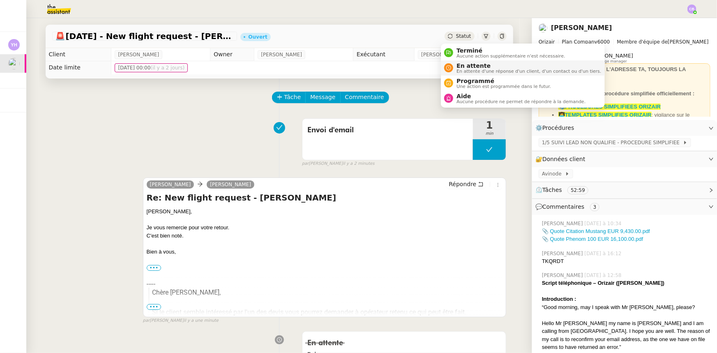
click at [473, 69] on span "En attente d'une réponse d'un client, d'un contact ou d'un tiers." at bounding box center [529, 71] width 145 height 5
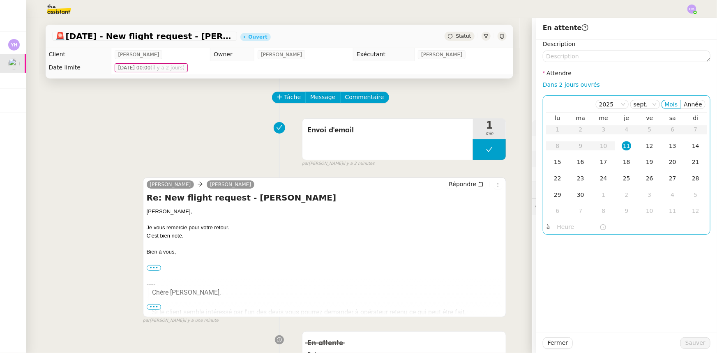
drag, startPoint x: 568, startPoint y: 87, endPoint x: 587, endPoint y: 111, distance: 29.6
click at [568, 87] on link "Dans 2 jours ouvrés" at bounding box center [571, 84] width 57 height 7
click at [645, 148] on div "12" at bounding box center [649, 145] width 9 height 9
click at [557, 227] on input "07:00" at bounding box center [578, 226] width 42 height 9
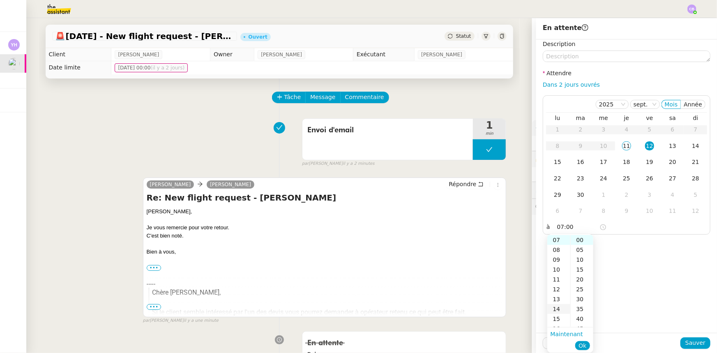
click at [557, 309] on div "14" at bounding box center [558, 309] width 23 height 10
type input "14:00"
click at [582, 345] on span "Ok" at bounding box center [583, 346] width 8 height 8
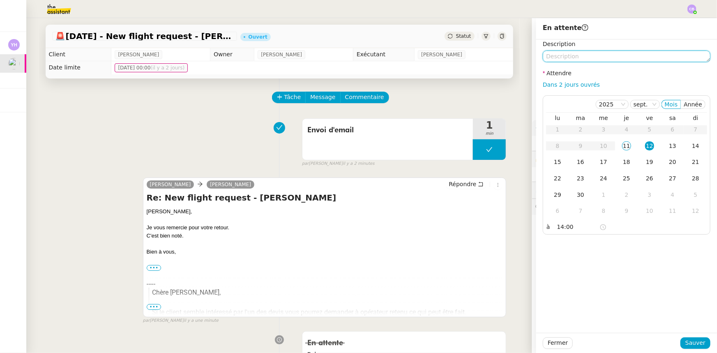
click at [591, 59] on textarea at bounding box center [627, 57] width 168 height 12
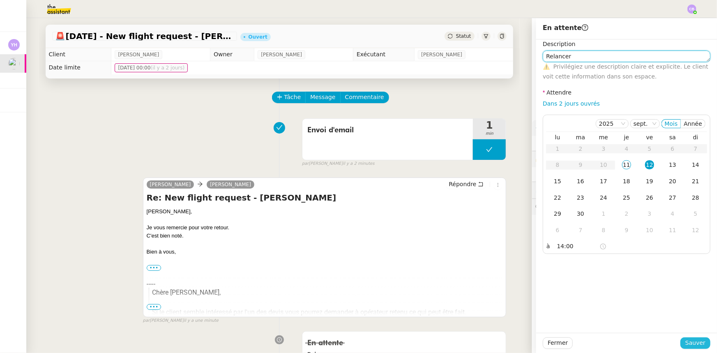
type textarea "Relancer"
click at [695, 344] on span "Sauver" at bounding box center [696, 342] width 20 height 9
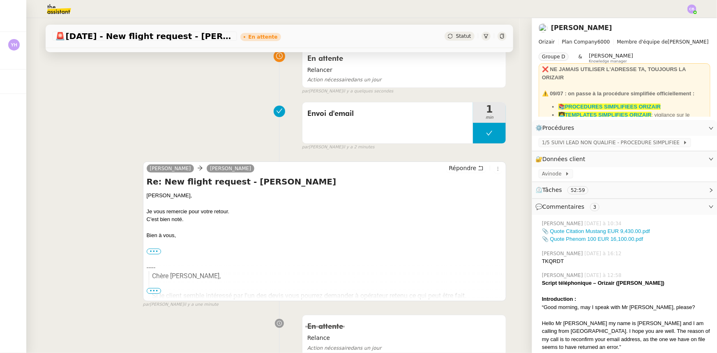
scroll to position [74, 0]
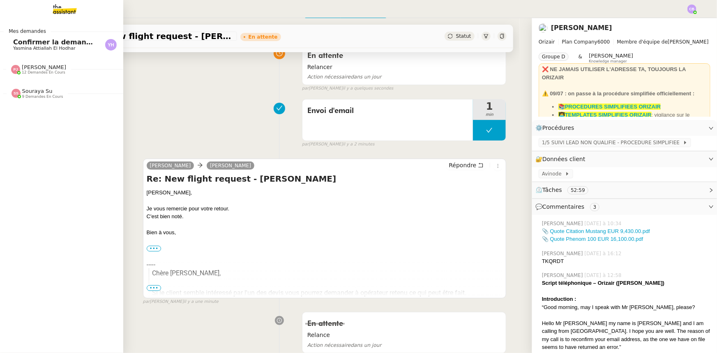
click at [33, 91] on span "Souraya Su" at bounding box center [37, 91] width 30 height 6
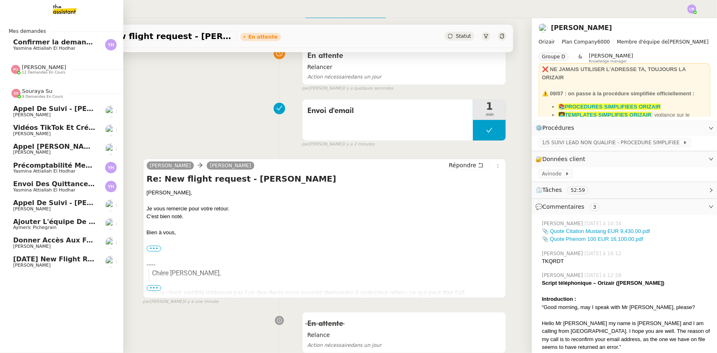
click at [33, 91] on span "Souraya Su" at bounding box center [37, 91] width 30 height 6
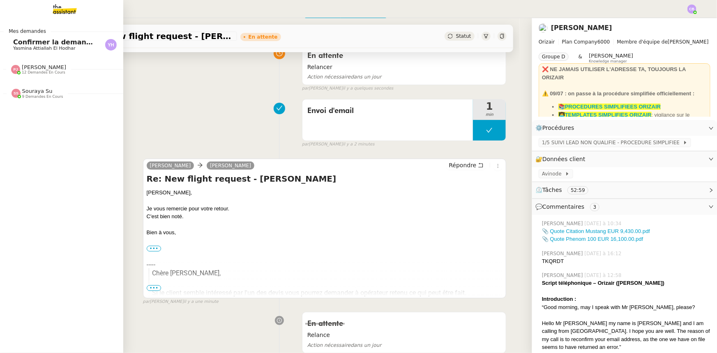
click at [32, 66] on span "[PERSON_NAME]" at bounding box center [44, 67] width 44 height 6
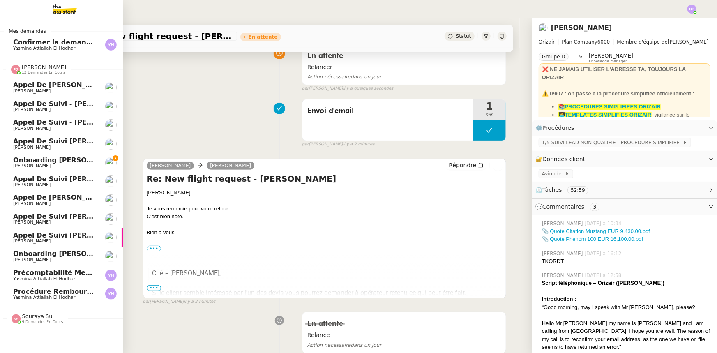
click at [32, 66] on span "[PERSON_NAME]" at bounding box center [44, 67] width 44 height 6
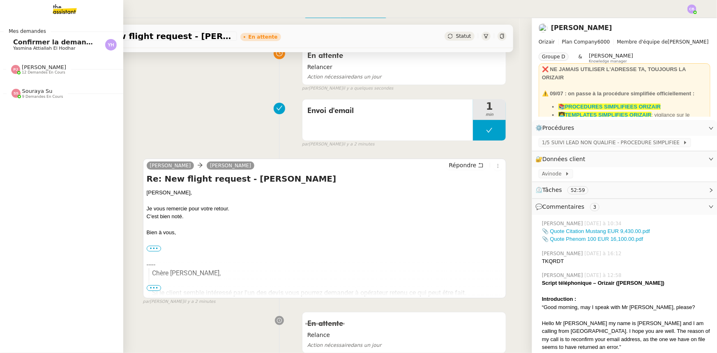
click at [37, 42] on span "Confirmer la demande de raccordement à la fibre" at bounding box center [104, 42] width 183 height 8
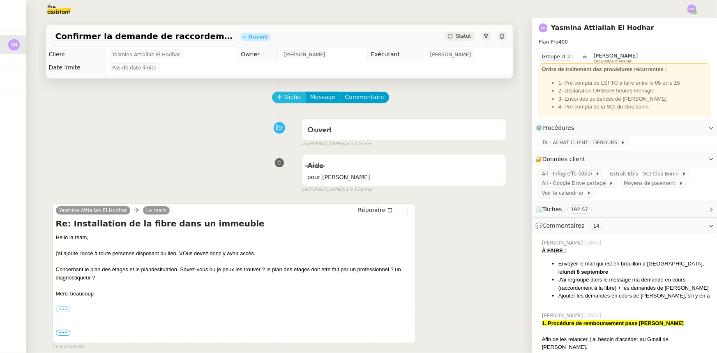
click at [287, 99] on span "Tâche" at bounding box center [292, 96] width 17 height 9
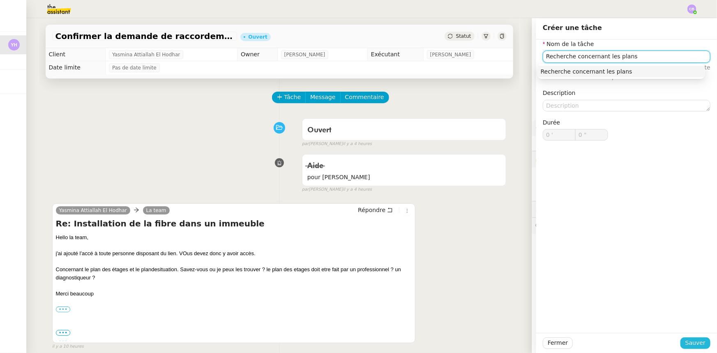
type input "Recherche concernant les plans"
click at [696, 344] on span "Sauver" at bounding box center [696, 342] width 20 height 9
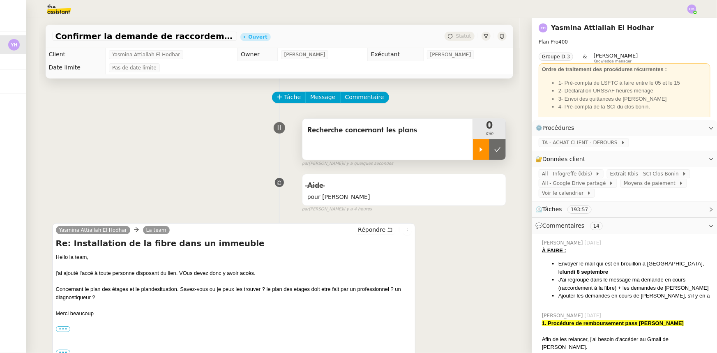
click at [473, 156] on div at bounding box center [481, 149] width 16 height 21
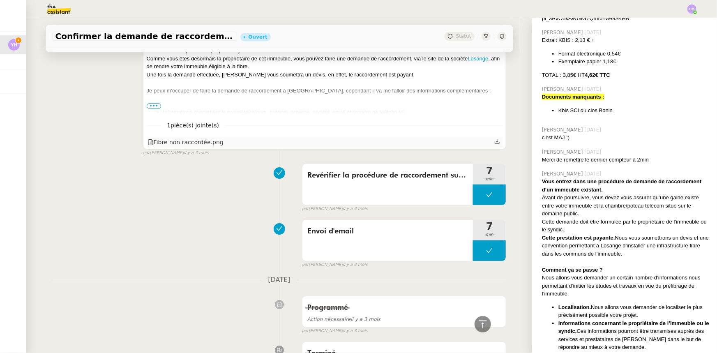
scroll to position [9192, 0]
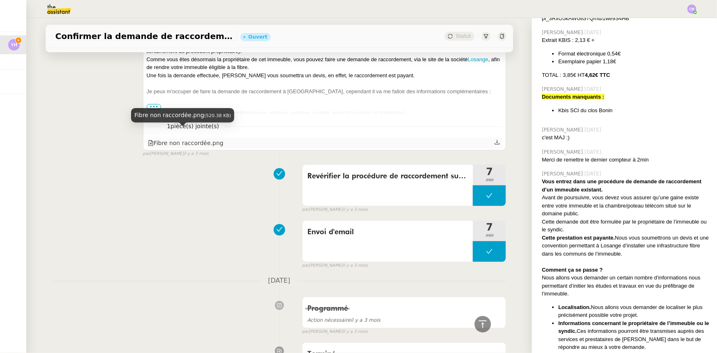
click at [169, 139] on div "Fibre non raccordée.png" at bounding box center [186, 143] width 76 height 9
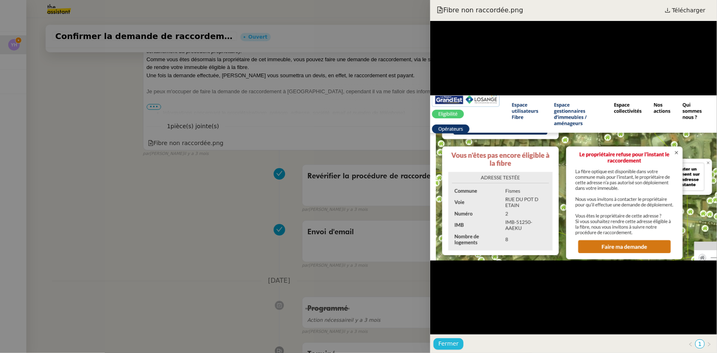
drag, startPoint x: 444, startPoint y: 344, endPoint x: 396, endPoint y: 303, distance: 63.0
click at [444, 344] on span "Fermer" at bounding box center [449, 343] width 20 height 9
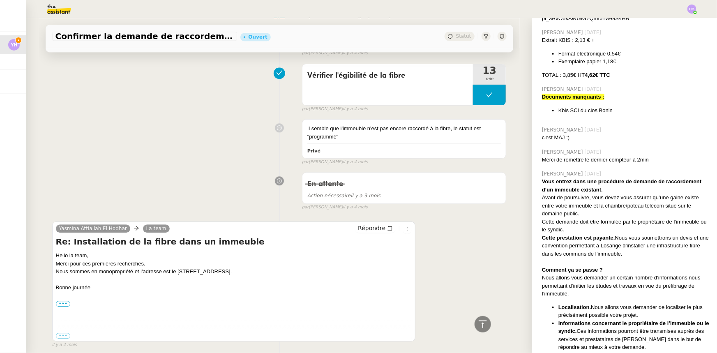
scroll to position [12181, 0]
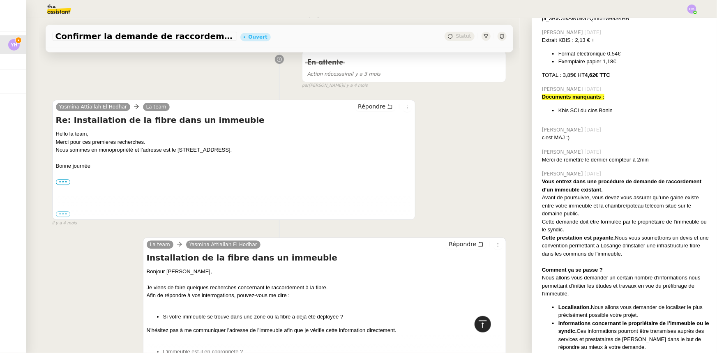
click at [483, 323] on div at bounding box center [483, 324] width 16 height 16
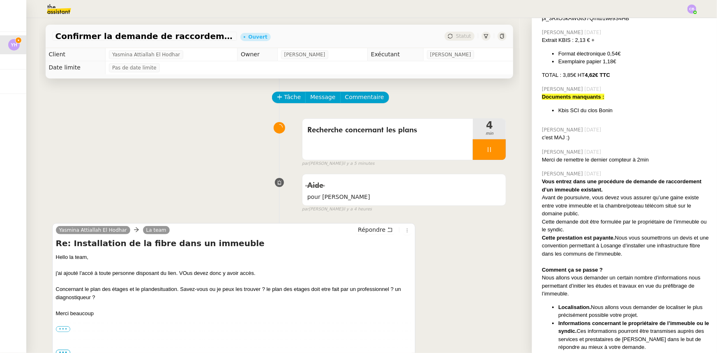
scroll to position [0, 0]
click at [475, 152] on div at bounding box center [489, 149] width 33 height 21
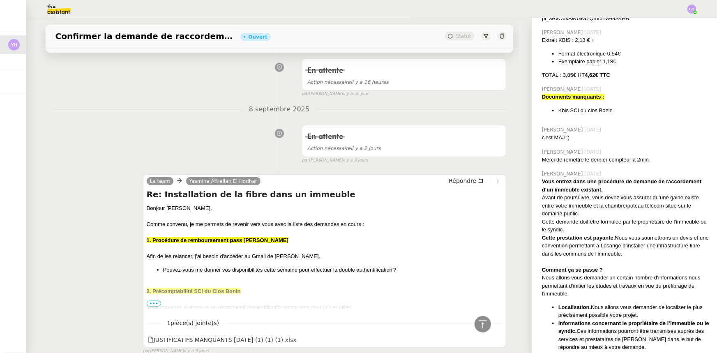
scroll to position [411, 0]
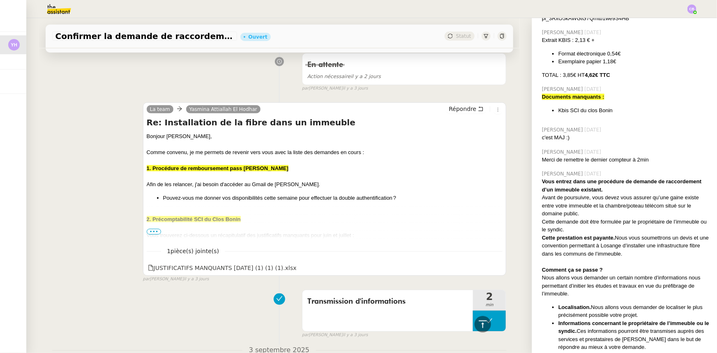
click at [148, 234] on span "•••" at bounding box center [154, 232] width 15 height 6
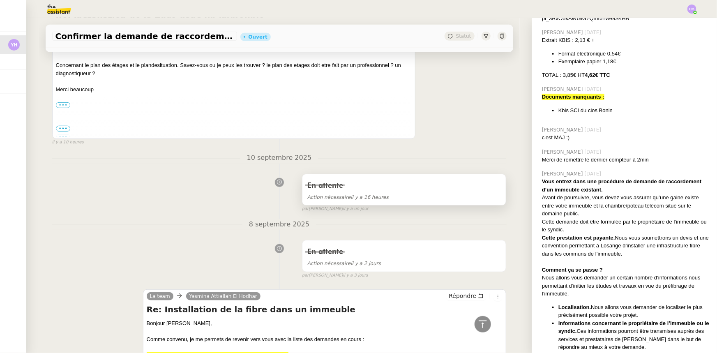
scroll to position [0, 0]
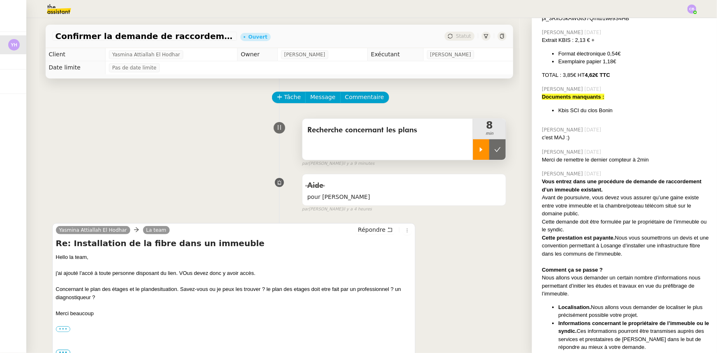
click at [473, 150] on div at bounding box center [481, 149] width 16 height 21
click at [477, 150] on div at bounding box center [489, 149] width 33 height 21
click at [478, 151] on icon at bounding box center [481, 149] width 7 height 7
click at [357, 99] on span "Commentaire" at bounding box center [364, 96] width 39 height 9
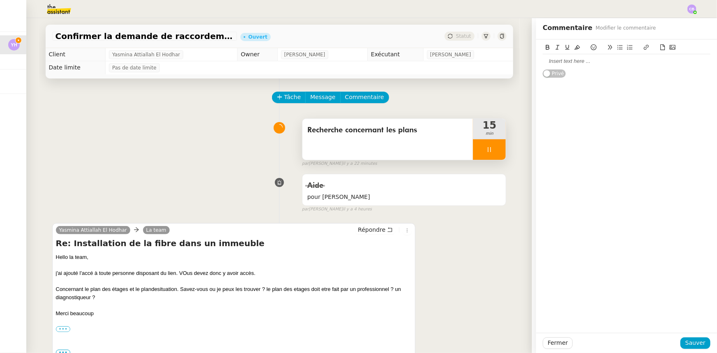
click at [580, 62] on div at bounding box center [627, 61] width 168 height 7
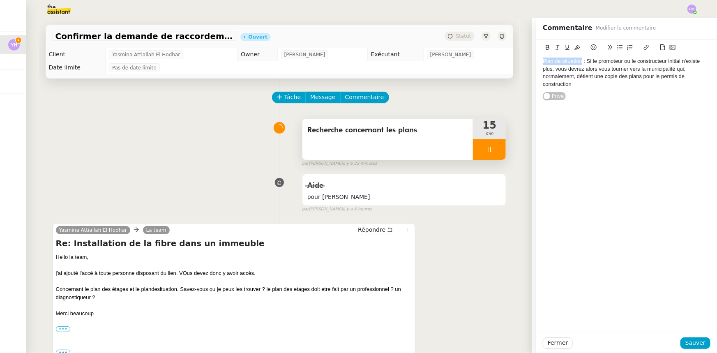
drag, startPoint x: 576, startPoint y: 61, endPoint x: 530, endPoint y: 61, distance: 46.0
click at [530, 61] on app-ticket "Confirmer la demande de raccordement à la fibre Ouvert Statut Client Yasmina At…" at bounding box center [371, 185] width 691 height 335
click at [546, 49] on icon at bounding box center [548, 47] width 4 height 5
click at [686, 346] on span "Sauver" at bounding box center [696, 342] width 20 height 9
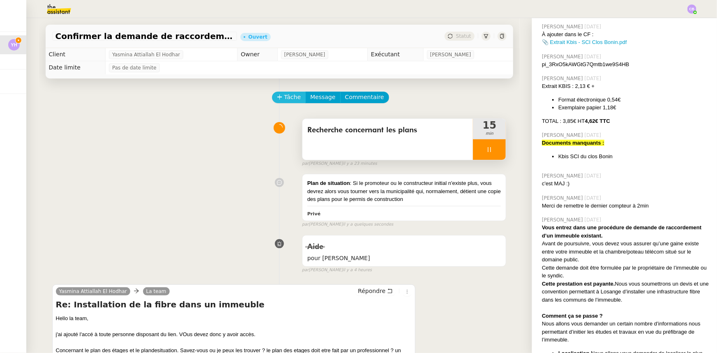
click at [284, 100] on span "Tâche" at bounding box center [292, 96] width 17 height 9
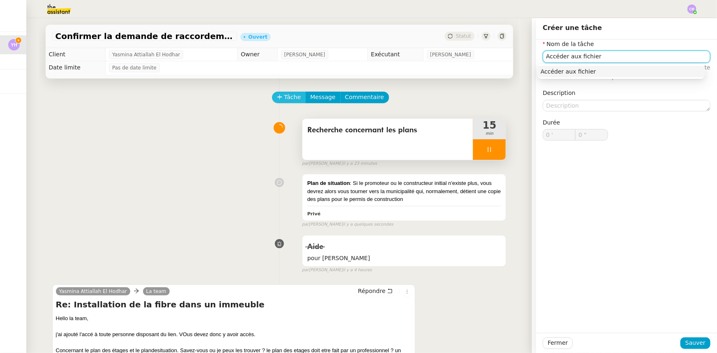
type input "Accéder aux fichiers"
click at [691, 340] on span "Sauver" at bounding box center [696, 342] width 20 height 9
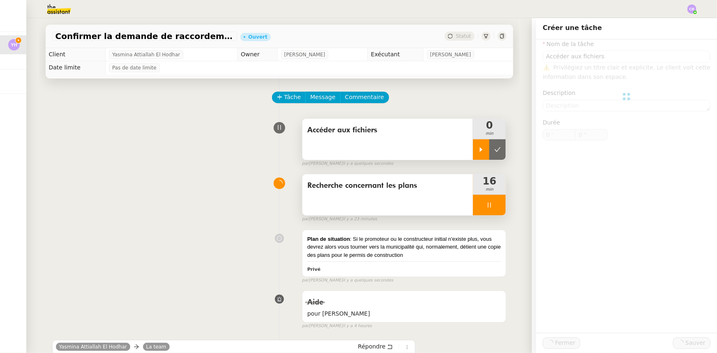
click at [480, 152] on icon at bounding box center [481, 149] width 3 height 5
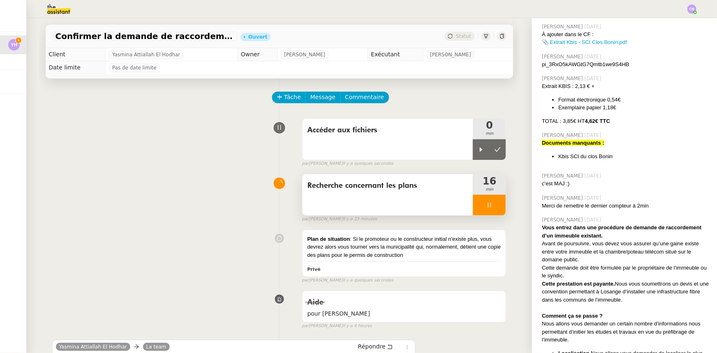
click at [473, 208] on div at bounding box center [489, 205] width 33 height 21
click at [490, 210] on button at bounding box center [498, 205] width 16 height 21
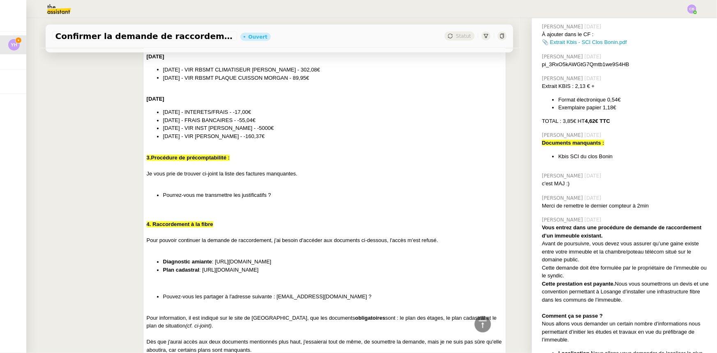
scroll to position [822, 0]
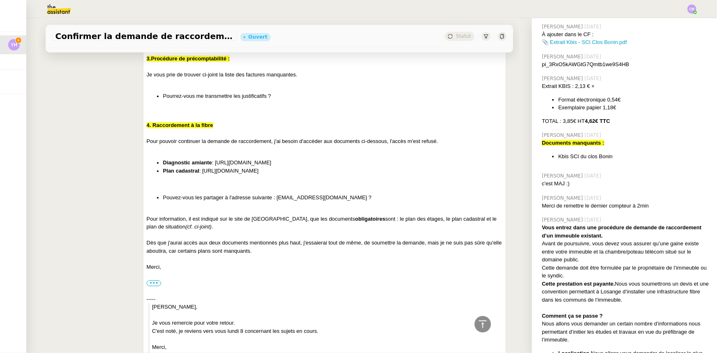
drag, startPoint x: 434, startPoint y: 164, endPoint x: 214, endPoint y: 162, distance: 220.3
click at [214, 162] on li "Diagnostic amiante : https://drive.google.com/file/d/1u83QUdD1xmhscXQfWjC32_-mo…" at bounding box center [333, 163] width 340 height 8
copy li "[URL][DOMAIN_NAME]"
drag, startPoint x: 420, startPoint y: 171, endPoint x: 200, endPoint y: 169, distance: 219.5
click at [200, 169] on li "Plan cadastral : https://drive.google.com/file/d/1oq_Uq3sZJ8pvHtnLCiOtKVU5EFcGP…" at bounding box center [333, 171] width 340 height 8
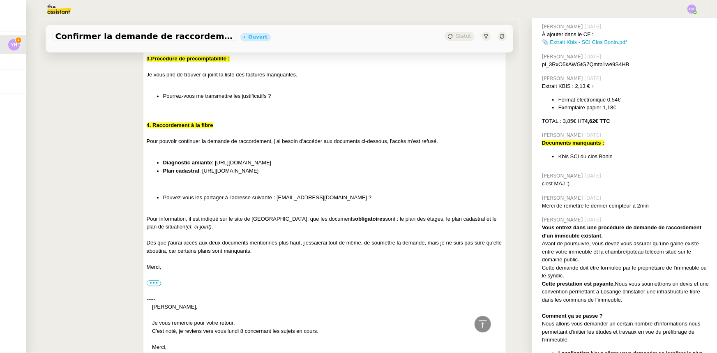
copy li "[URL][DOMAIN_NAME]"
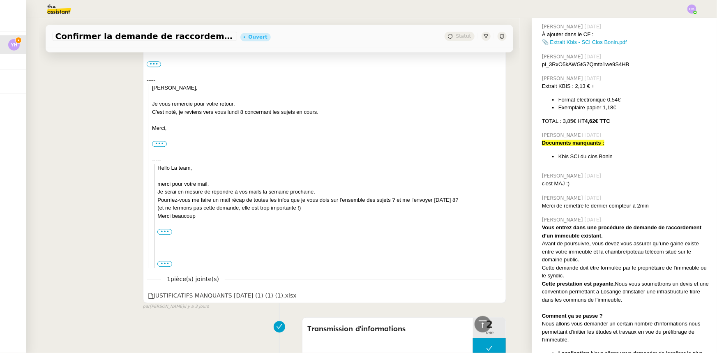
scroll to position [1046, 0]
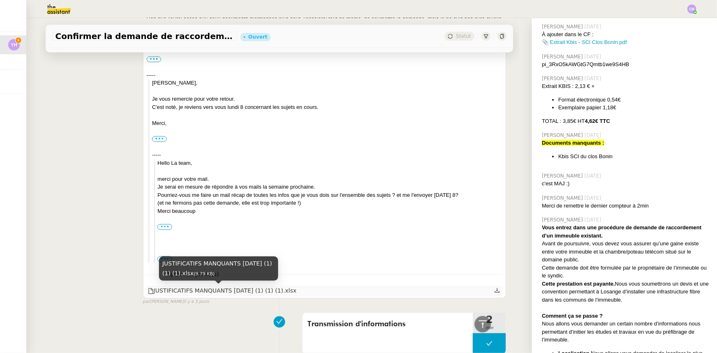
click at [253, 291] on div "JUSTIFICATIFS MANQUANTS [DATE] (1) (1) (1).xlsx" at bounding box center [222, 290] width 149 height 9
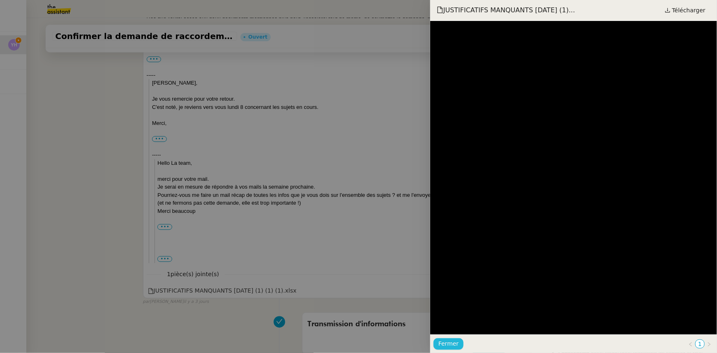
click at [449, 341] on span "Fermer" at bounding box center [449, 343] width 20 height 9
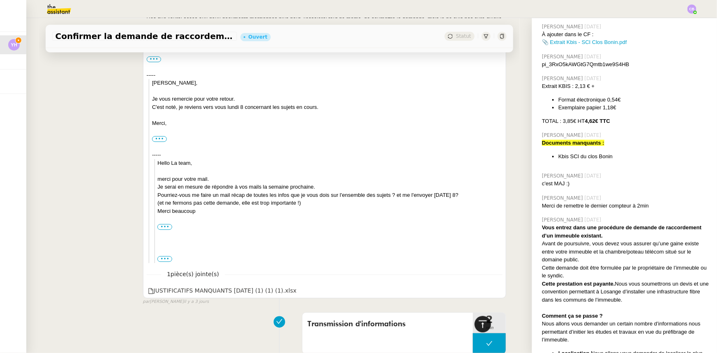
click at [478, 325] on icon at bounding box center [483, 324] width 10 height 10
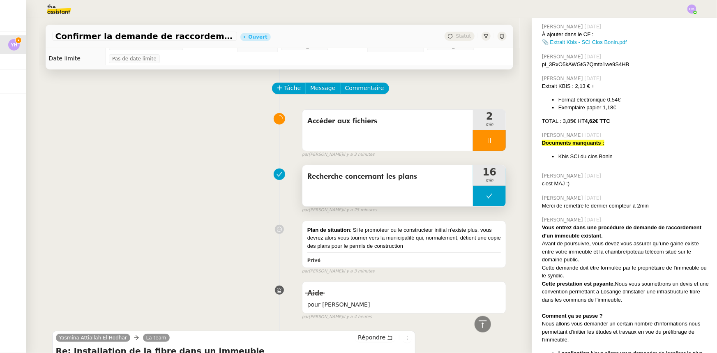
scroll to position [0, 0]
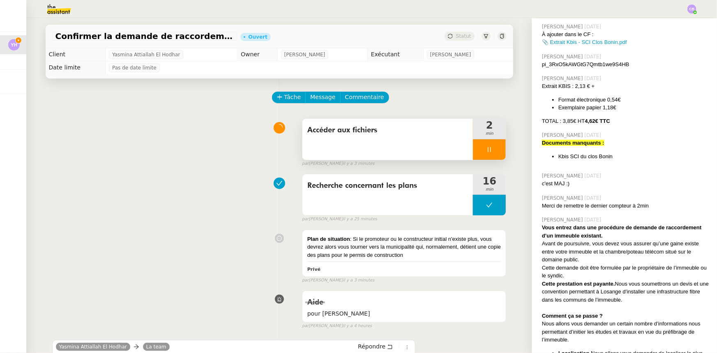
click at [474, 147] on div at bounding box center [489, 149] width 33 height 21
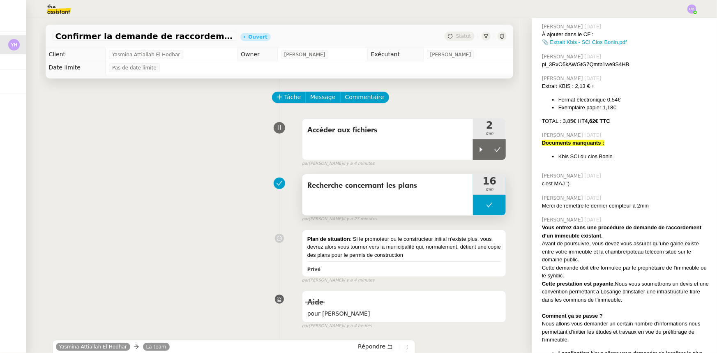
click at [473, 204] on button at bounding box center [489, 205] width 33 height 21
click at [478, 208] on icon at bounding box center [481, 205] width 7 height 7
click at [457, 248] on div "Plan de situation : Si le promoteur ou le constructeur initial n'existe plus, v…" at bounding box center [404, 247] width 194 height 24
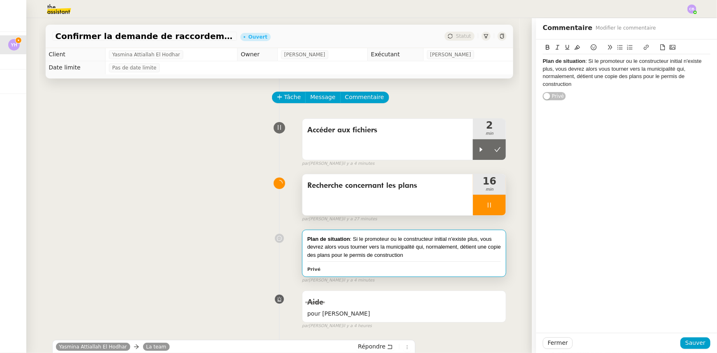
click at [580, 85] on div "Plan de situation : Si le promoteur ou le constructeur initial n'existe plus, v…" at bounding box center [627, 73] width 168 height 30
paste div
click at [686, 342] on span "Sauver" at bounding box center [696, 342] width 20 height 9
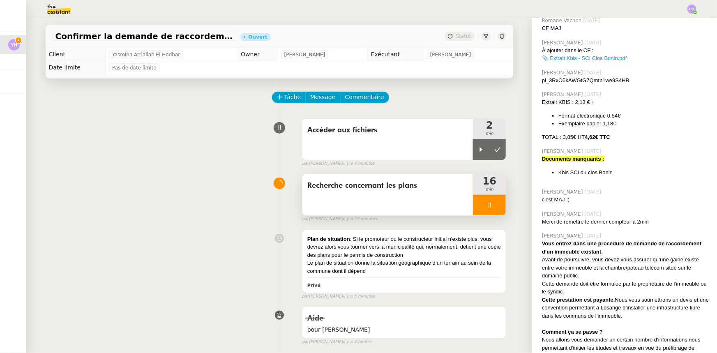
click at [473, 208] on div at bounding box center [489, 205] width 33 height 21
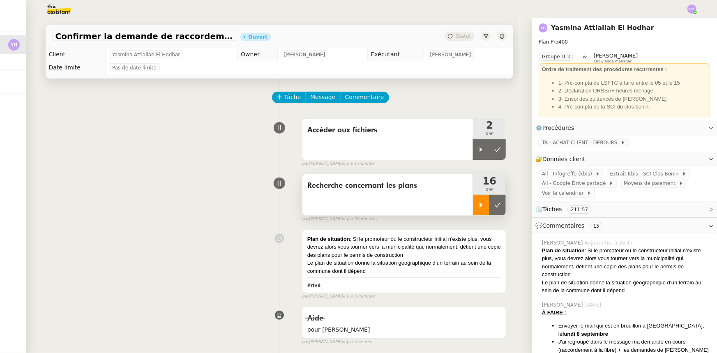
click at [474, 209] on div at bounding box center [481, 205] width 16 height 21
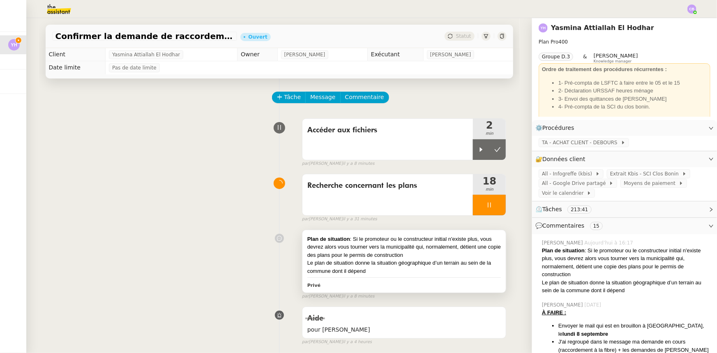
click at [383, 253] on div "Plan de situation : Si le promoteur ou le constructeur initial n'existe plus, v…" at bounding box center [404, 247] width 194 height 24
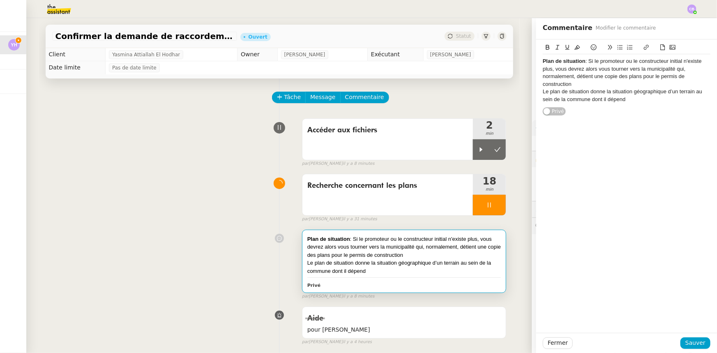
click at [571, 60] on strong "Plan de situation" at bounding box center [564, 61] width 43 height 6
click at [570, 83] on div "Plan d'étages : Si le promoteur ou le constructeur initial n'existe plus, vous …" at bounding box center [627, 73] width 168 height 30
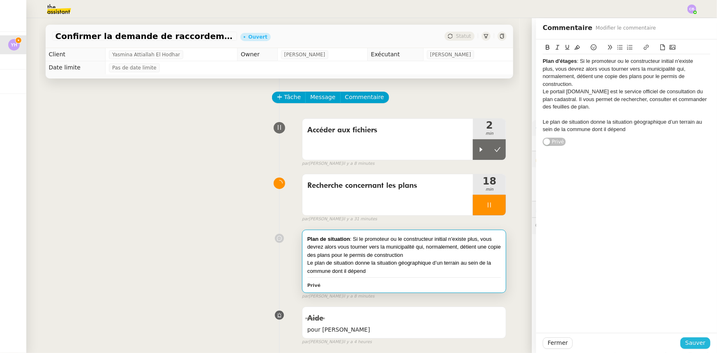
click at [698, 343] on span "Sauver" at bounding box center [696, 342] width 20 height 9
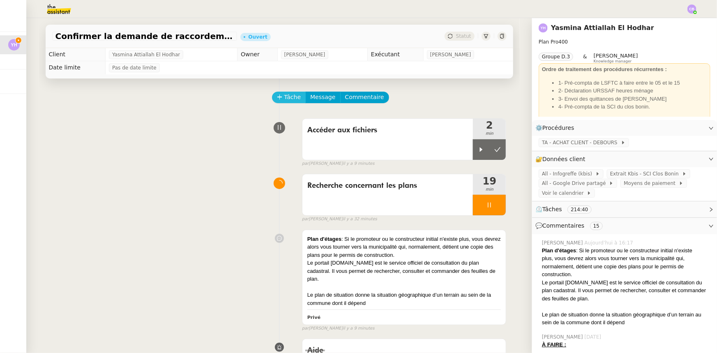
click at [284, 101] on span "Tâche" at bounding box center [292, 96] width 17 height 9
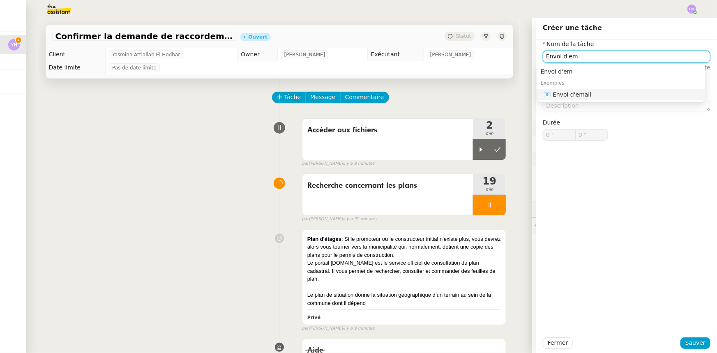
click at [573, 93] on div "📧 Envoi d'email" at bounding box center [623, 94] width 158 height 7
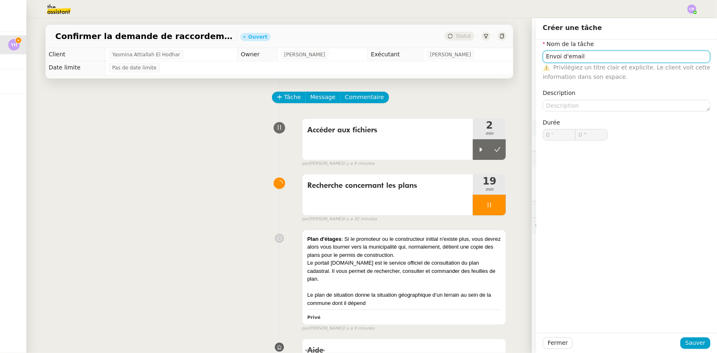
type input "Envoi d'email"
click at [692, 344] on span "Sauver" at bounding box center [696, 342] width 20 height 9
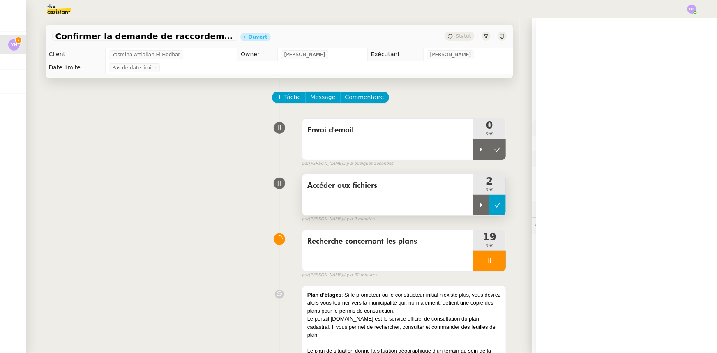
click at [497, 208] on button at bounding box center [498, 205] width 16 height 21
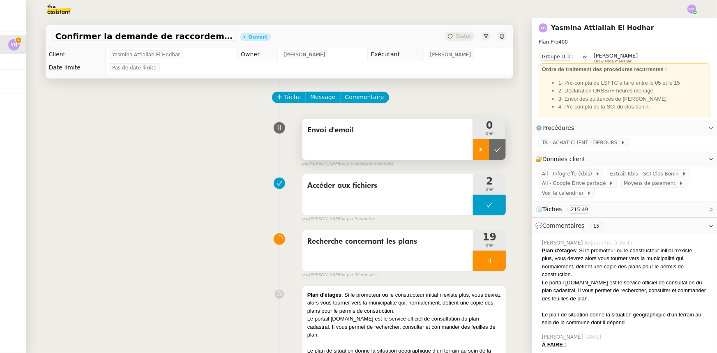
click at [478, 153] on icon at bounding box center [481, 149] width 7 height 7
click at [473, 256] on div at bounding box center [489, 261] width 33 height 21
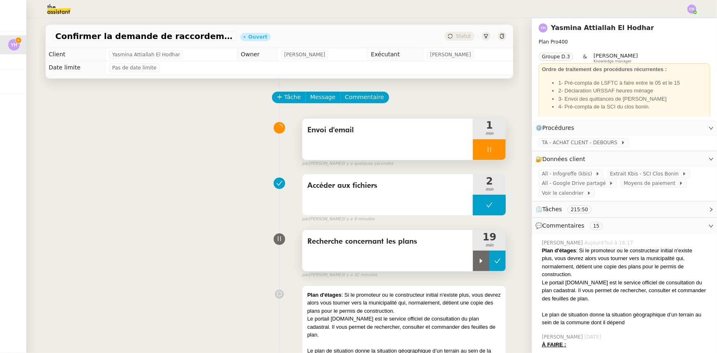
click at [494, 264] on icon at bounding box center [497, 261] width 7 height 7
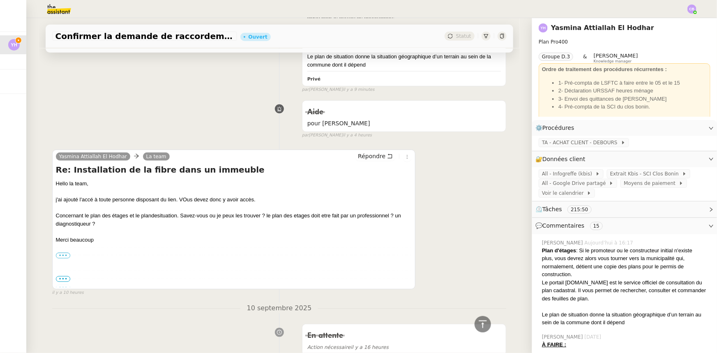
scroll to position [299, 0]
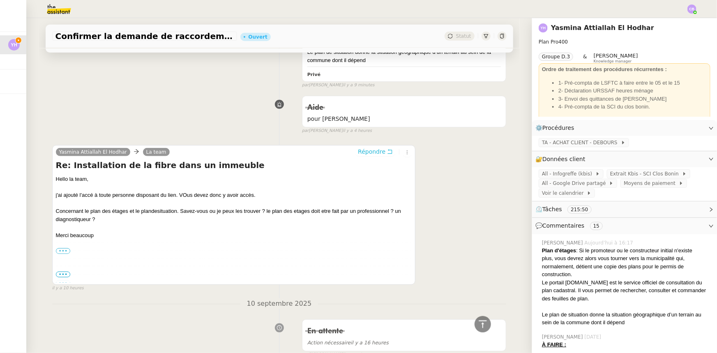
click at [362, 148] on span "Répondre" at bounding box center [372, 152] width 28 height 8
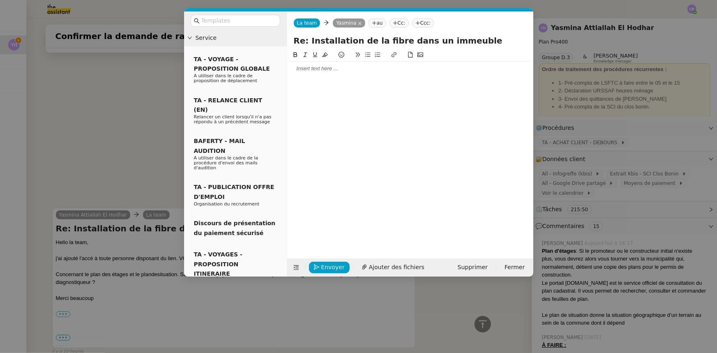
scroll to position [362, 0]
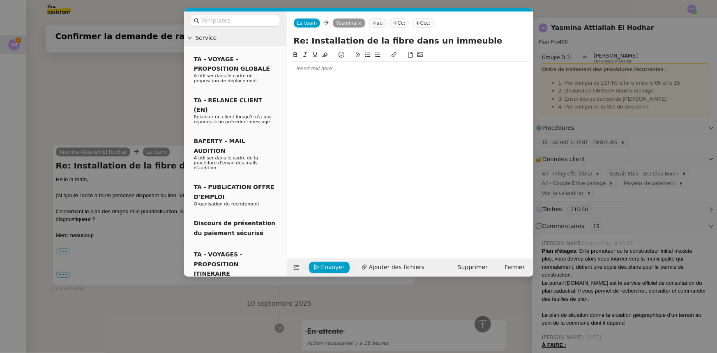
click at [320, 73] on div at bounding box center [411, 69] width 240 height 14
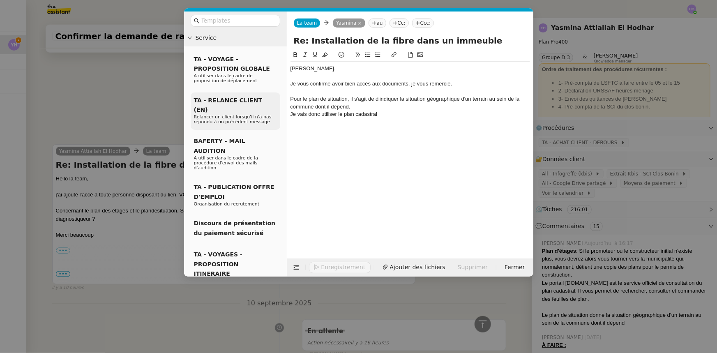
scroll to position [410, 0]
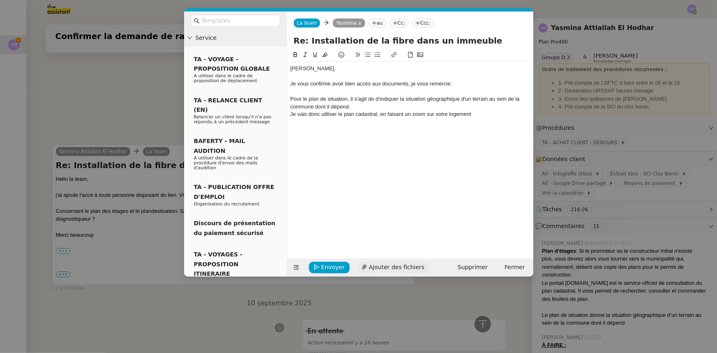
click at [402, 264] on span "Ajouter des fichiers" at bounding box center [396, 267] width 55 height 9
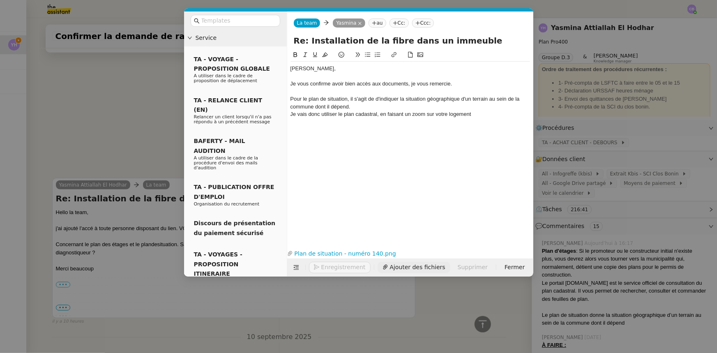
scroll to position [444, 0]
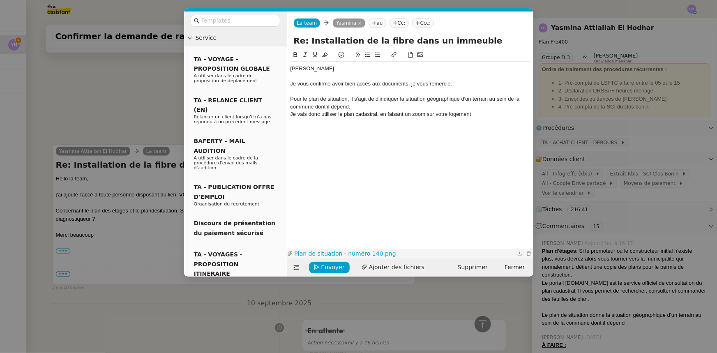
click at [352, 253] on link "Plan de situation - numéro 140.png" at bounding box center [404, 253] width 222 height 9
click at [338, 114] on div "Je vais donc utiliser le plan cadastral, en faisant un zoom sur votre logement" at bounding box center [411, 114] width 240 height 7
drag, startPoint x: 501, startPoint y: 115, endPoint x: 407, endPoint y: 115, distance: 94.1
click at [407, 115] on div "Je vais donc utiliser une partie du plan cadastral, en faisant un zoom sur votr…" at bounding box center [411, 114] width 240 height 7
click at [404, 115] on div "Je vais donc utiliser une partie du plan cadastral, en espérant que cela sera s…" at bounding box center [411, 114] width 240 height 7
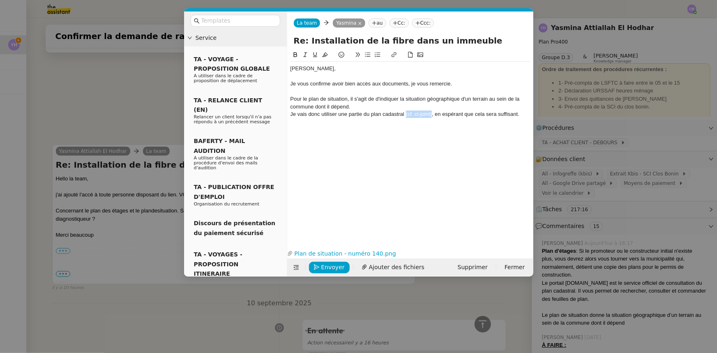
drag, startPoint x: 432, startPoint y: 112, endPoint x: 406, endPoint y: 113, distance: 26.3
click at [406, 113] on div "Je vais donc utiliser une partie du plan cadastral (cf. ci-joint), en espérant …" at bounding box center [411, 114] width 240 height 7
click at [304, 55] on icon at bounding box center [306, 55] width 6 height 6
click at [519, 113] on div "Je vais donc utiliser une partie du plan cadastral (cf. ci-joint) , en espérant…" at bounding box center [411, 114] width 240 height 7
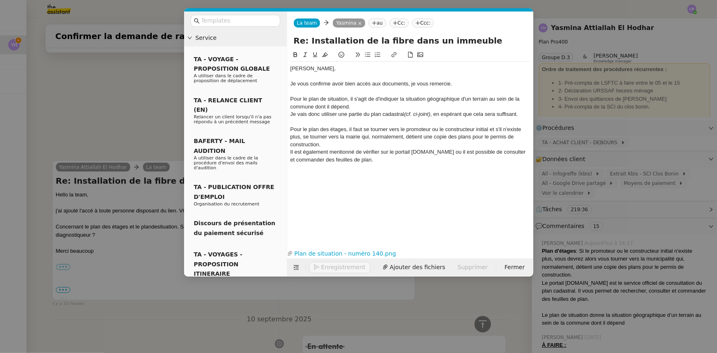
scroll to position [492, 0]
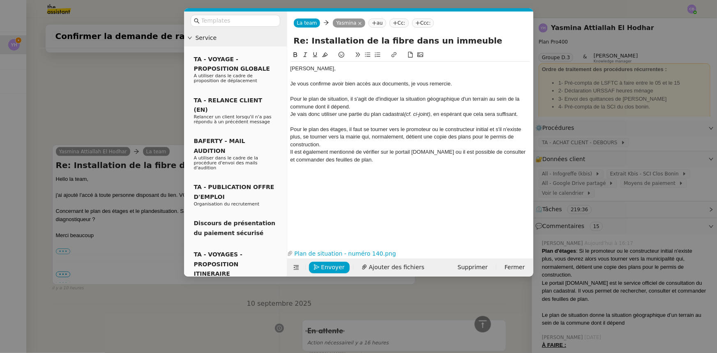
click at [370, 54] on icon at bounding box center [368, 55] width 6 height 6
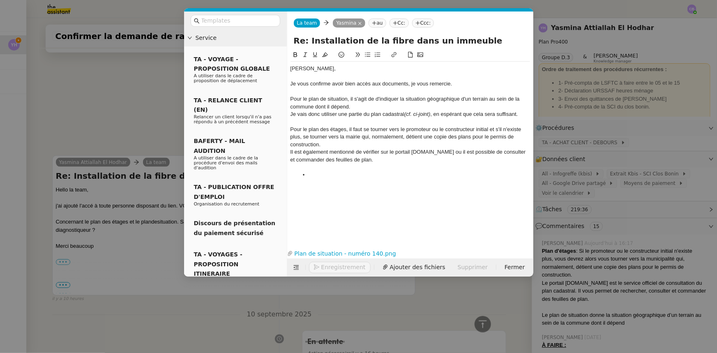
scroll to position [502, 0]
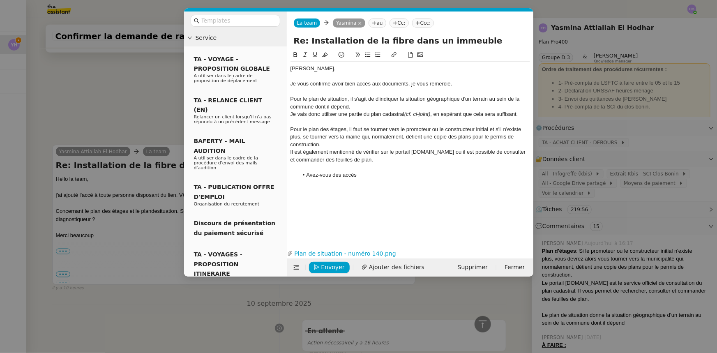
click at [336, 176] on li "Avez-vous des accés" at bounding box center [414, 174] width 232 height 7
click at [381, 175] on li "Avez-vous un accés" at bounding box center [414, 174] width 232 height 7
click at [381, 175] on li "Avez-vous un accés sur le site portail.cadastre" at bounding box center [414, 174] width 232 height 7
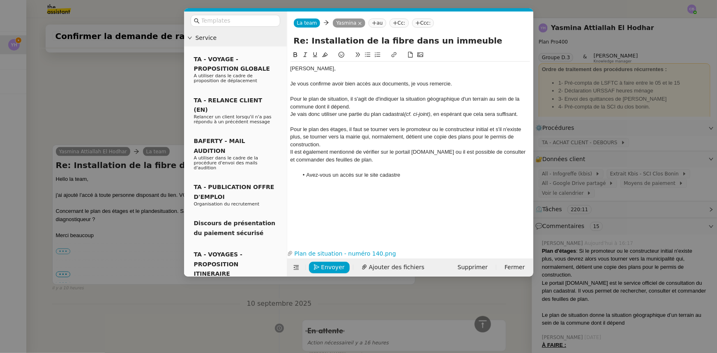
click at [412, 175] on li "Avez-vous un accés sur le site cadastre" at bounding box center [414, 174] width 232 height 7
click at [354, 172] on li "Avez-vous un accés sur le site cadastre.gouv.fr ?" at bounding box center [414, 174] width 232 height 7
click at [459, 174] on li "Avez-vous un accés à me partager sur le site cadastre.gouv.fr ?" at bounding box center [414, 174] width 232 height 7
click at [469, 175] on li "Avez-vous un accés à me partager sur le site cadastre.gouv.fr ?" at bounding box center [414, 174] width 232 height 7
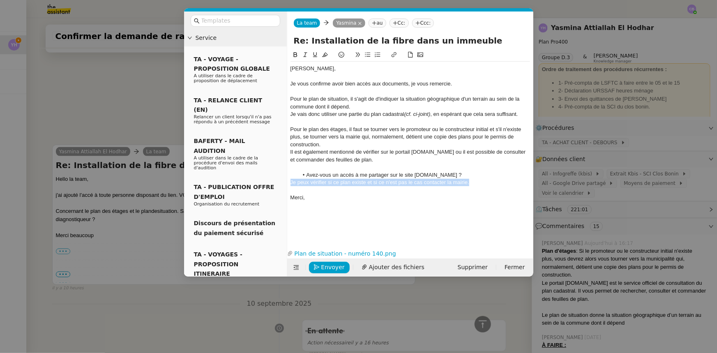
drag, startPoint x: 471, startPoint y: 181, endPoint x: 290, endPoint y: 181, distance: 180.9
click at [290, 181] on nz-spin "Yasmina, Je vous confirme avoir bien accès aux documents, je vous remercie. Pou…" at bounding box center [410, 143] width 246 height 187
click at [305, 56] on icon at bounding box center [306, 55] width 6 height 6
click at [402, 171] on li "Avez-vous un accés à me partager sur le site cadastre.gouv.fr ?" at bounding box center [414, 174] width 232 height 7
click at [459, 174] on li "Avez-vous un accés à me partager sur le site cadastre.gouv.fr ?" at bounding box center [414, 174] width 232 height 7
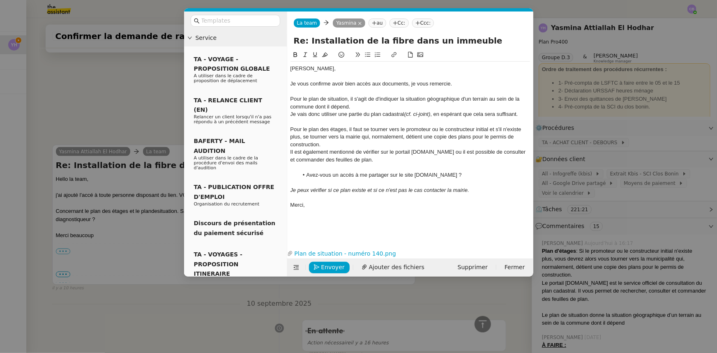
drag, startPoint x: 376, startPoint y: 98, endPoint x: 376, endPoint y: 107, distance: 9.1
click at [376, 98] on div "Pour le plan de situation, il s'agit de d'indiquer la situation géographique d'…" at bounding box center [411, 102] width 240 height 15
click at [446, 191] on em "Je peux vérifier si ce plan existe et si ce n'est pas le cas contacter la mairi…" at bounding box center [380, 190] width 179 height 6
click at [333, 268] on span "Envoyer" at bounding box center [332, 267] width 23 height 9
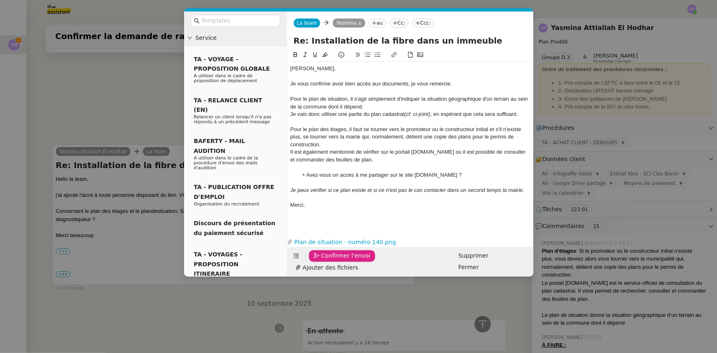
click at [333, 261] on span "Confirmer l'envoi" at bounding box center [345, 255] width 49 height 9
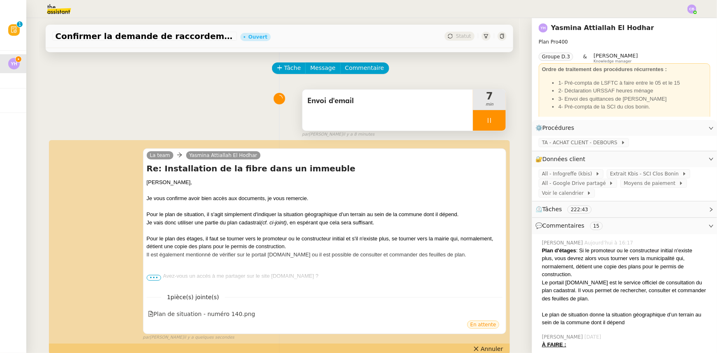
scroll to position [0, 0]
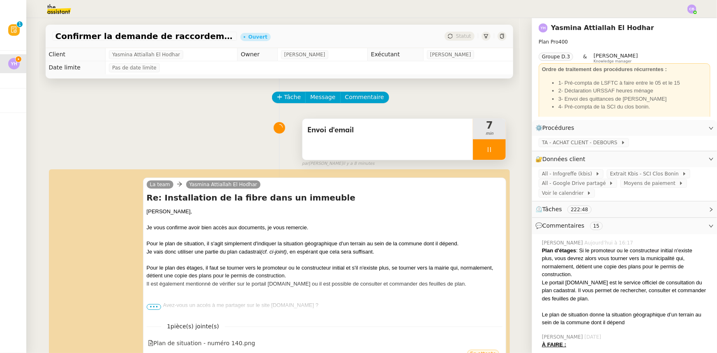
click at [474, 152] on div at bounding box center [489, 149] width 33 height 21
click at [490, 155] on button at bounding box center [498, 149] width 16 height 21
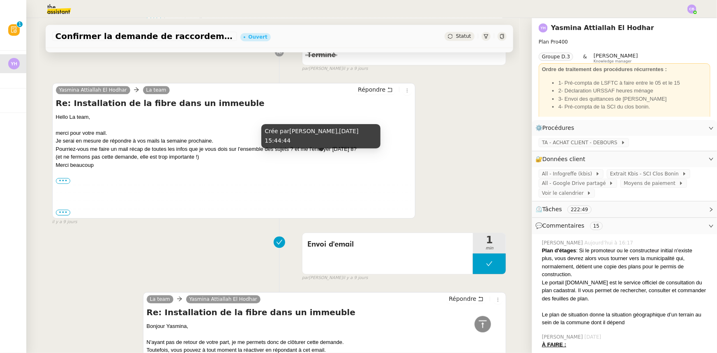
scroll to position [2541, 0]
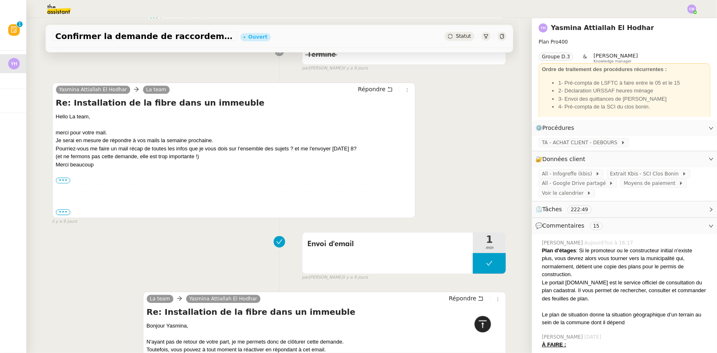
click at [480, 326] on icon at bounding box center [483, 324] width 10 height 10
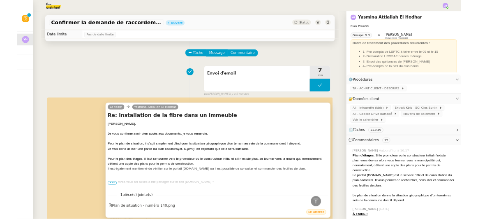
scroll to position [0, 0]
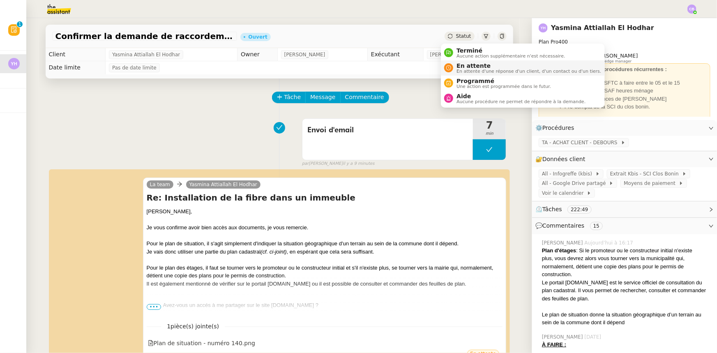
click at [467, 67] on span "En attente" at bounding box center [529, 65] width 145 height 7
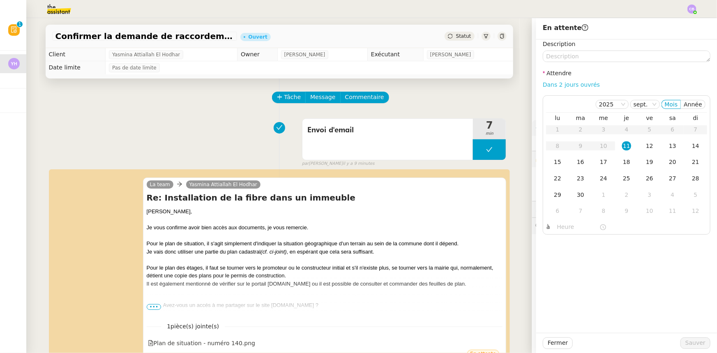
click at [560, 86] on link "Dans 2 jours ouvrés" at bounding box center [571, 84] width 57 height 7
type input "07:00"
click at [688, 343] on span "Sauver" at bounding box center [696, 342] width 20 height 9
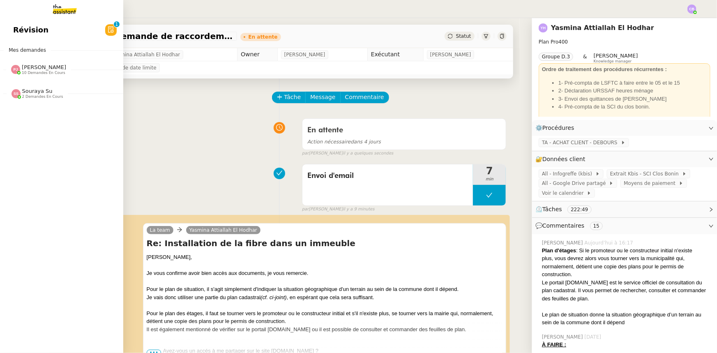
click at [37, 93] on span "Souraya Su" at bounding box center [37, 91] width 30 height 6
click at [35, 71] on span "10 demandes en cours" at bounding box center [44, 73] width 44 height 5
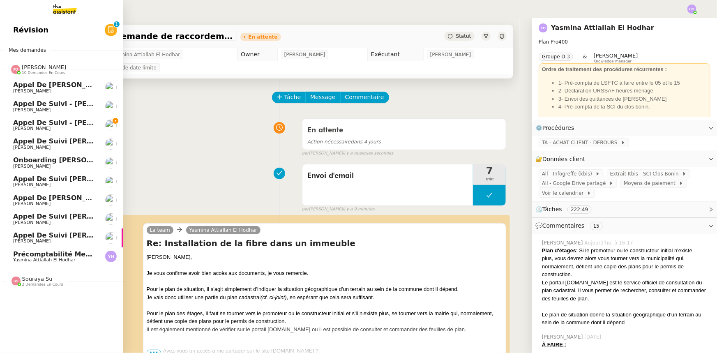
click at [35, 71] on span "10 demandes en cours" at bounding box center [44, 73] width 44 height 5
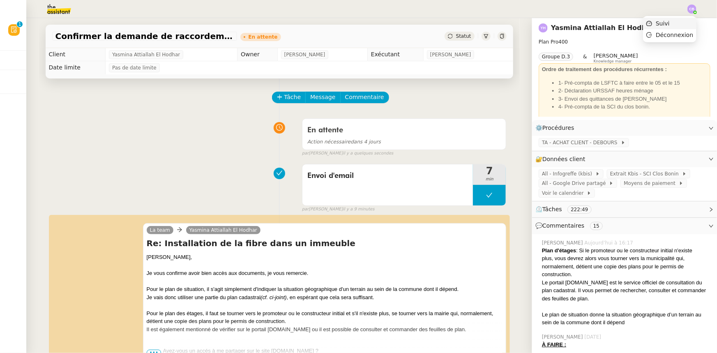
click at [670, 25] on span "Suivi" at bounding box center [663, 23] width 14 height 7
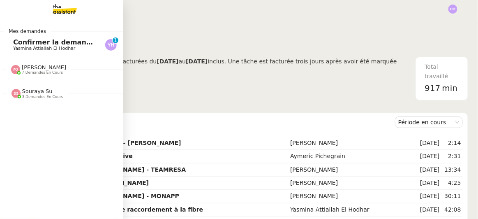
click at [21, 40] on span "Confirmer la demande de raccordement à la fibre" at bounding box center [104, 42] width 183 height 8
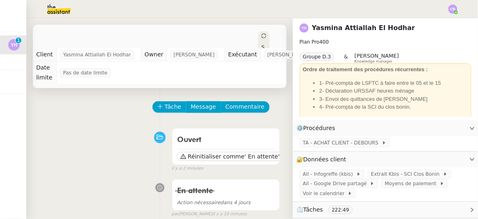
click at [116, 148] on div "Ouvert Réinitialiser comme ' En attente' false il y a 2 minutes" at bounding box center [159, 148] width 240 height 48
click at [167, 109] on span "Tâche" at bounding box center [173, 106] width 17 height 9
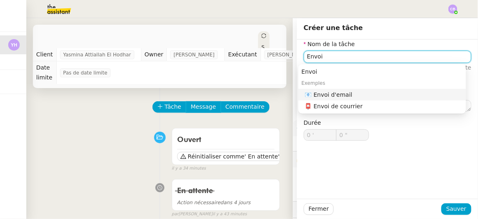
click at [327, 94] on div "📧 Envoi d'email" at bounding box center [384, 94] width 158 height 7
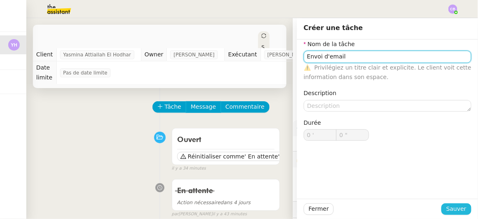
type input "Envoi d'email"
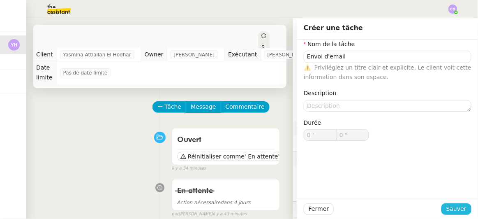
click at [446, 206] on span "Sauver" at bounding box center [456, 208] width 20 height 9
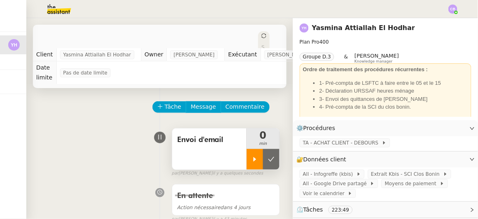
click at [252, 159] on icon at bounding box center [255, 159] width 7 height 7
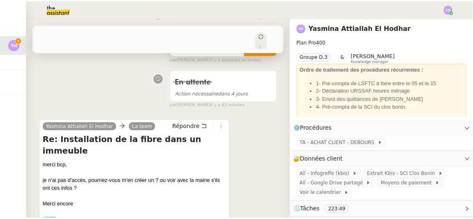
scroll to position [119, 0]
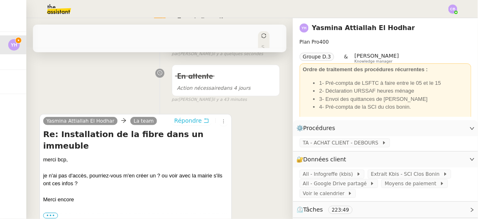
click at [180, 121] on span "Répondre" at bounding box center [188, 120] width 28 height 8
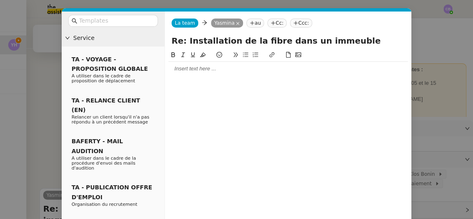
click at [207, 72] on div at bounding box center [288, 69] width 240 height 14
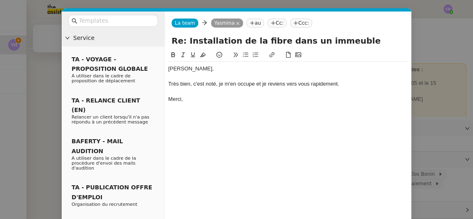
click at [248, 161] on div "Yasmina, Très bien, c'est noté, je m'en occupe et je reviens vers vous rapideme…" at bounding box center [288, 148] width 240 height 196
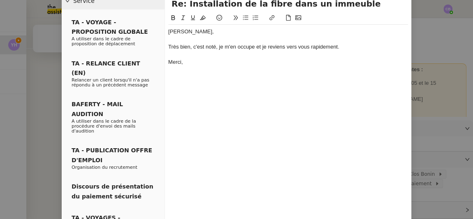
scroll to position [67, 0]
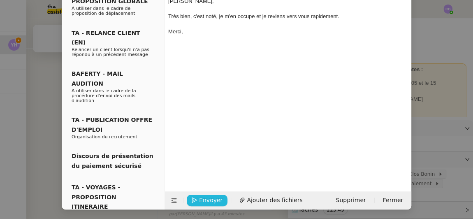
click at [215, 199] on span "Envoyer" at bounding box center [210, 199] width 23 height 9
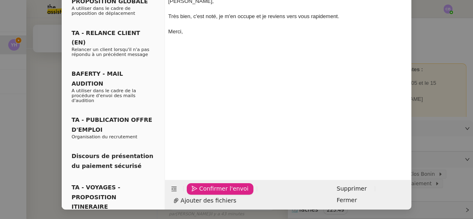
click at [215, 193] on span "Confirmer l'envoi" at bounding box center [223, 188] width 49 height 9
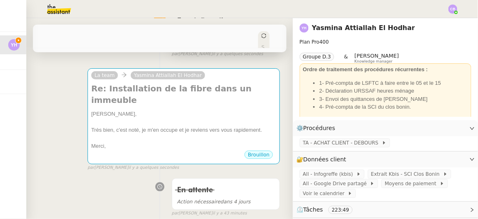
scroll to position [224, 0]
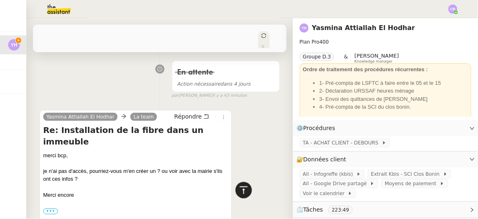
click at [240, 189] on icon at bounding box center [244, 190] width 10 height 10
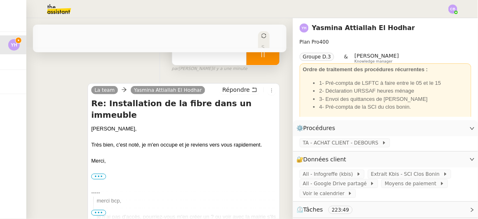
scroll to position [0, 0]
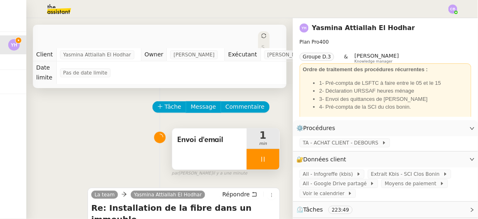
click at [247, 153] on div at bounding box center [263, 159] width 33 height 21
click at [268, 158] on icon at bounding box center [271, 159] width 7 height 7
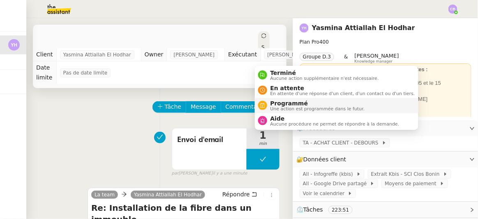
click at [276, 106] on span "Une action est programmée dans le futur." at bounding box center [317, 108] width 95 height 5
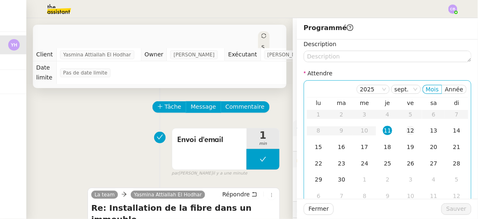
click at [406, 133] on div "12" at bounding box center [410, 130] width 9 height 9
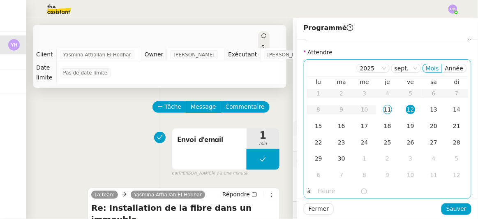
scroll to position [23, 0]
click at [325, 188] on input "text" at bounding box center [339, 190] width 42 height 9
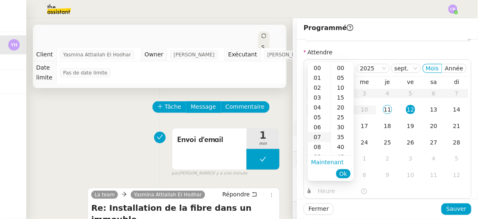
click at [319, 139] on div "07" at bounding box center [319, 137] width 23 height 10
click at [340, 69] on div "00" at bounding box center [342, 68] width 23 height 10
type input "07:00"
click at [344, 172] on span "Ok" at bounding box center [344, 173] width 8 height 8
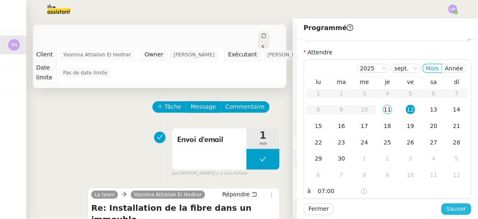
click at [447, 209] on span "Sauver" at bounding box center [456, 208] width 20 height 9
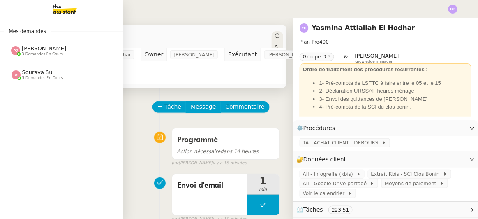
click at [43, 51] on span "[PERSON_NAME]" at bounding box center [44, 48] width 44 height 6
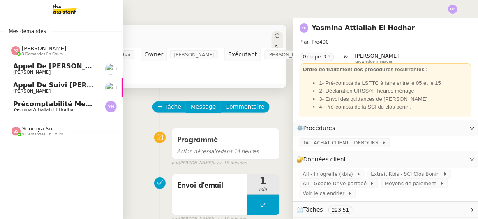
click at [43, 51] on span "[PERSON_NAME]" at bounding box center [44, 48] width 44 height 6
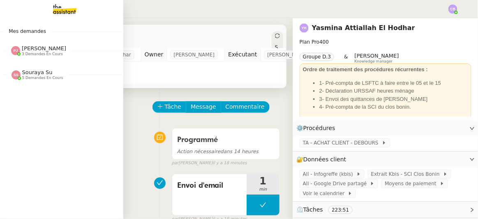
click at [38, 77] on span "5 demandes en cours" at bounding box center [42, 78] width 41 height 5
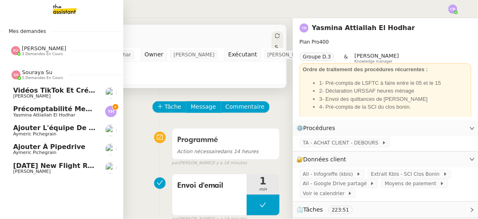
click at [38, 77] on span "5 demandes en cours" at bounding box center [42, 78] width 41 height 5
